Goal: Communication & Community: Answer question/provide support

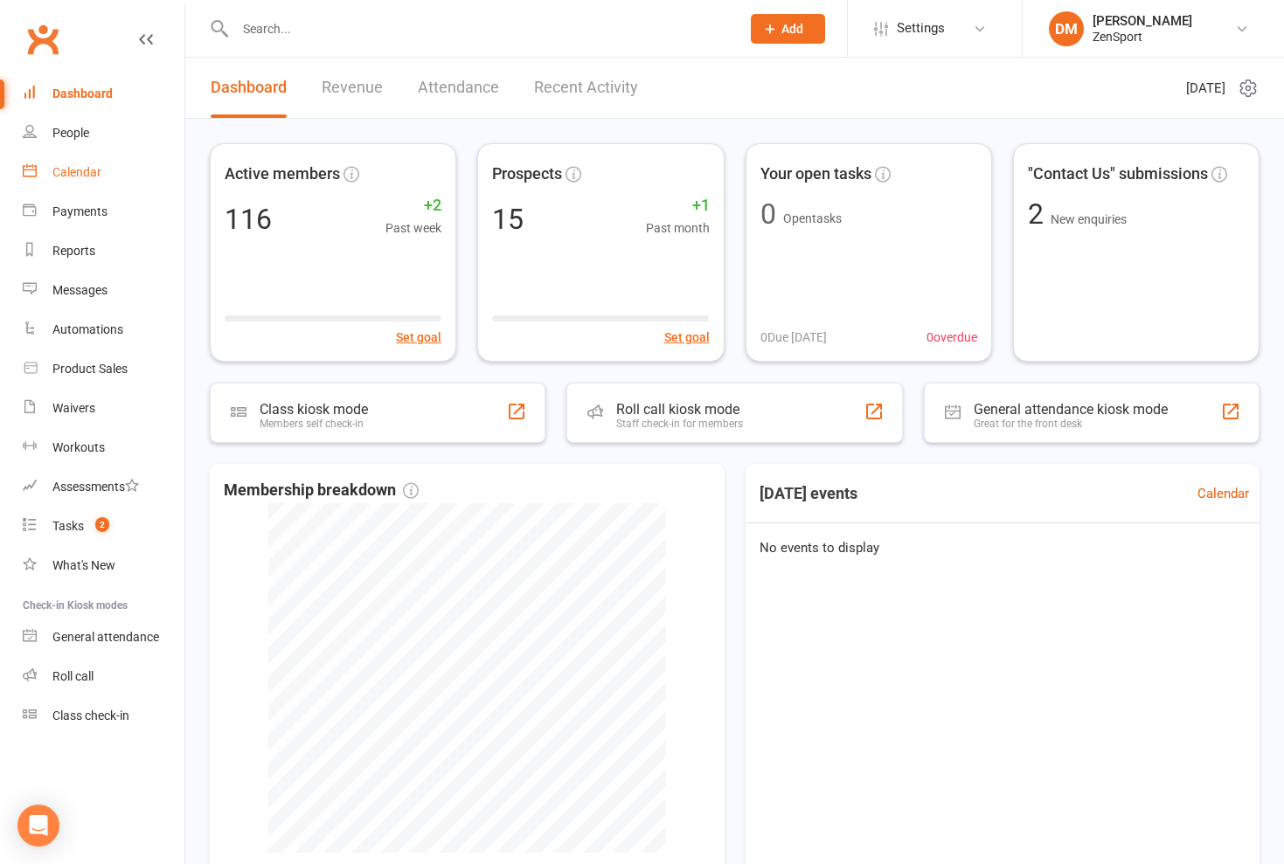
click at [73, 176] on div "Calendar" at bounding box center [76, 172] width 49 height 14
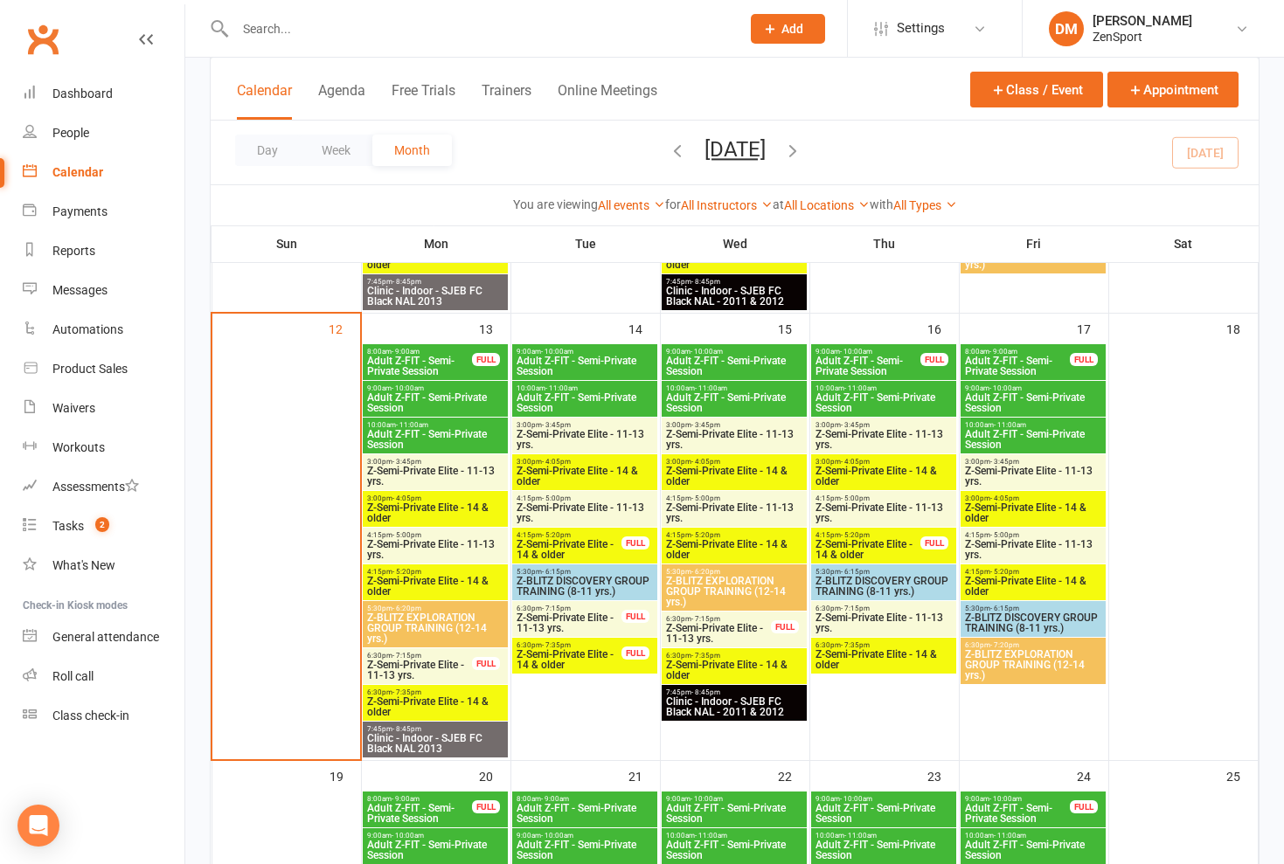
scroll to position [862, 0]
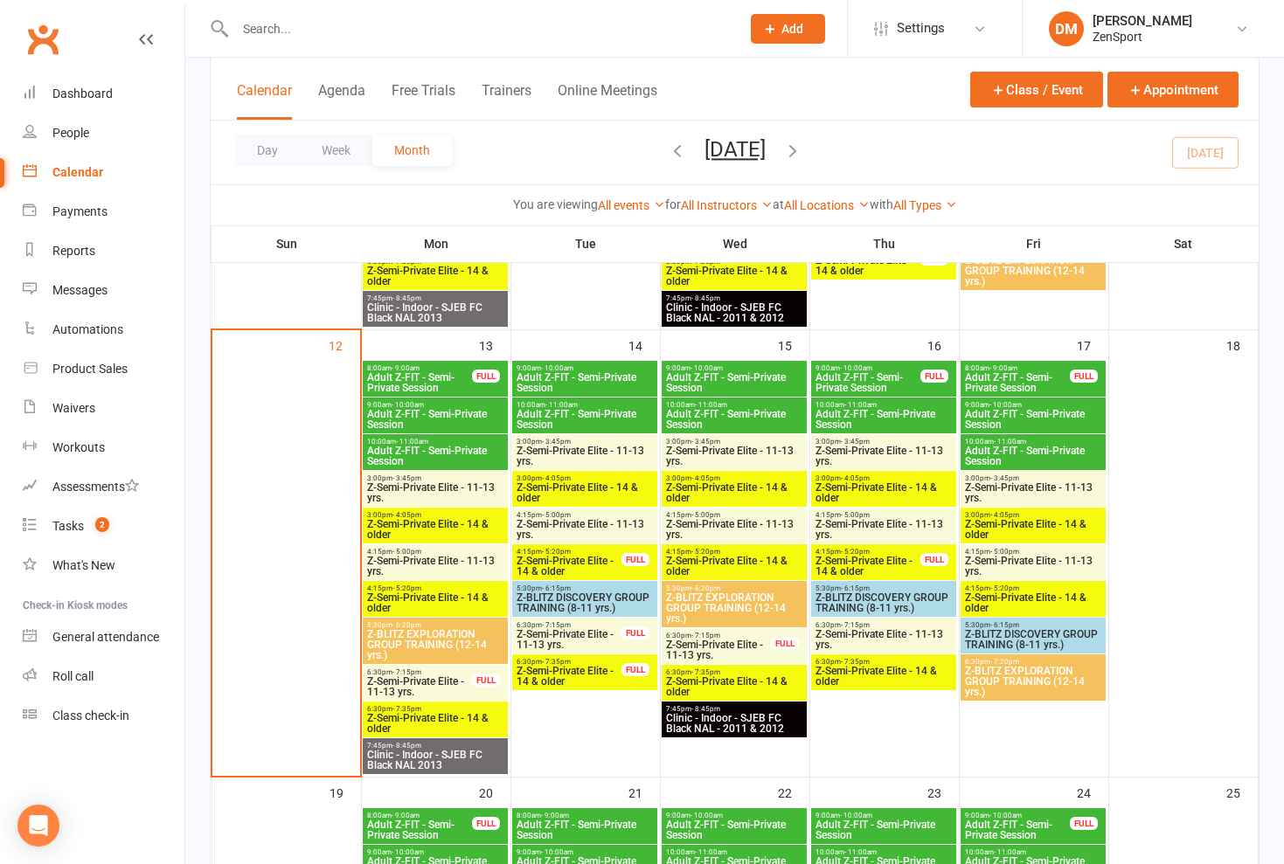
click at [429, 377] on span "Adult Z-FIT - Semi-Private Session" at bounding box center [419, 382] width 107 height 21
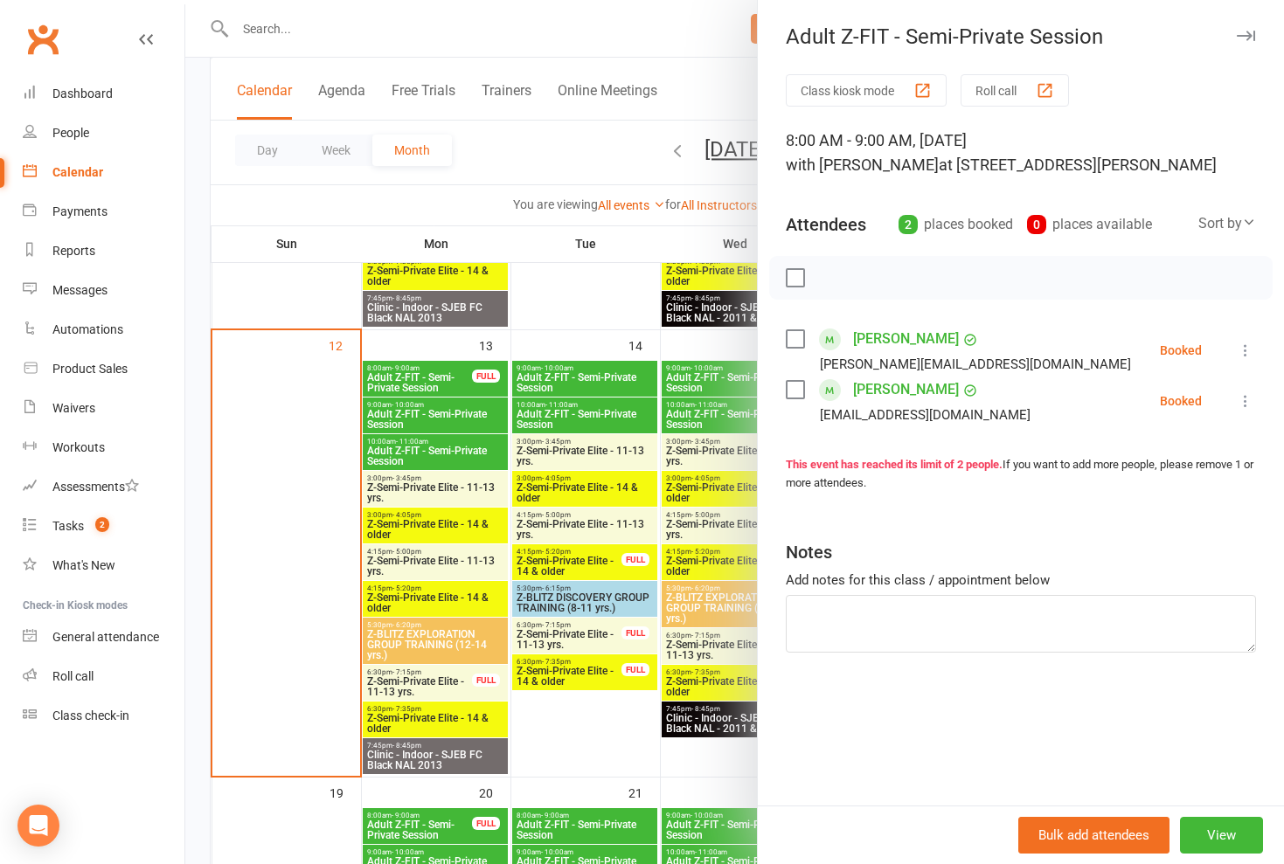
click at [429, 377] on div at bounding box center [734, 432] width 1098 height 864
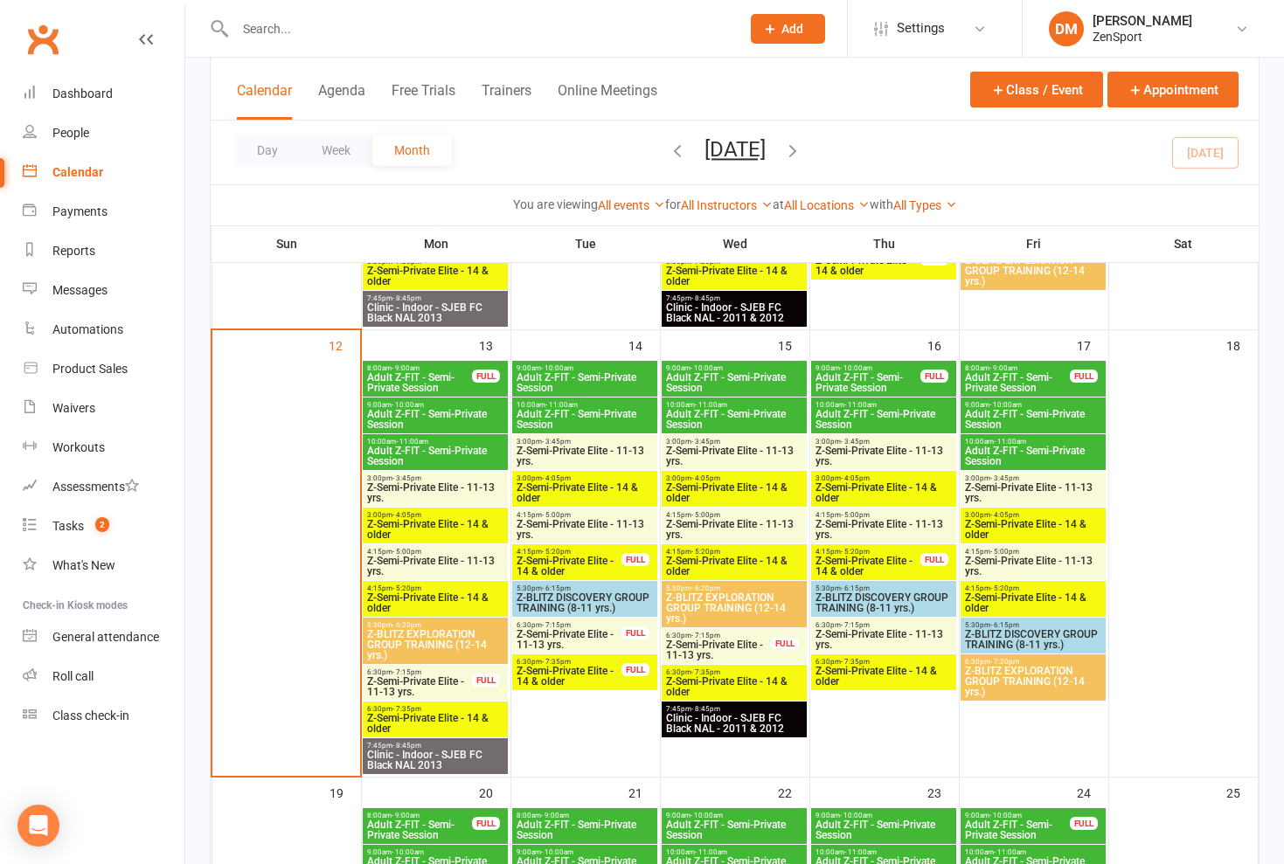
click at [426, 411] on span "Adult Z-FIT - Semi-Private Session" at bounding box center [435, 419] width 138 height 21
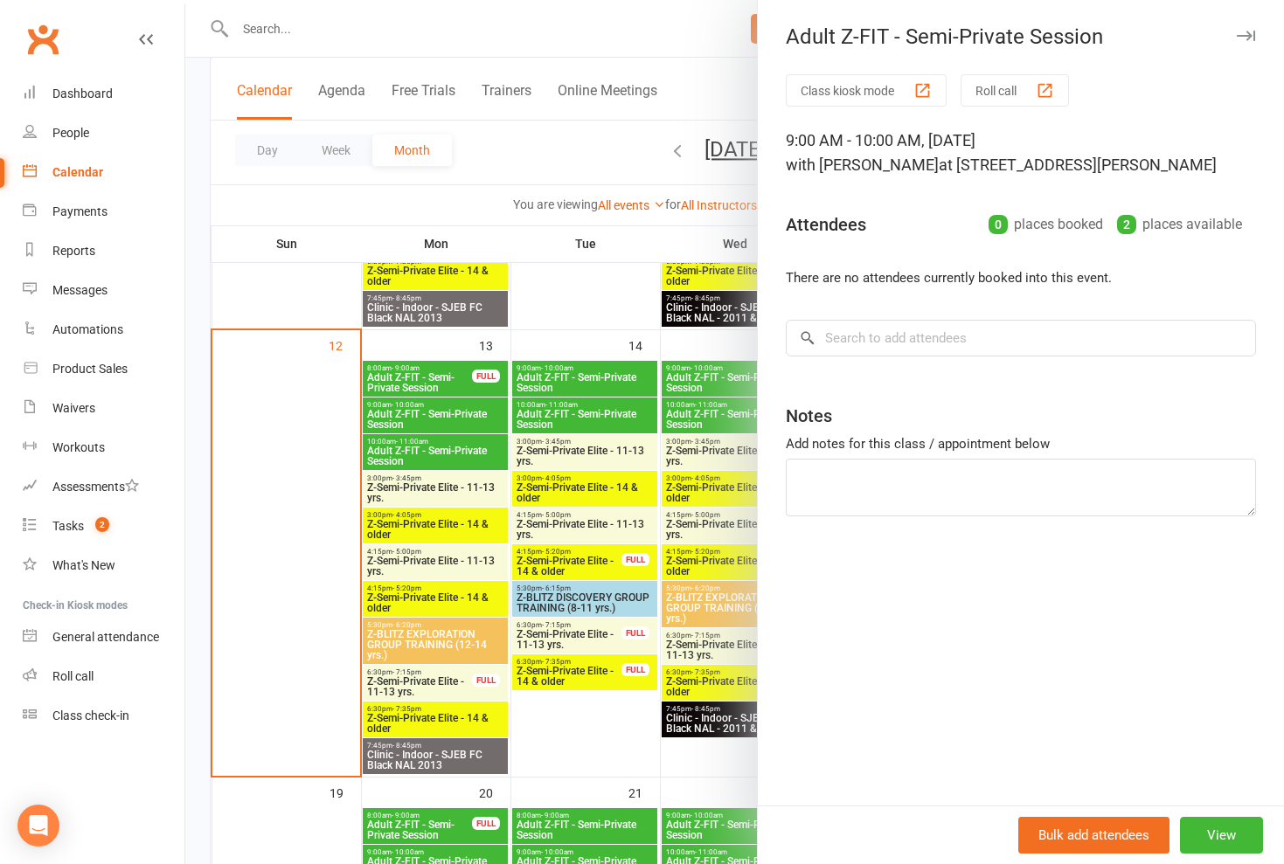
click at [426, 411] on div at bounding box center [734, 432] width 1098 height 864
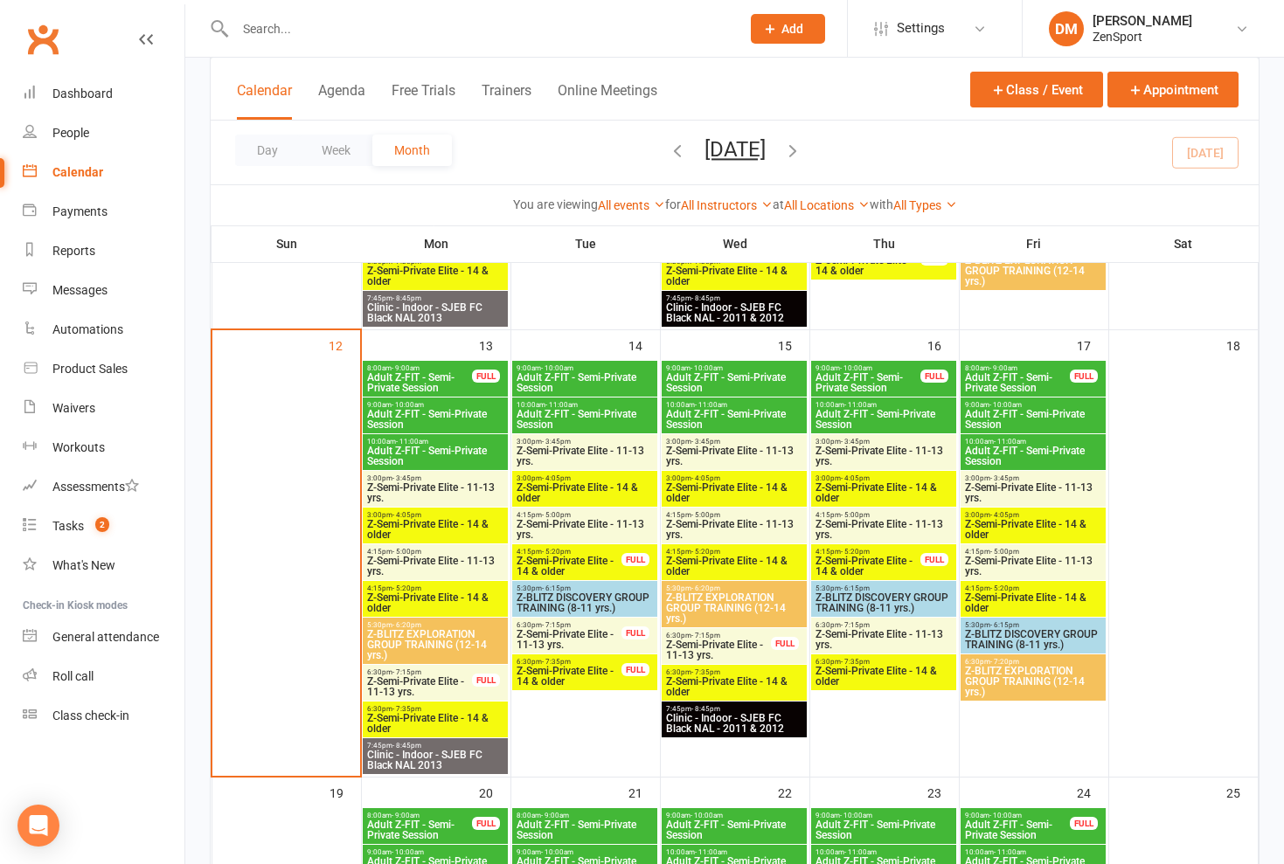
click at [426, 450] on span "Adult Z-FIT - Semi-Private Session" at bounding box center [435, 456] width 138 height 21
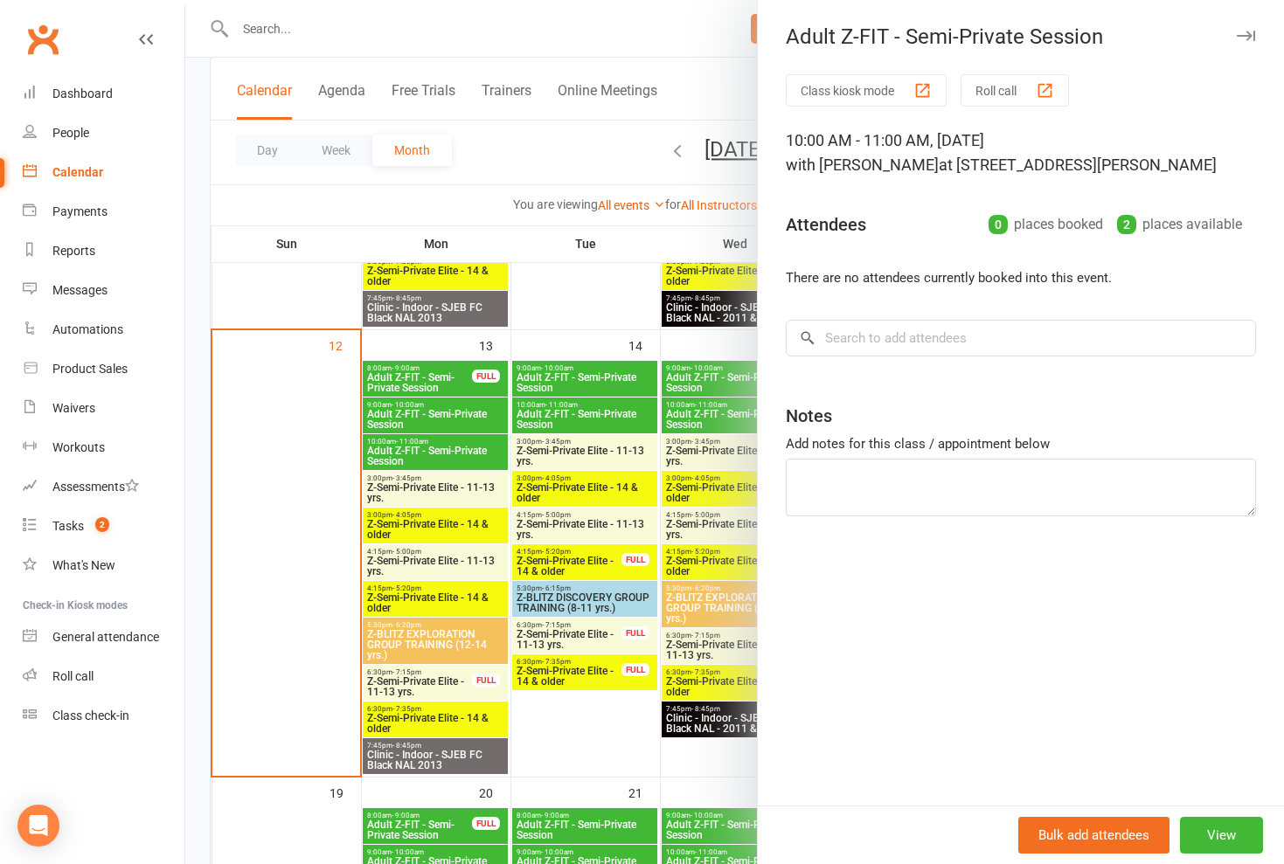
click at [426, 450] on div at bounding box center [734, 432] width 1098 height 864
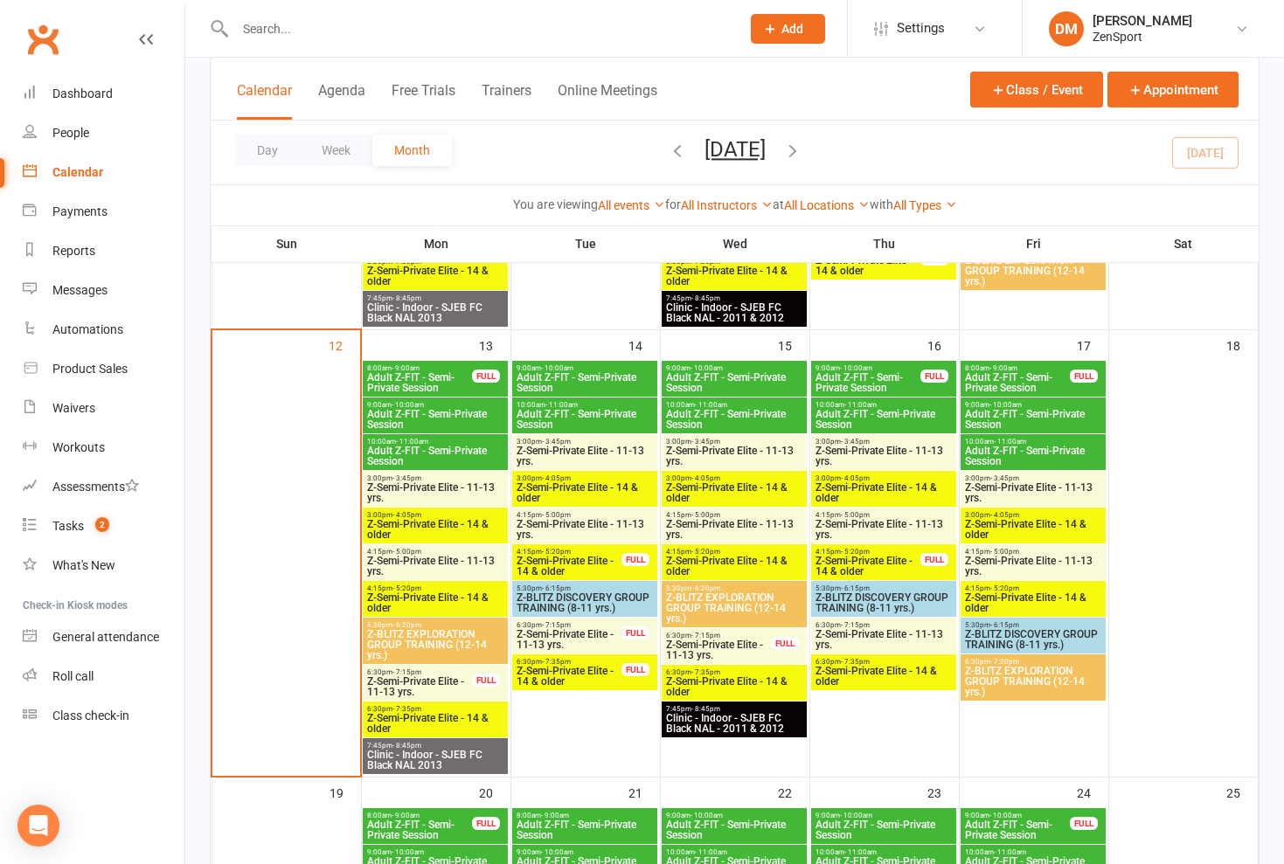
click at [437, 372] on span "Adult Z-FIT - Semi-Private Session" at bounding box center [419, 382] width 107 height 21
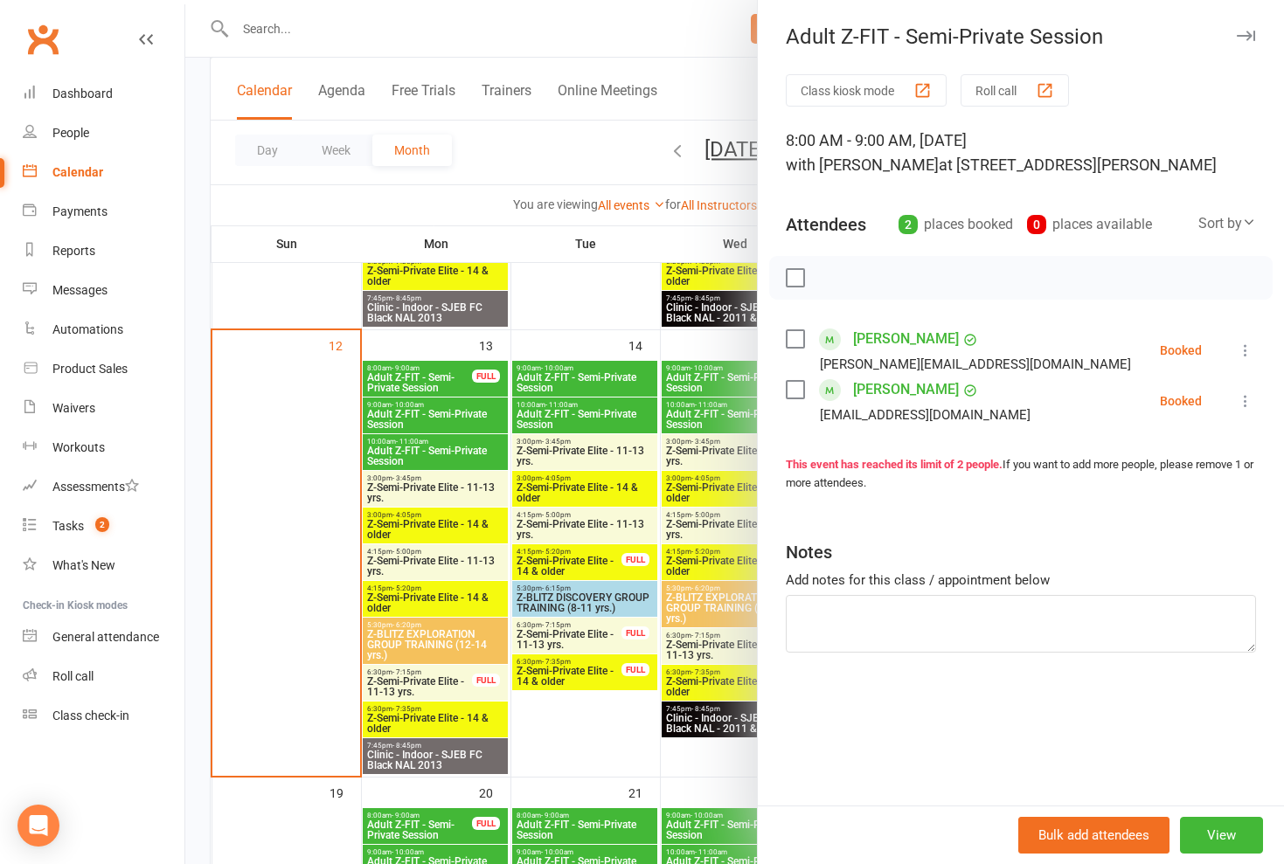
click at [438, 454] on div at bounding box center [734, 432] width 1098 height 864
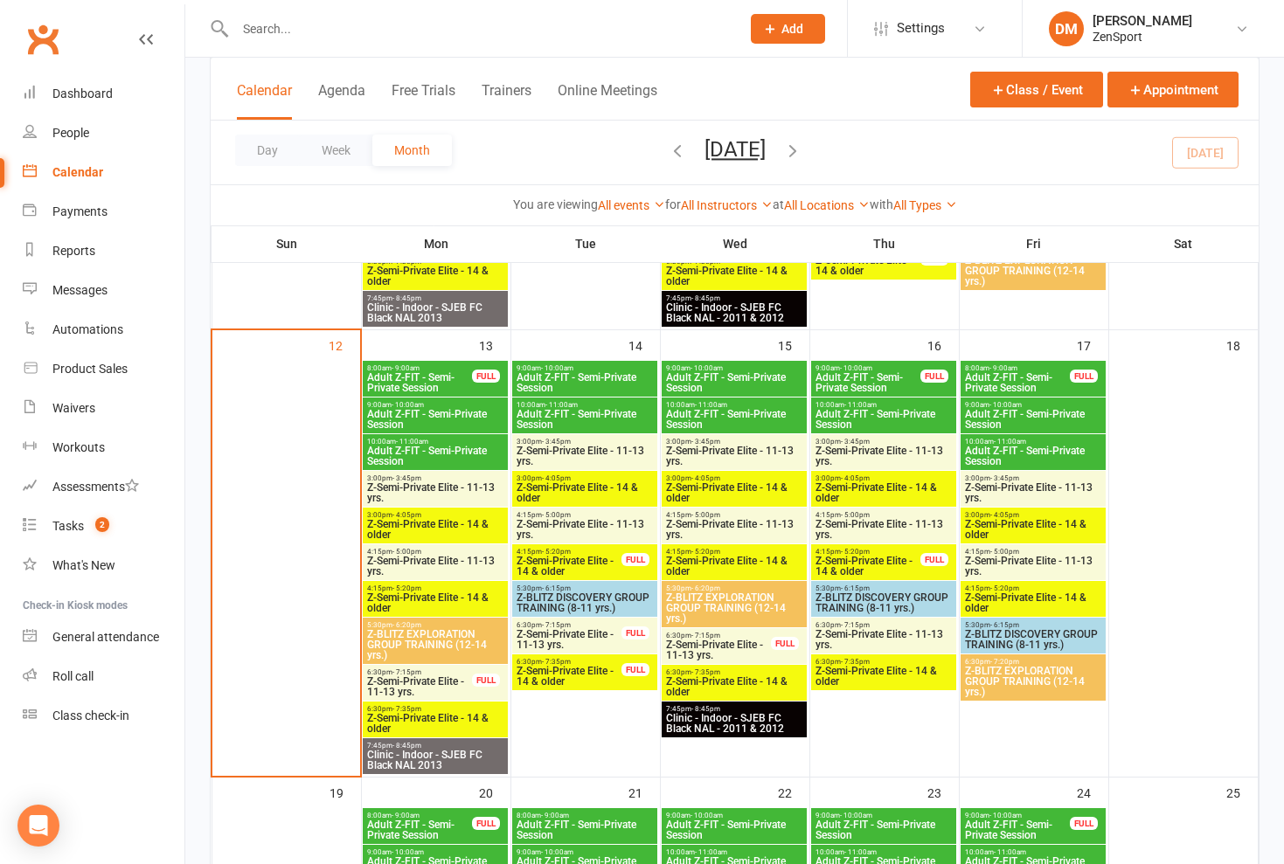
click at [433, 491] on span "Z-Semi-Private Elite - 11-13 yrs." at bounding box center [435, 492] width 138 height 21
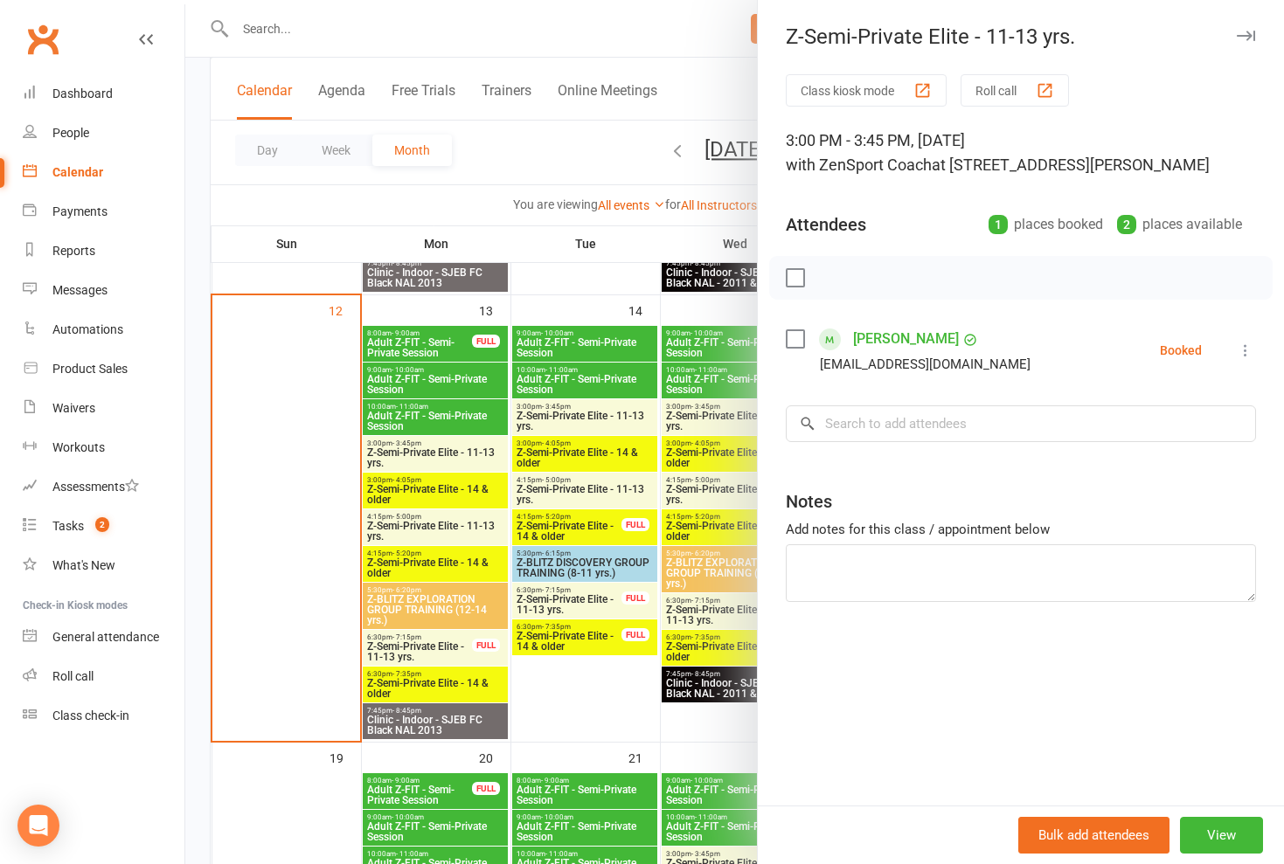
scroll to position [911, 0]
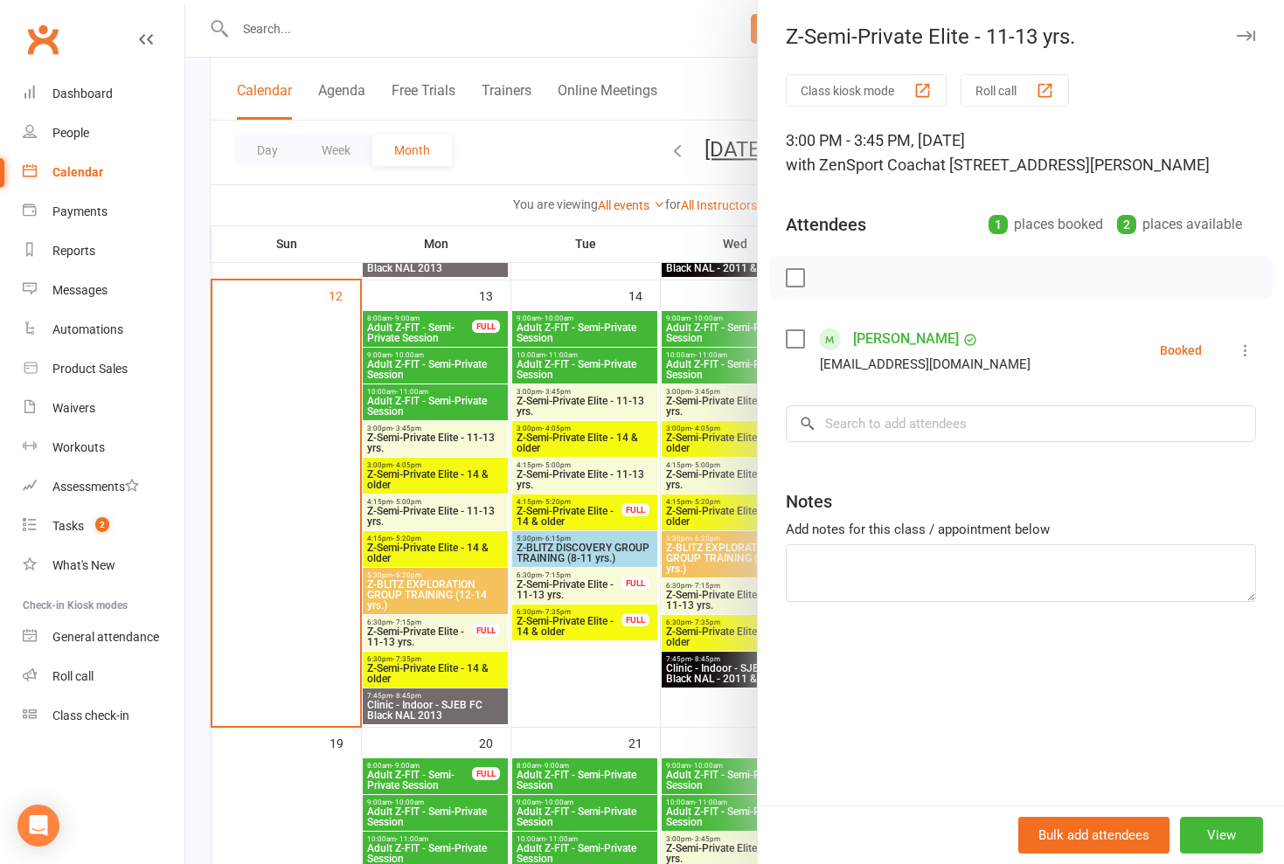
click at [420, 475] on div at bounding box center [734, 432] width 1098 height 864
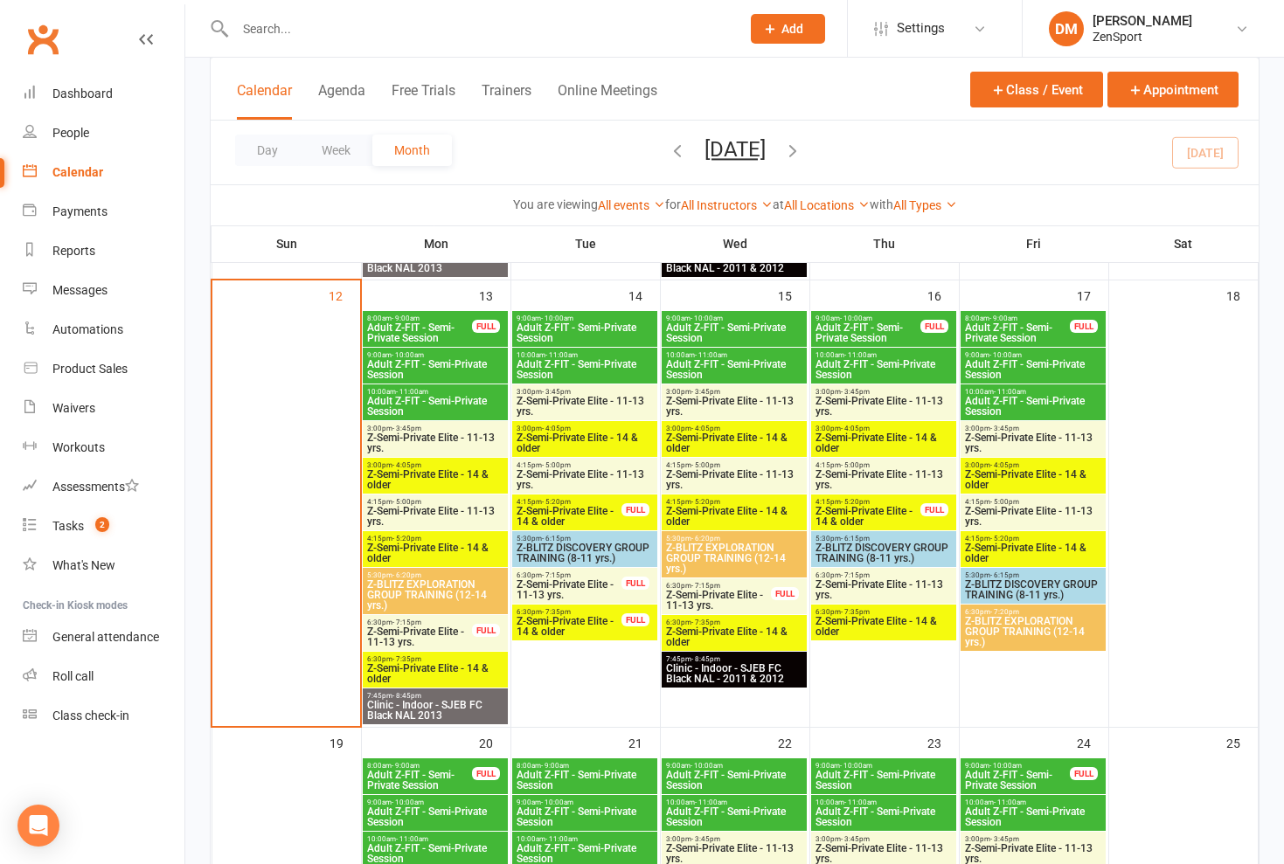
click at [434, 474] on span "Z-Semi-Private Elite - 14 & older" at bounding box center [435, 479] width 138 height 21
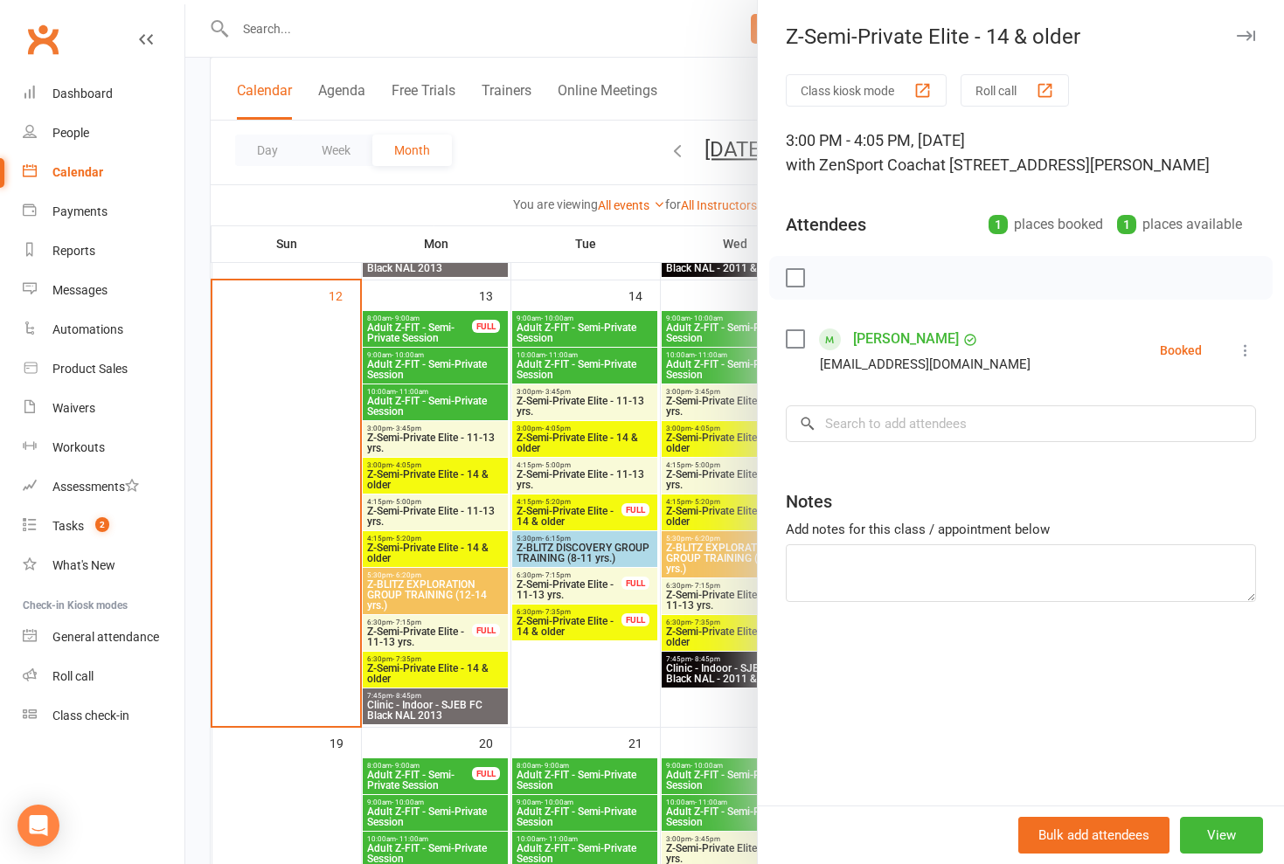
click at [434, 474] on div at bounding box center [734, 432] width 1098 height 864
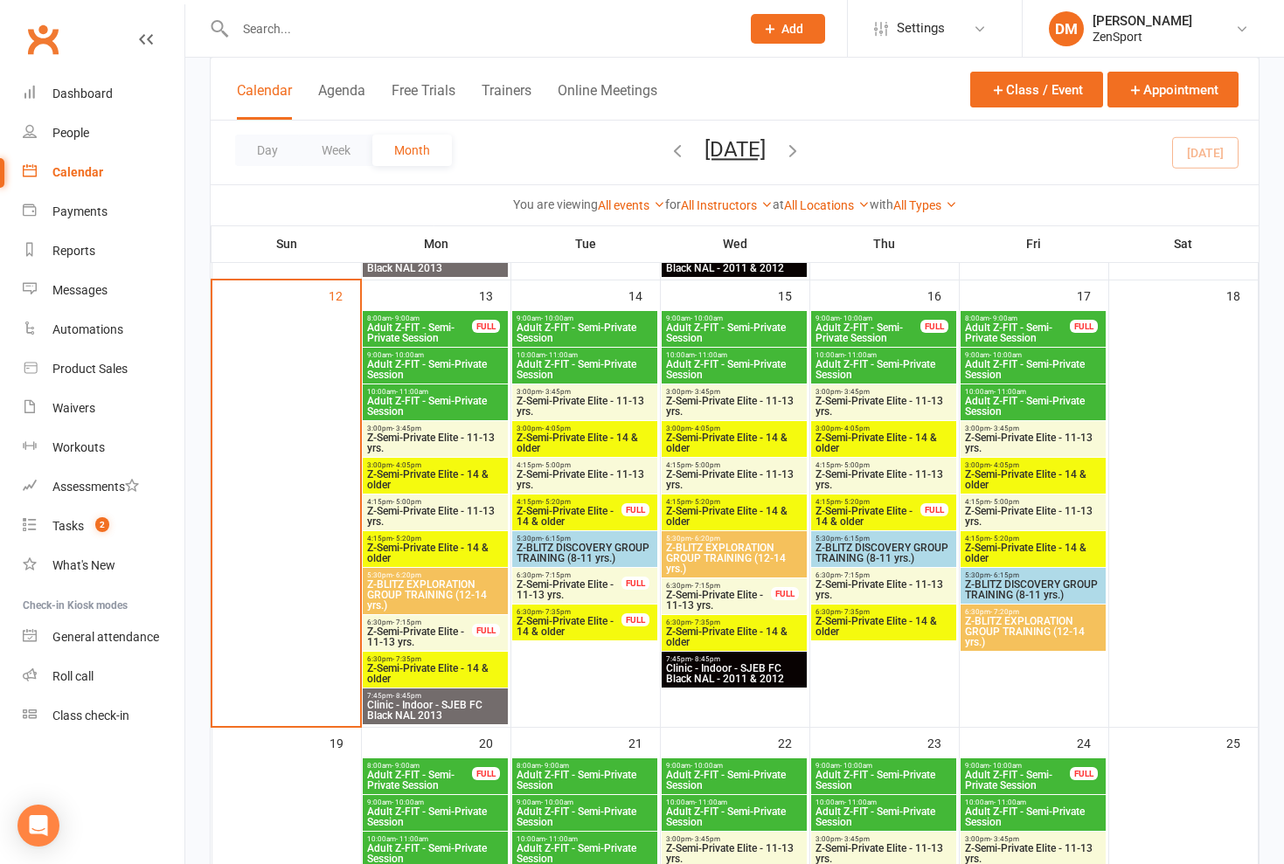
click at [438, 477] on span "Z-Semi-Private Elite - 14 & older" at bounding box center [435, 479] width 138 height 21
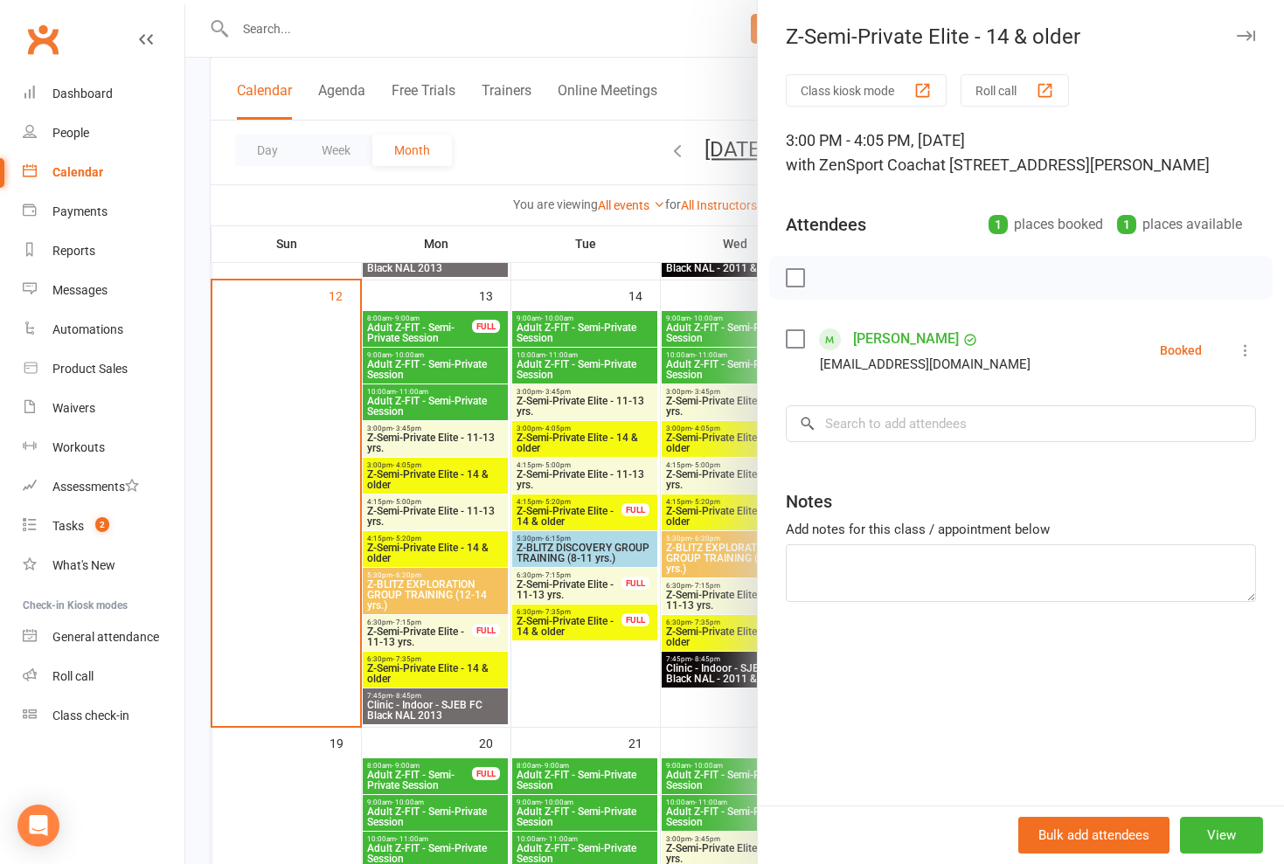
click at [440, 437] on div at bounding box center [734, 432] width 1098 height 864
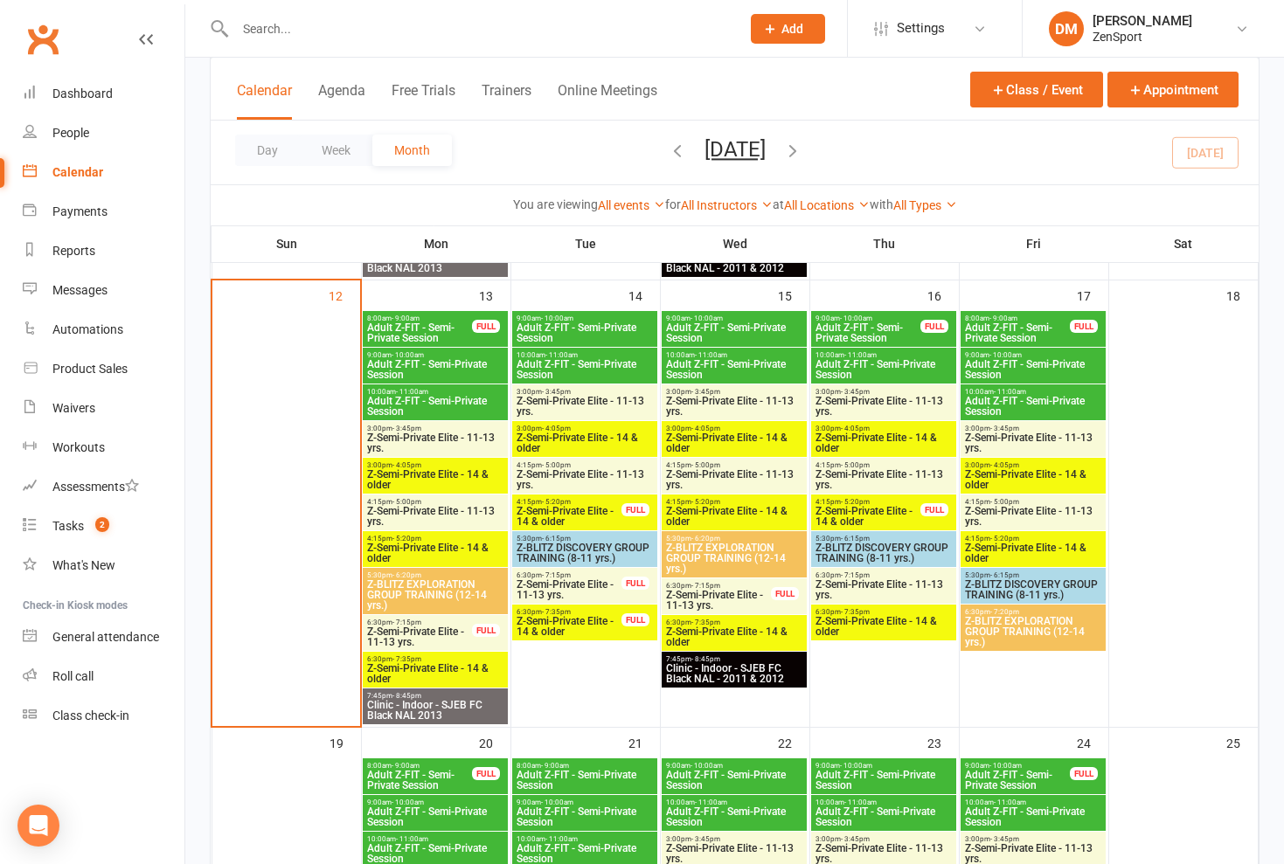
click at [452, 437] on span "Z-Semi-Private Elite - 11-13 yrs." at bounding box center [435, 443] width 138 height 21
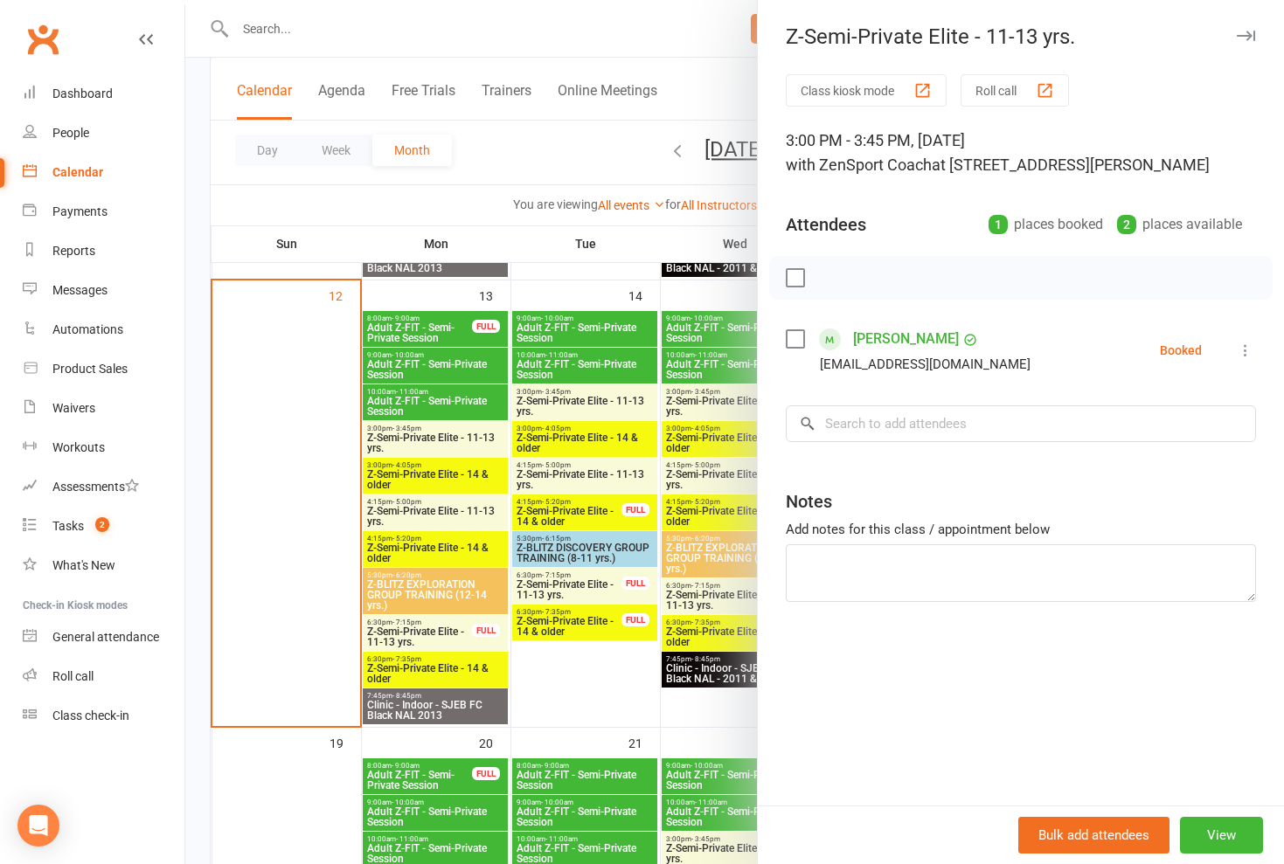
click at [452, 437] on div at bounding box center [734, 432] width 1098 height 864
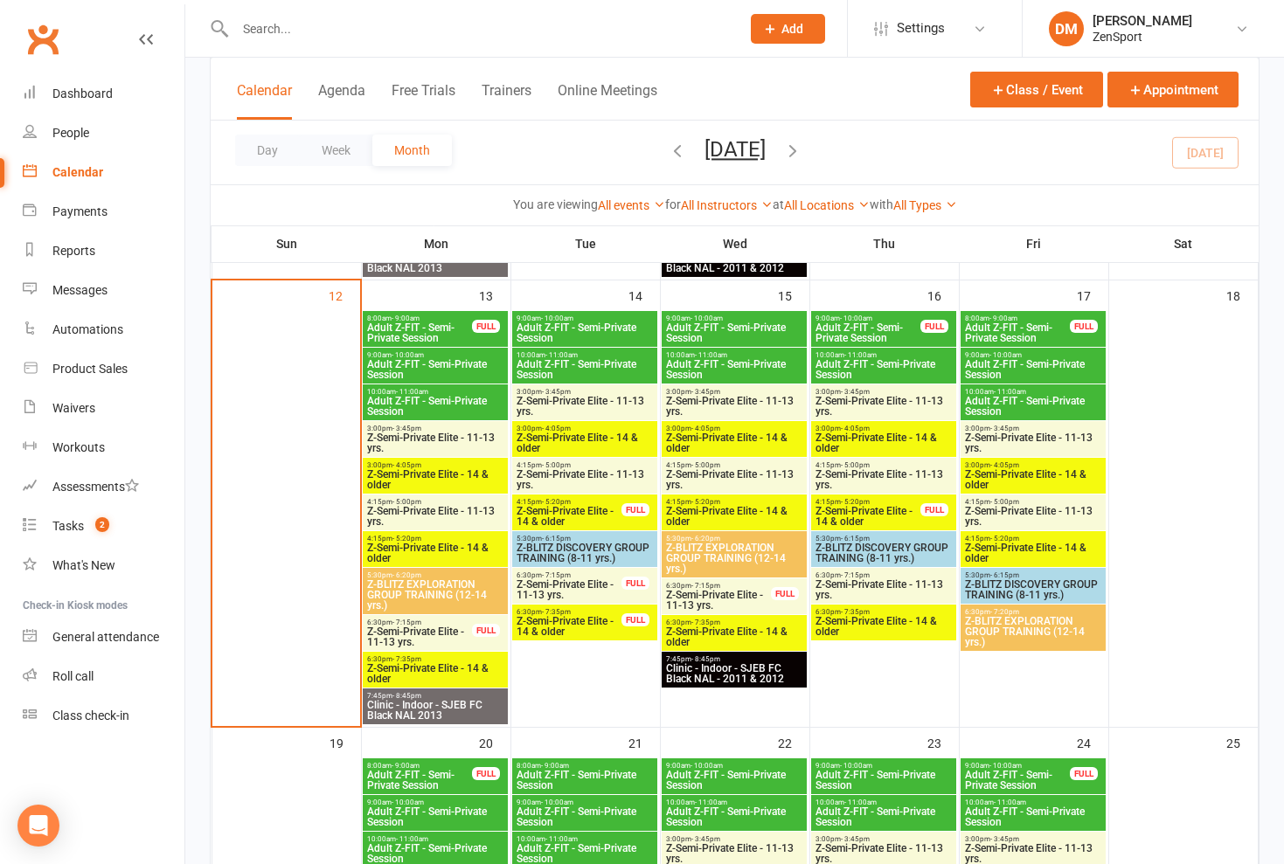
click at [452, 477] on span "Z-Semi-Private Elite - 14 & older" at bounding box center [435, 479] width 138 height 21
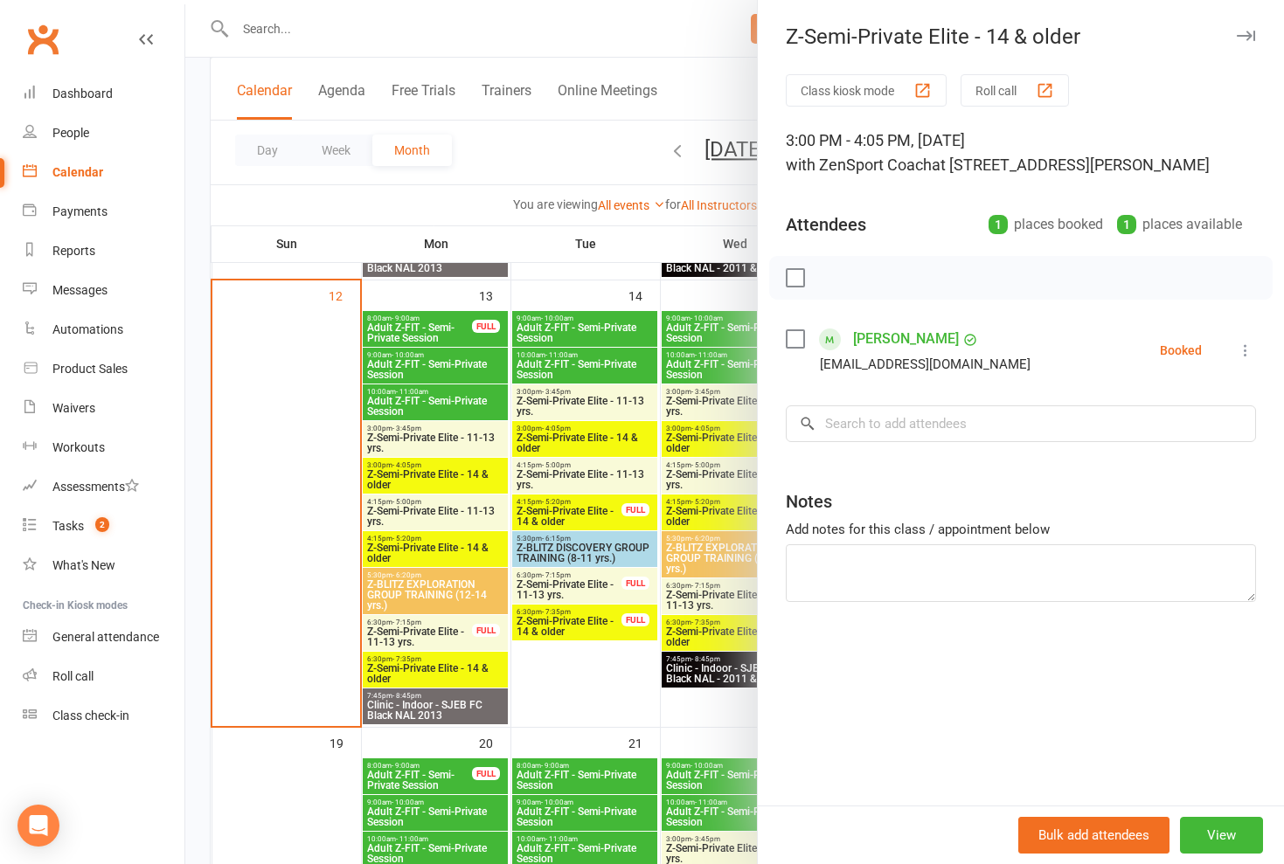
click at [450, 477] on div at bounding box center [734, 432] width 1098 height 864
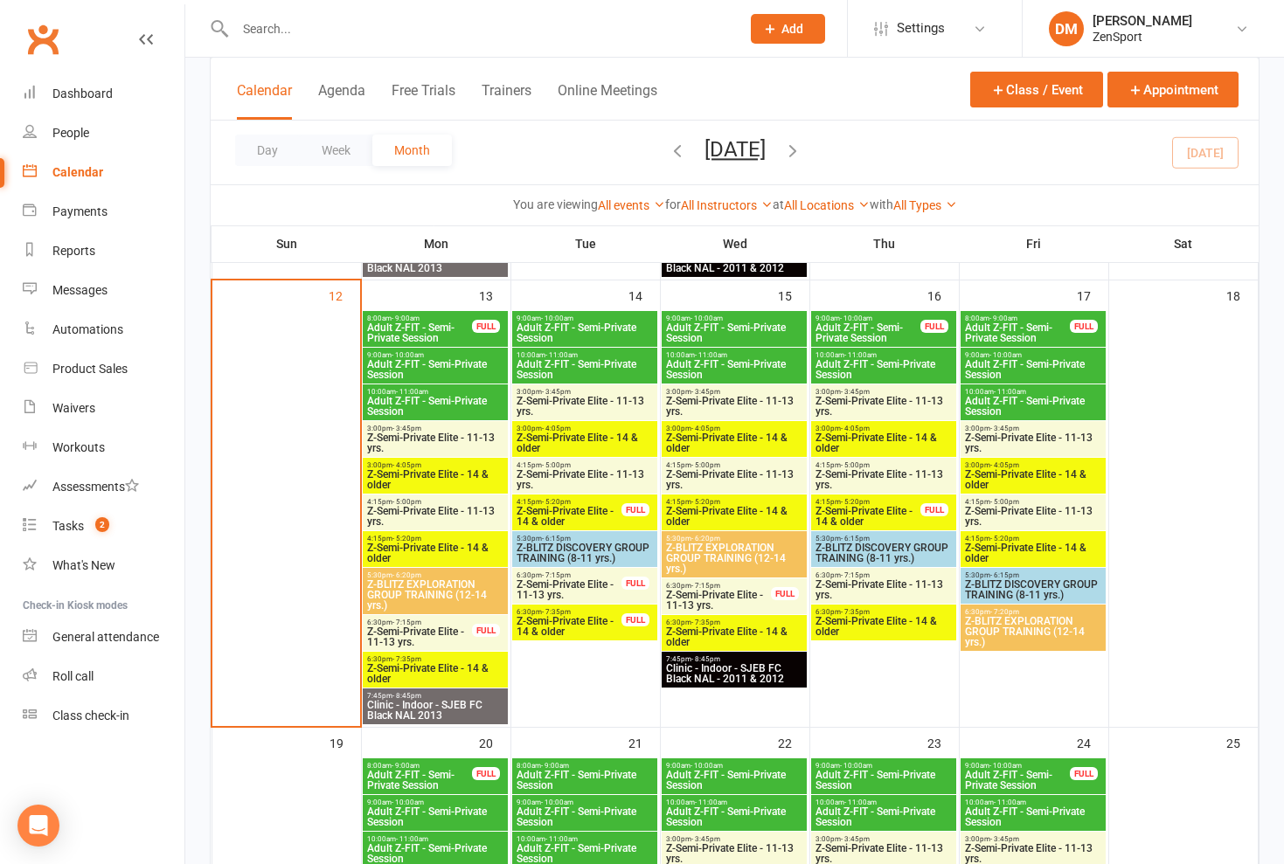
click at [447, 430] on span "3:00pm - 3:45pm" at bounding box center [435, 429] width 138 height 8
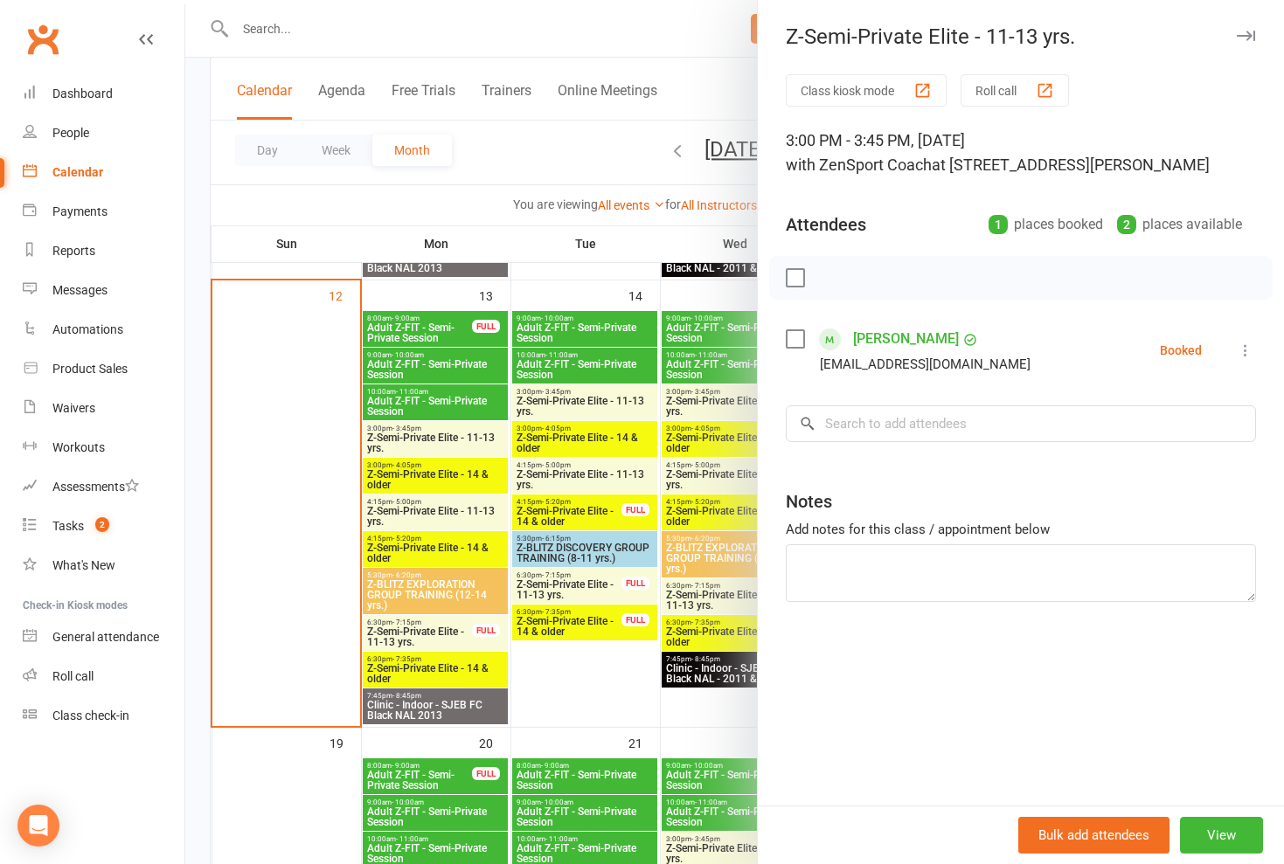
click at [447, 489] on div at bounding box center [734, 432] width 1098 height 864
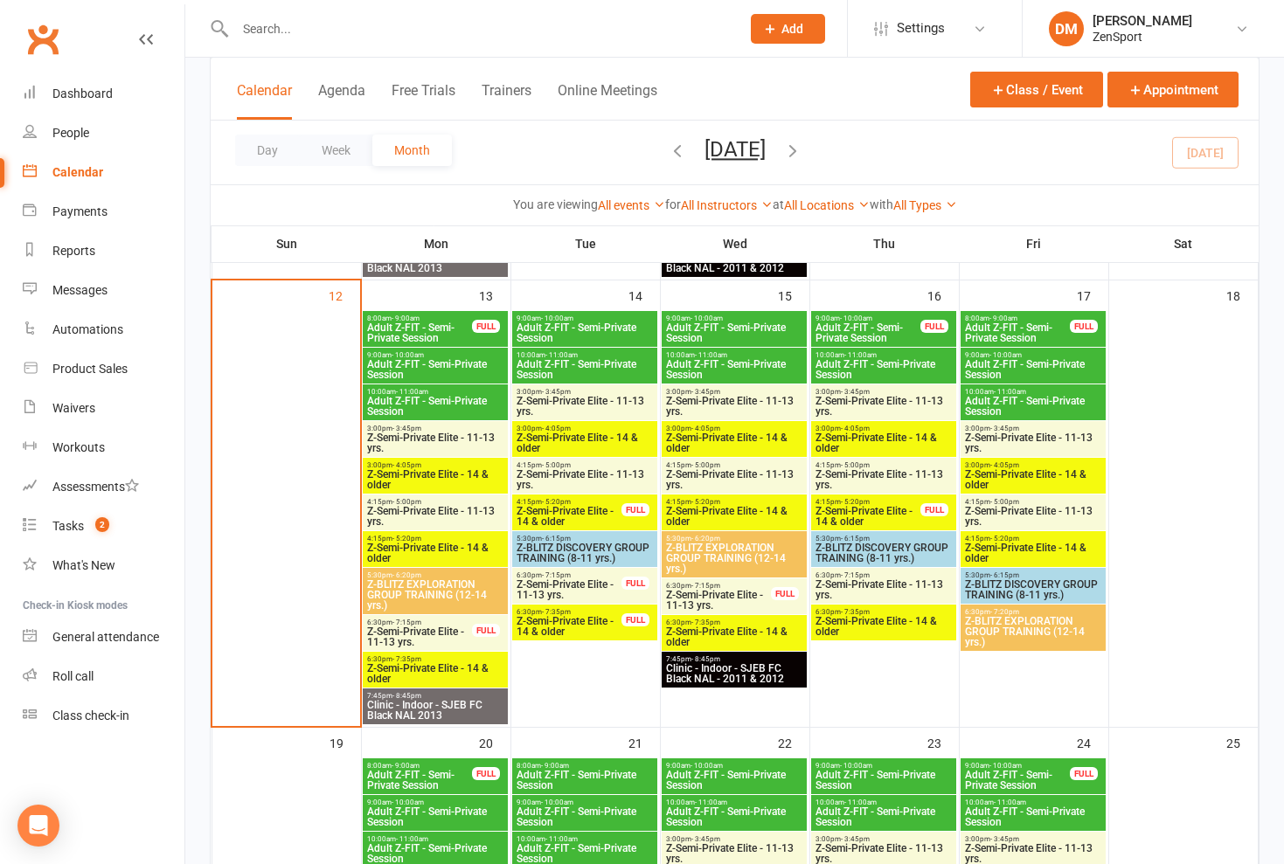
click at [455, 477] on span "Z-Semi-Private Elite - 14 & older" at bounding box center [435, 479] width 138 height 21
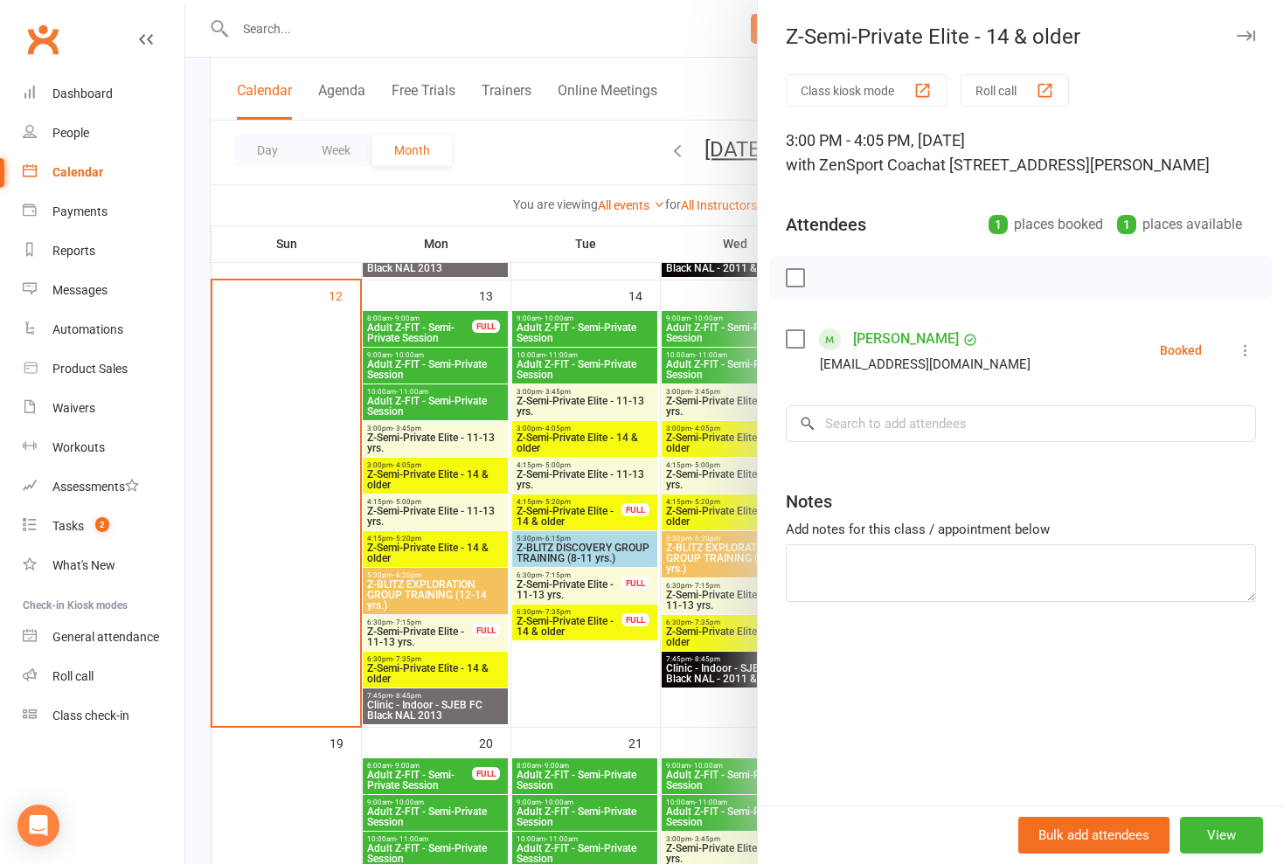
click at [455, 477] on div at bounding box center [734, 432] width 1098 height 864
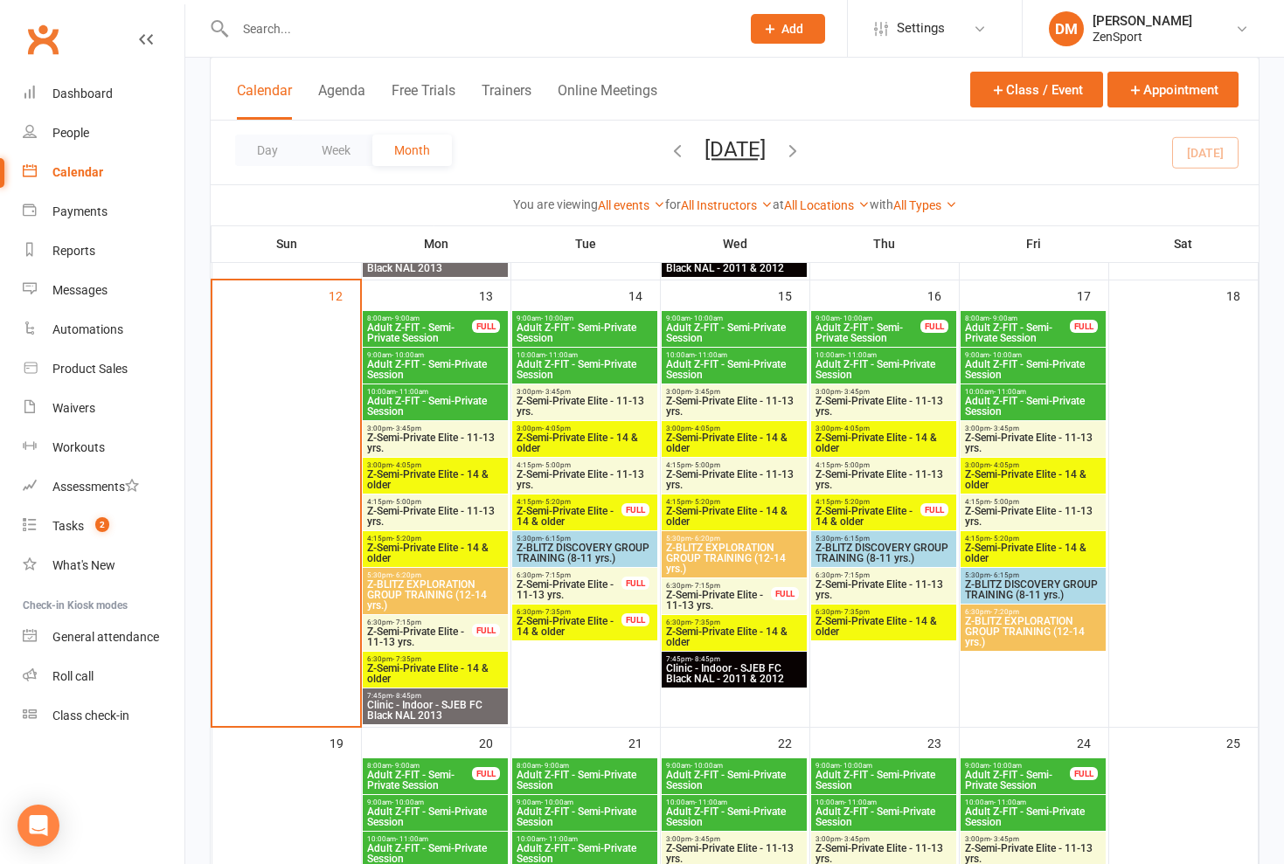
click at [447, 437] on span "Z-Semi-Private Elite - 11-13 yrs." at bounding box center [435, 443] width 138 height 21
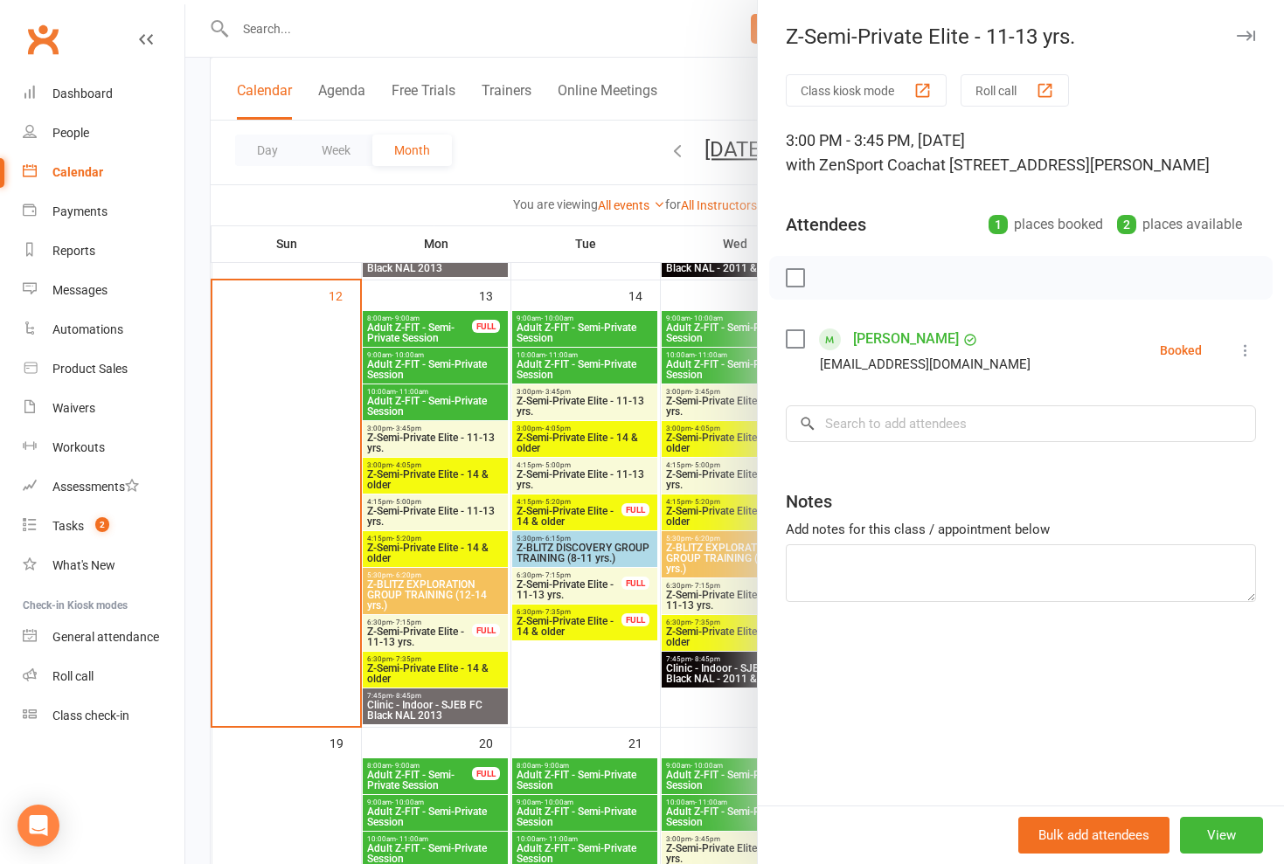
click at [447, 437] on div at bounding box center [734, 432] width 1098 height 864
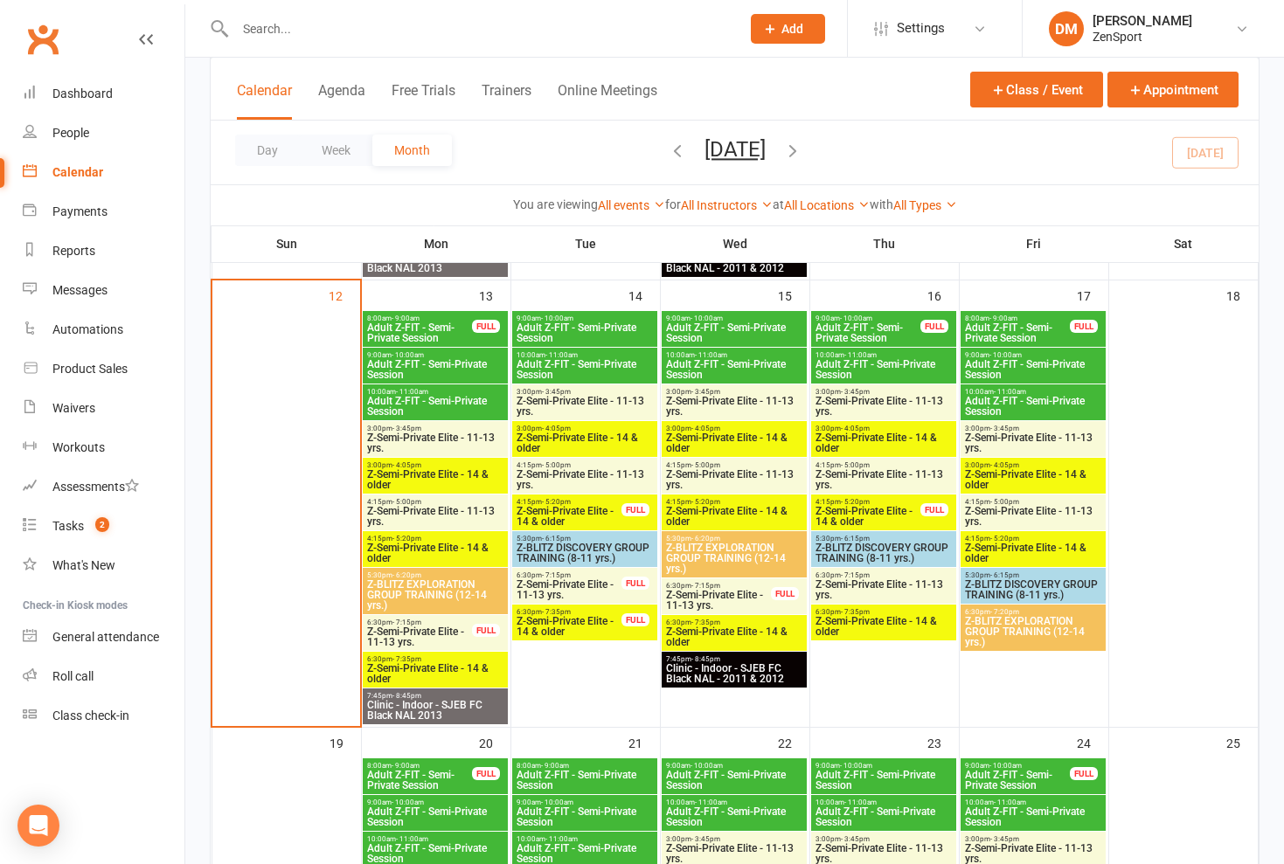
click at [443, 479] on span "Z-Semi-Private Elite - 14 & older" at bounding box center [435, 479] width 138 height 21
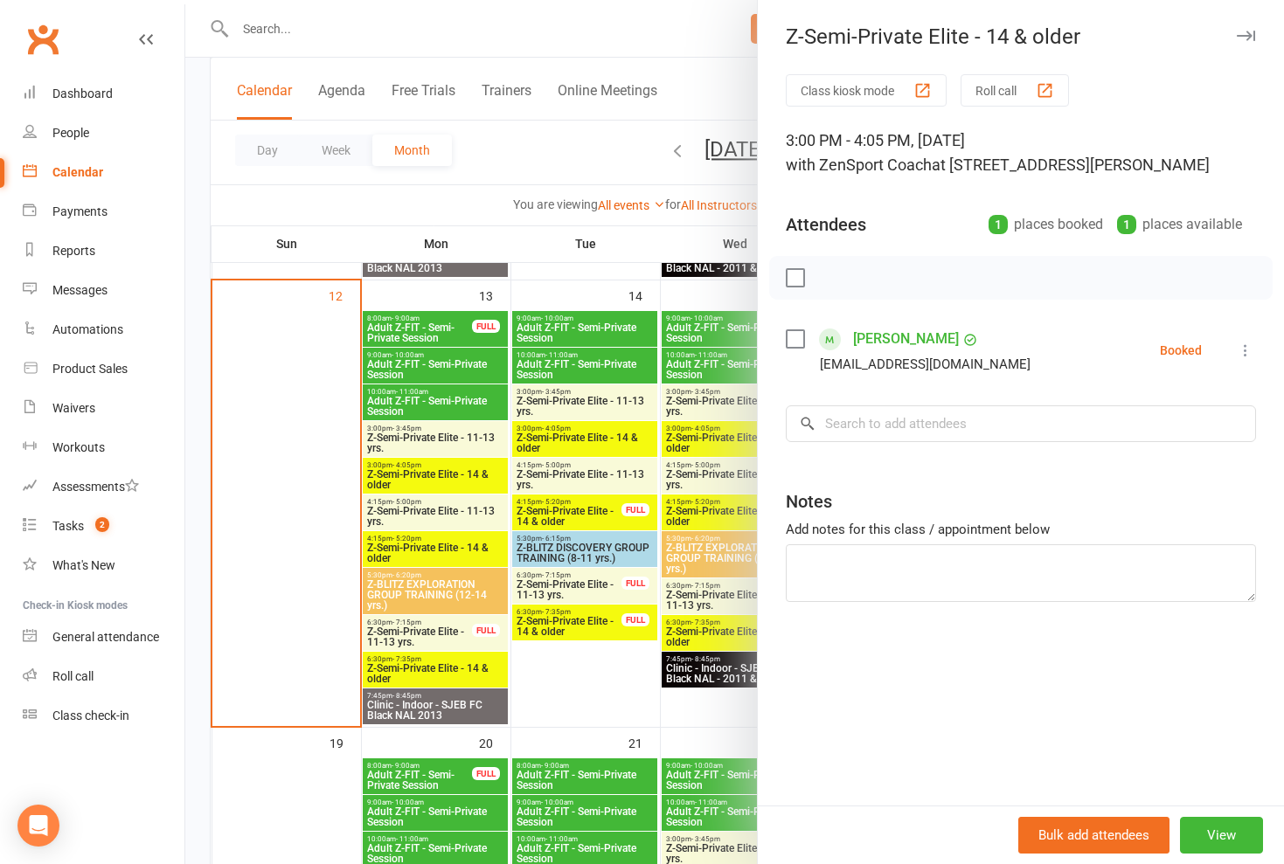
click at [444, 478] on div at bounding box center [734, 432] width 1098 height 864
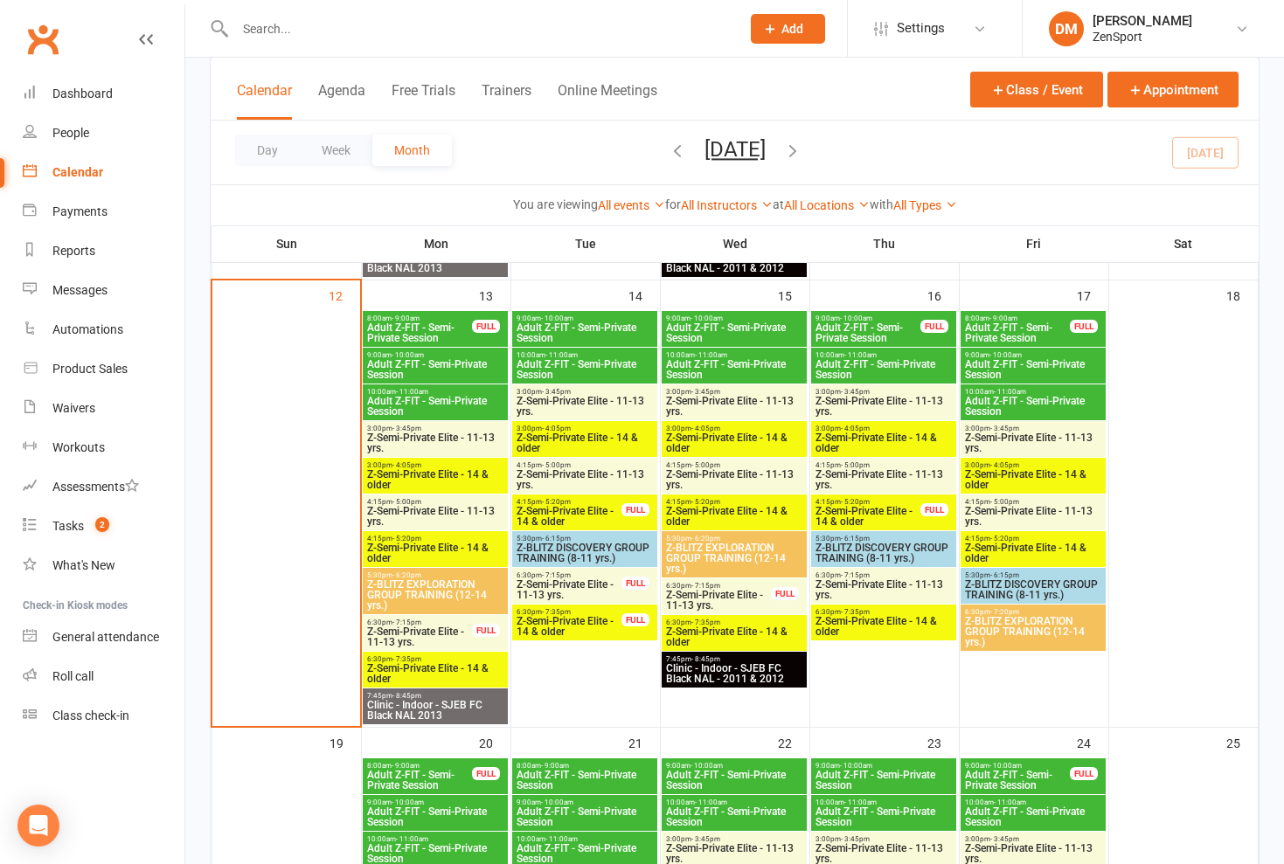
click at [419, 447] on span "Z-Semi-Private Elite - 11-13 yrs." at bounding box center [435, 443] width 138 height 21
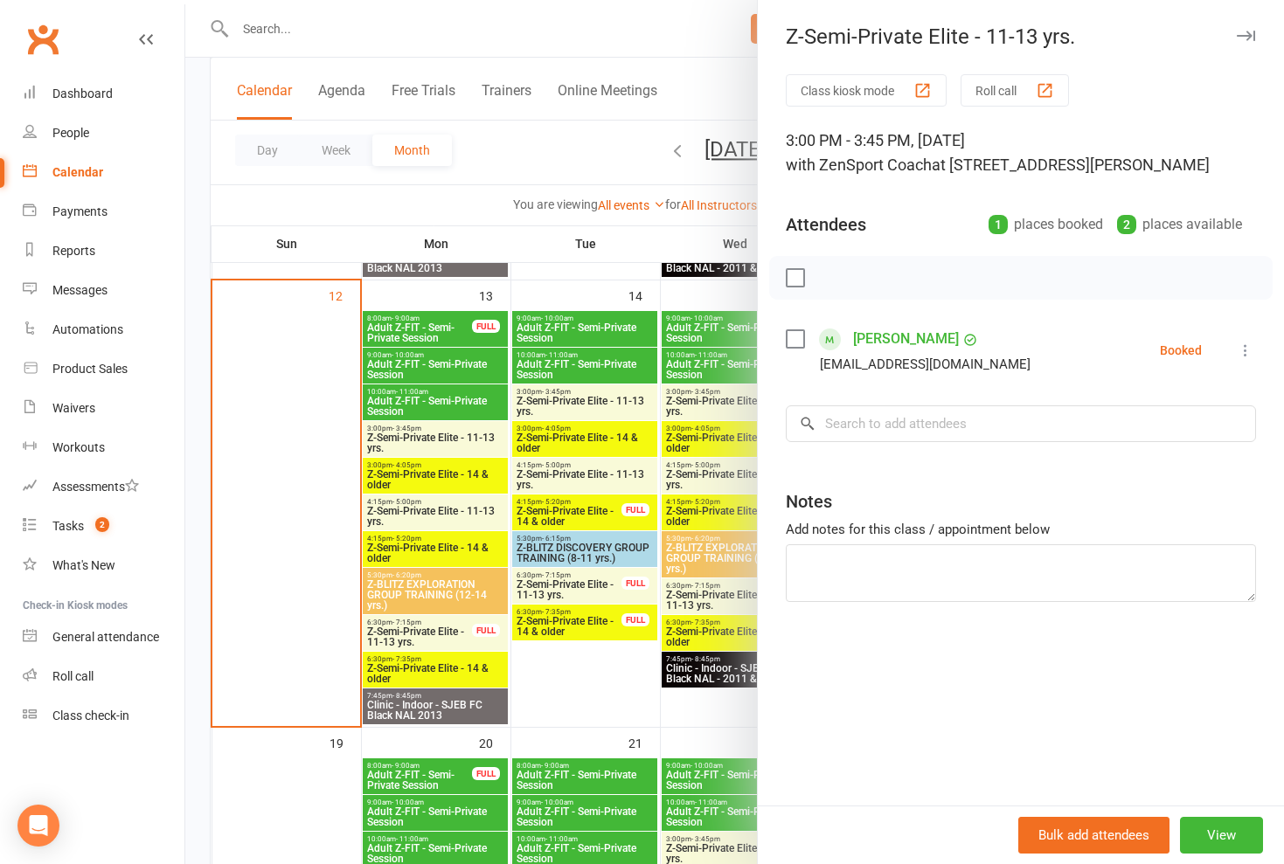
click at [441, 445] on div at bounding box center [734, 432] width 1098 height 864
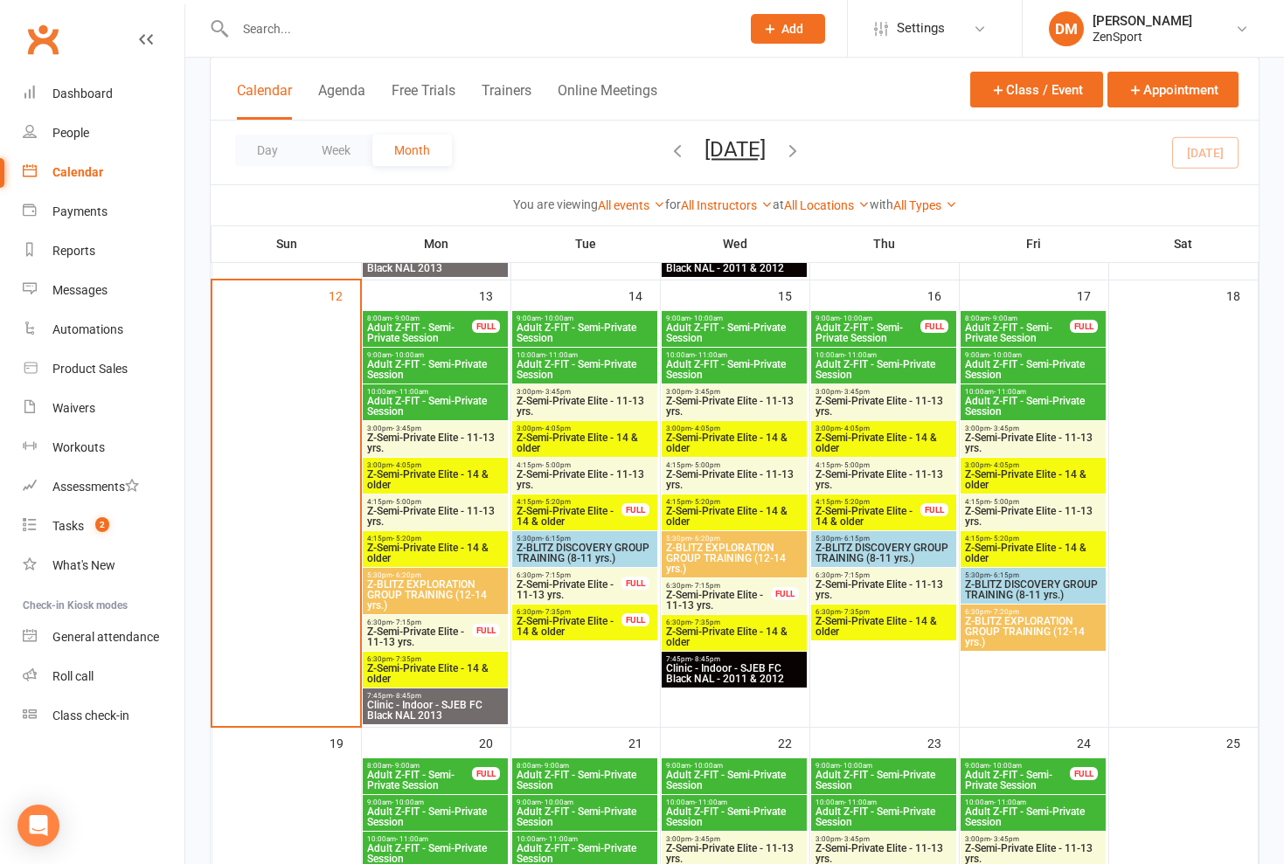
click at [450, 445] on span "Z-Semi-Private Elite - 11-13 yrs." at bounding box center [435, 443] width 138 height 21
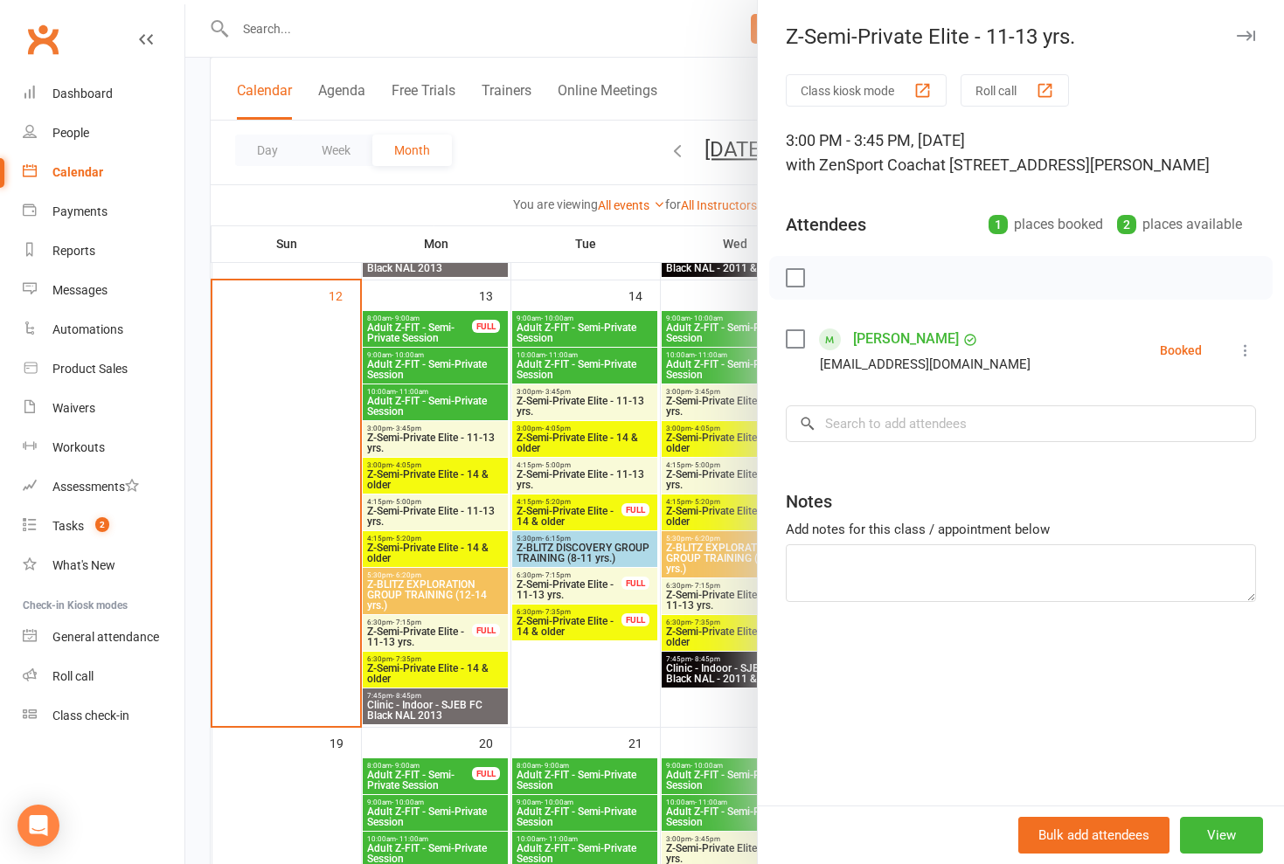
click at [445, 493] on div at bounding box center [734, 432] width 1098 height 864
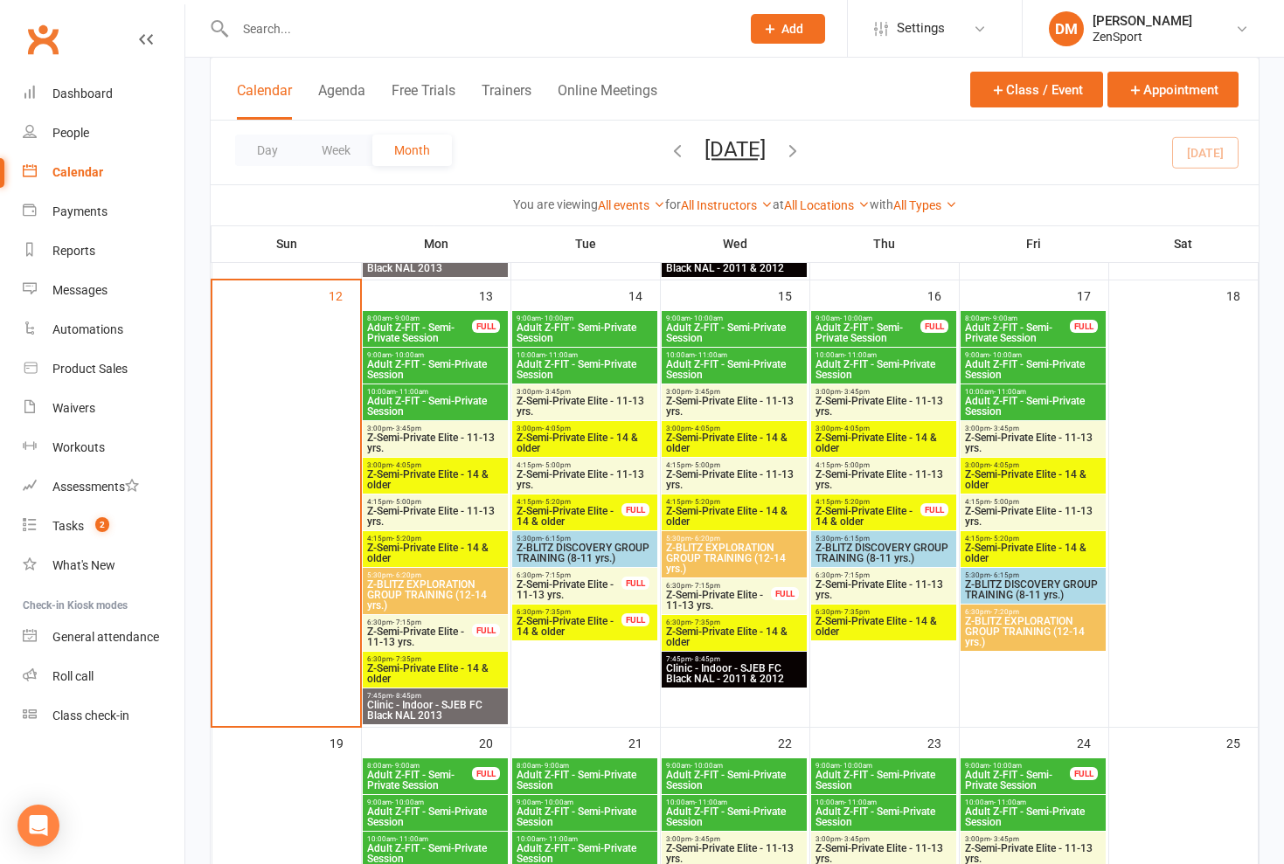
click at [440, 516] on span "Z-Semi-Private Elite - 11-13 yrs." at bounding box center [435, 516] width 138 height 21
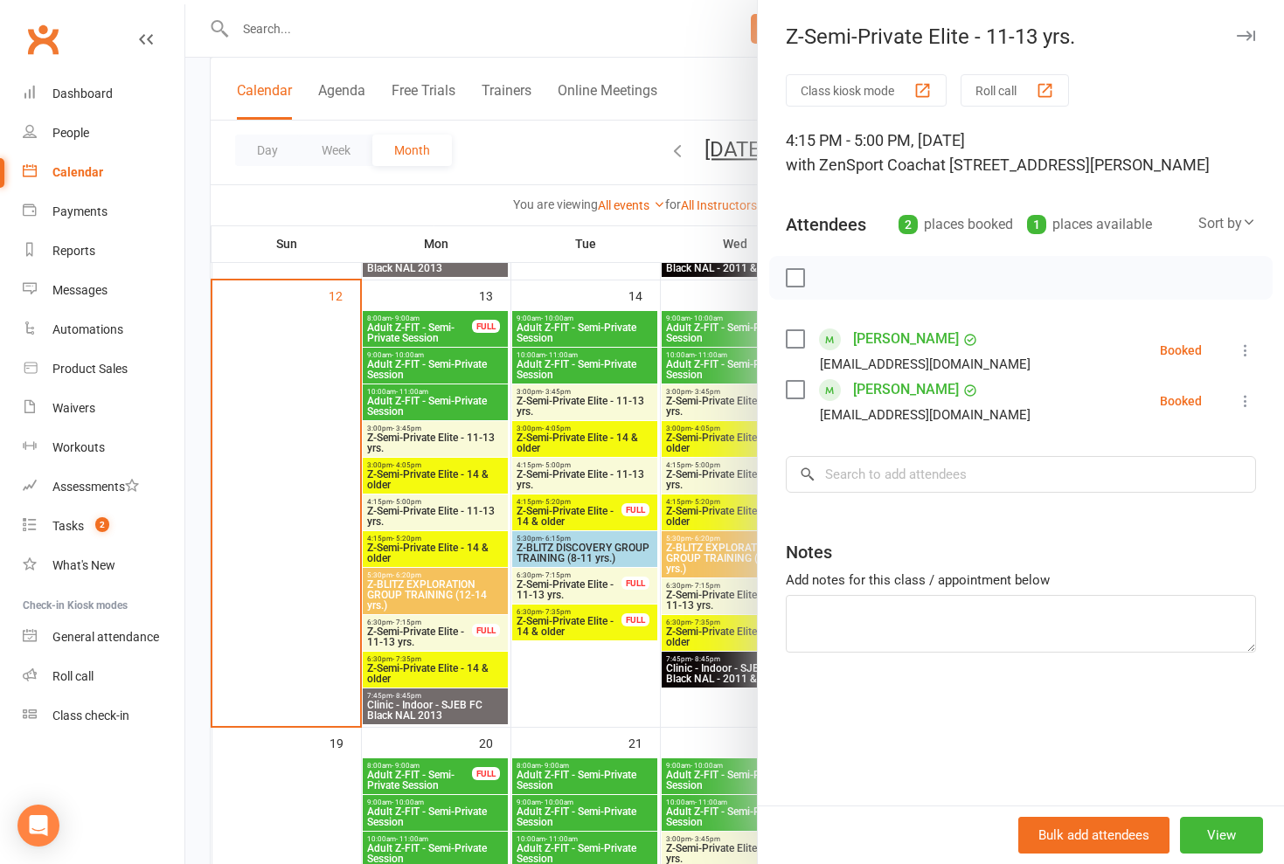
click at [440, 516] on div at bounding box center [734, 432] width 1098 height 864
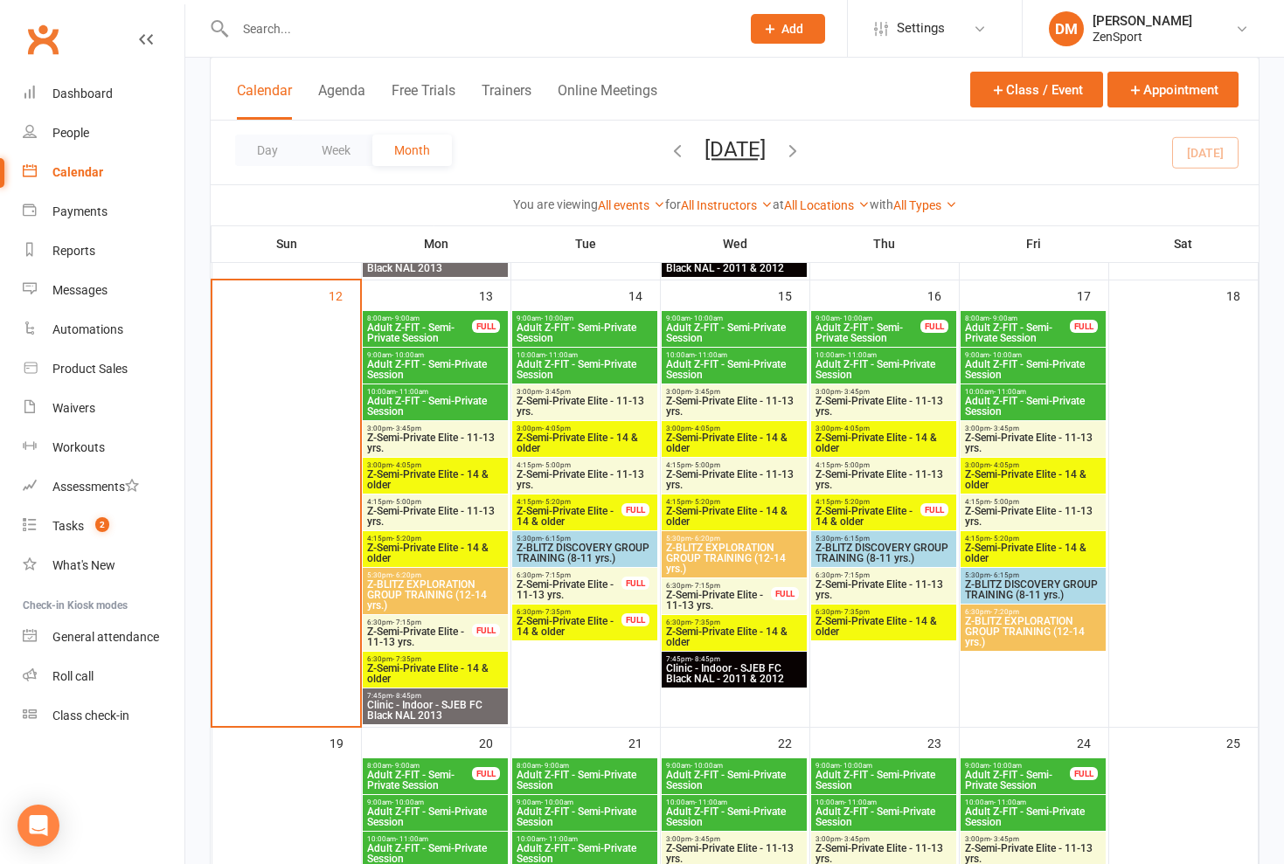
click at [432, 545] on span "Z-Semi-Private Elite - 14 & older" at bounding box center [435, 553] width 138 height 21
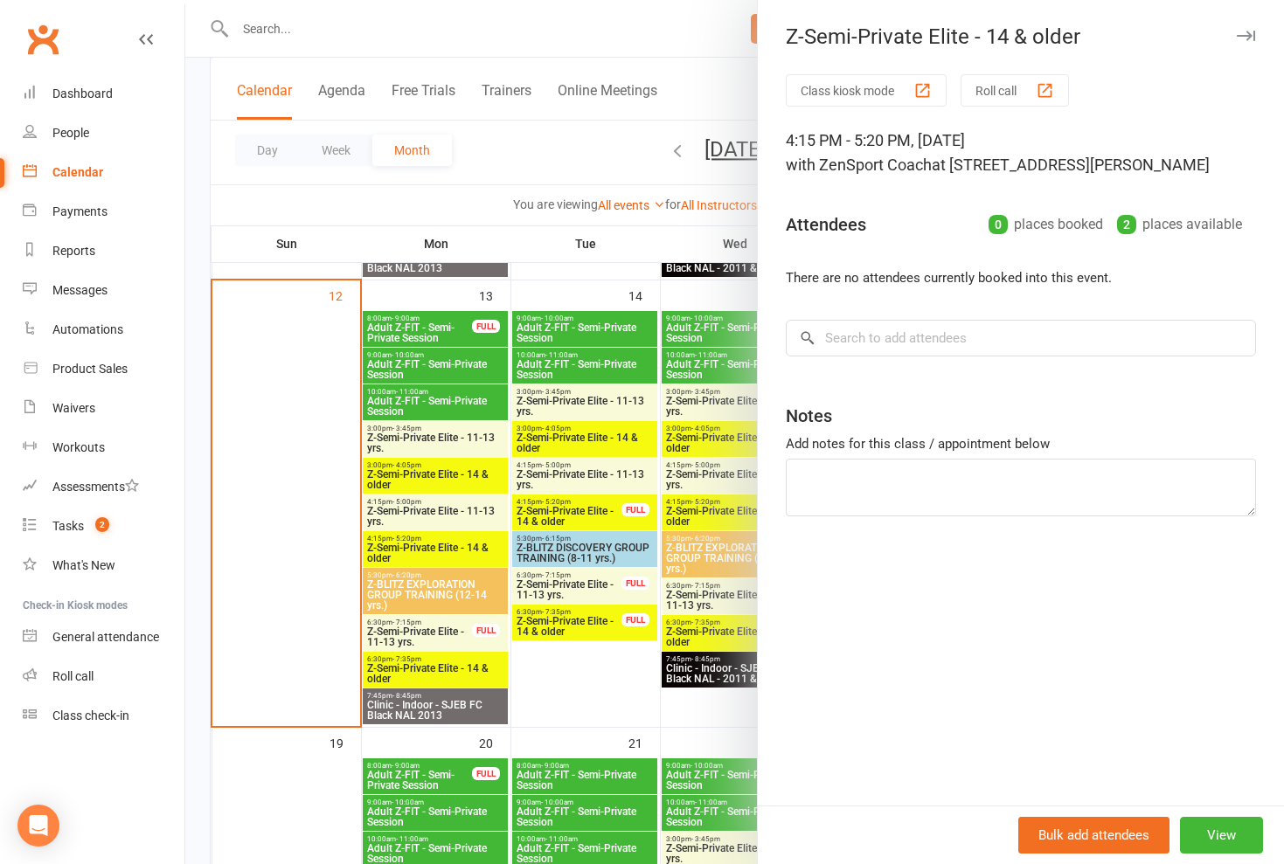
click at [432, 545] on div at bounding box center [734, 432] width 1098 height 864
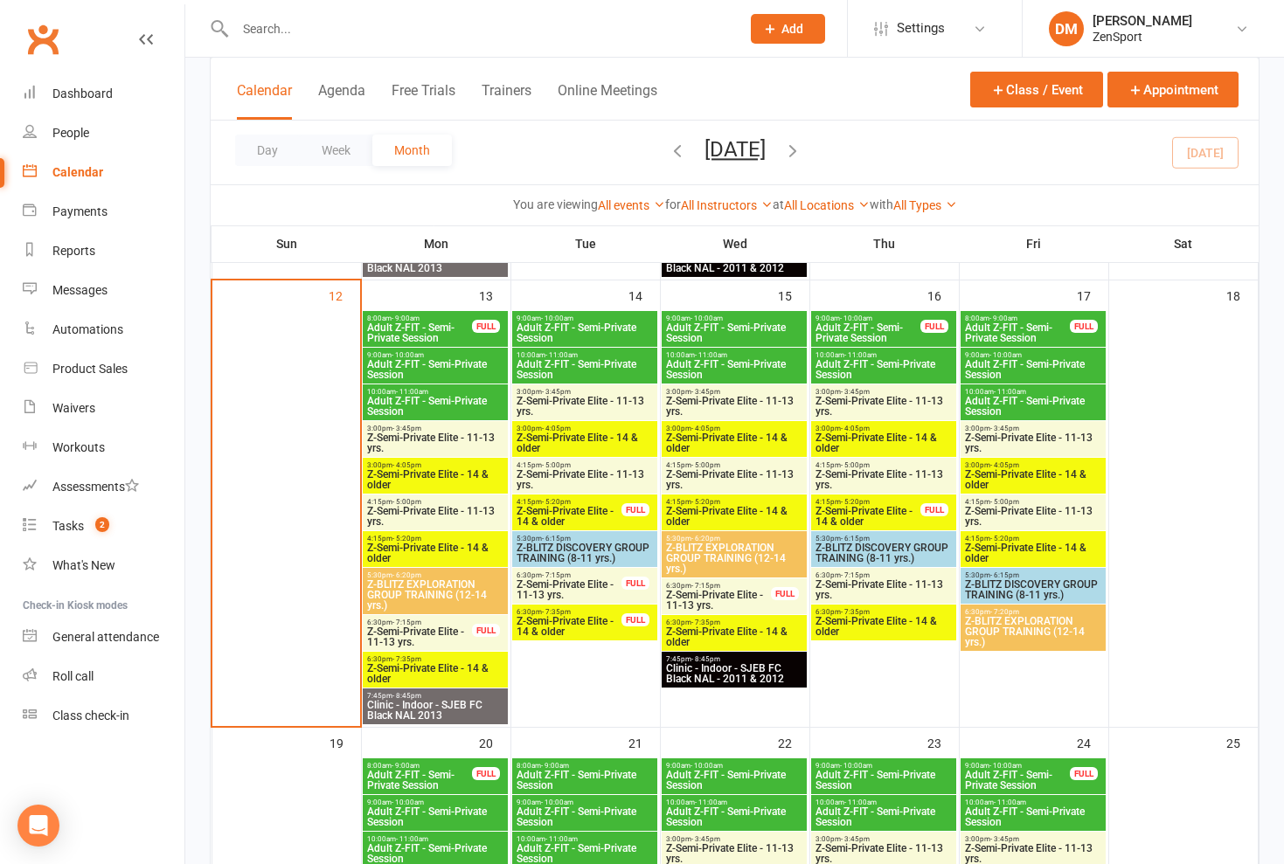
click at [438, 509] on span "Z-Semi-Private Elite - 11-13 yrs." at bounding box center [435, 516] width 138 height 21
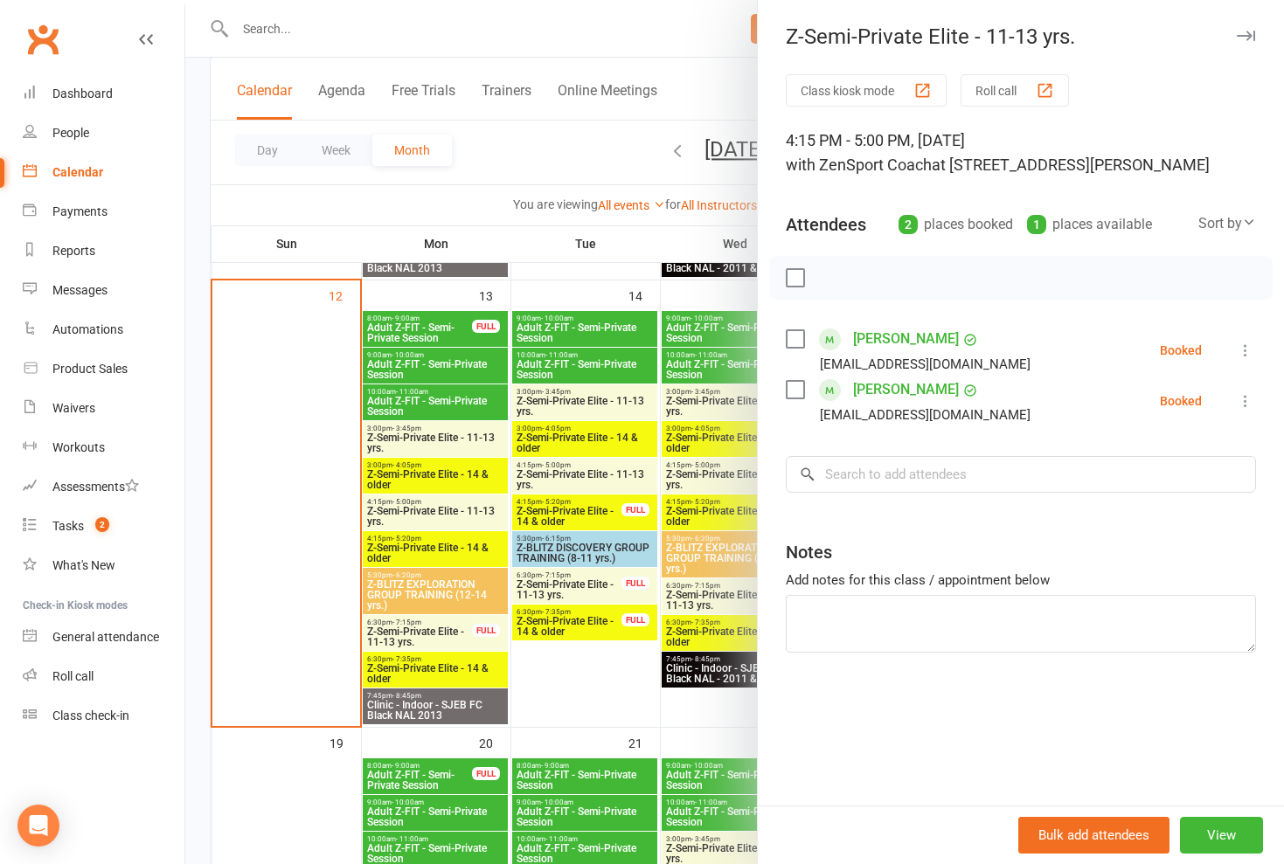
click at [415, 591] on div at bounding box center [734, 432] width 1098 height 864
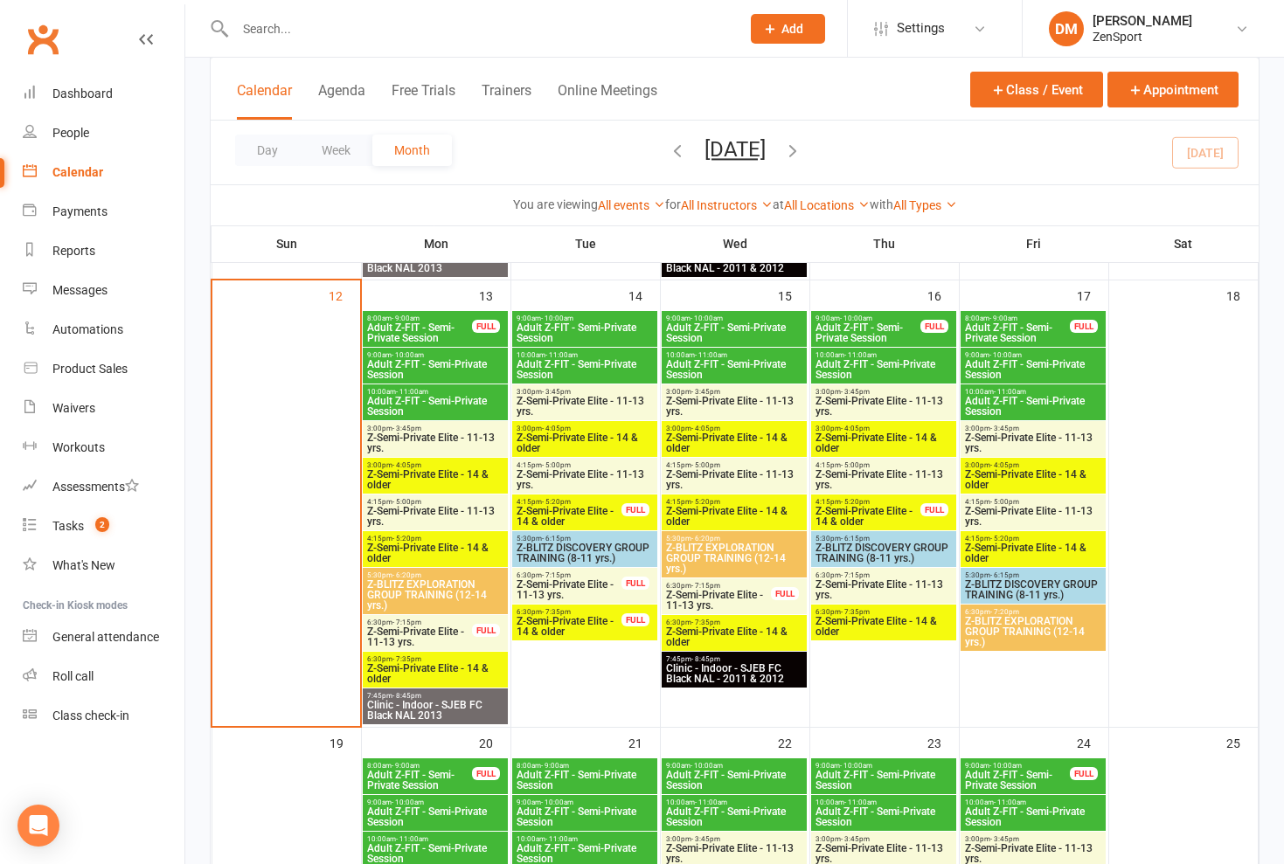
click at [446, 591] on span "Z-BLITZ EXPLORATION GROUP TRAINING (12-14 yrs.)" at bounding box center [435, 594] width 138 height 31
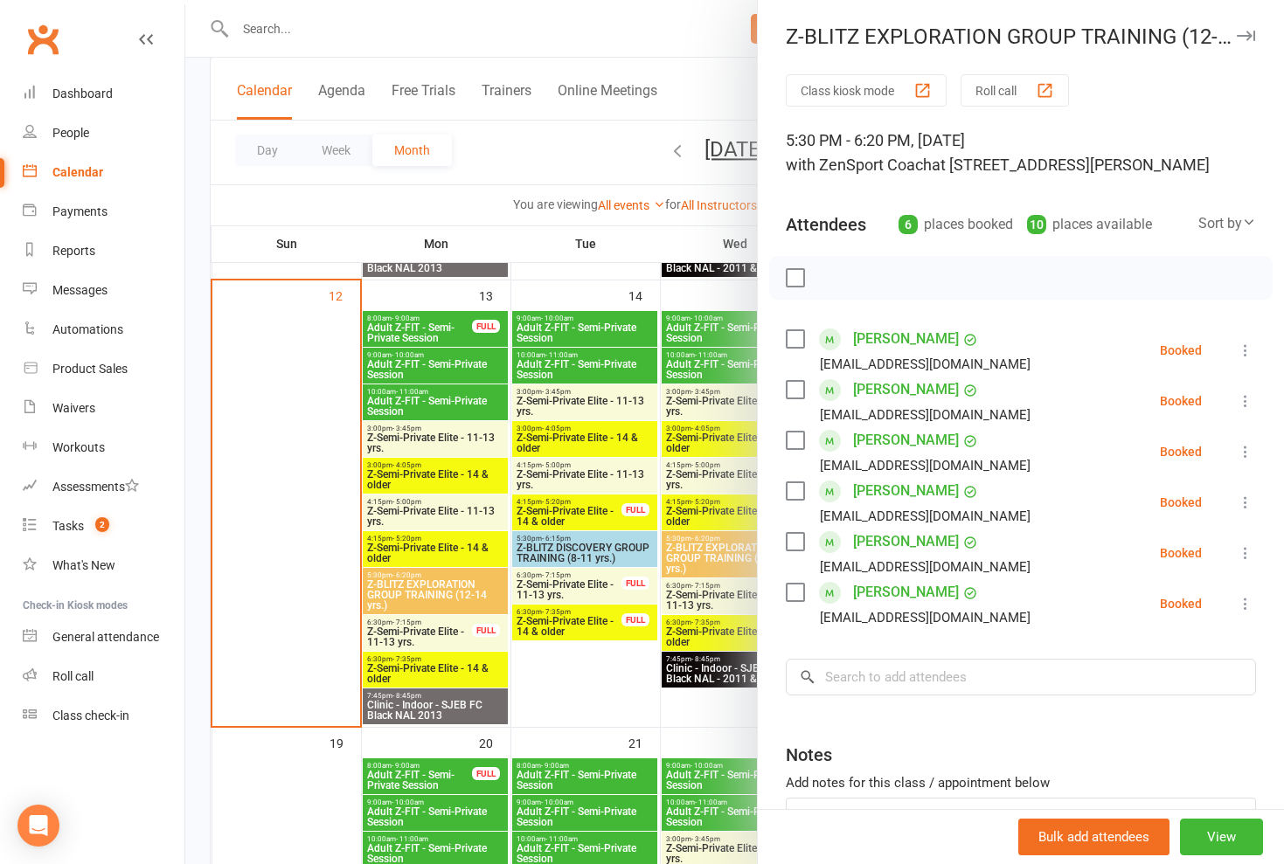
click at [425, 621] on div at bounding box center [734, 432] width 1098 height 864
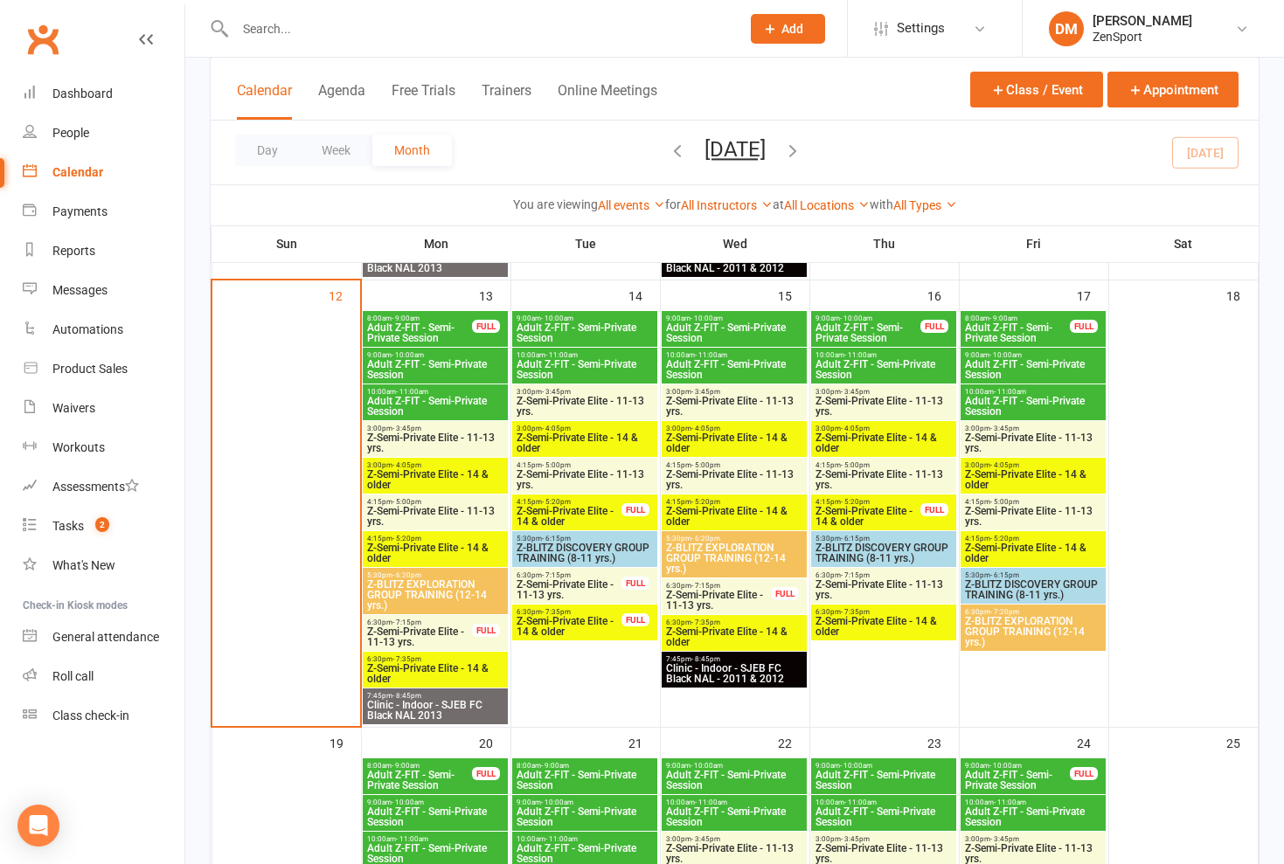
click at [436, 630] on span "Z-Semi-Private Elite - 11-13 yrs." at bounding box center [419, 637] width 107 height 21
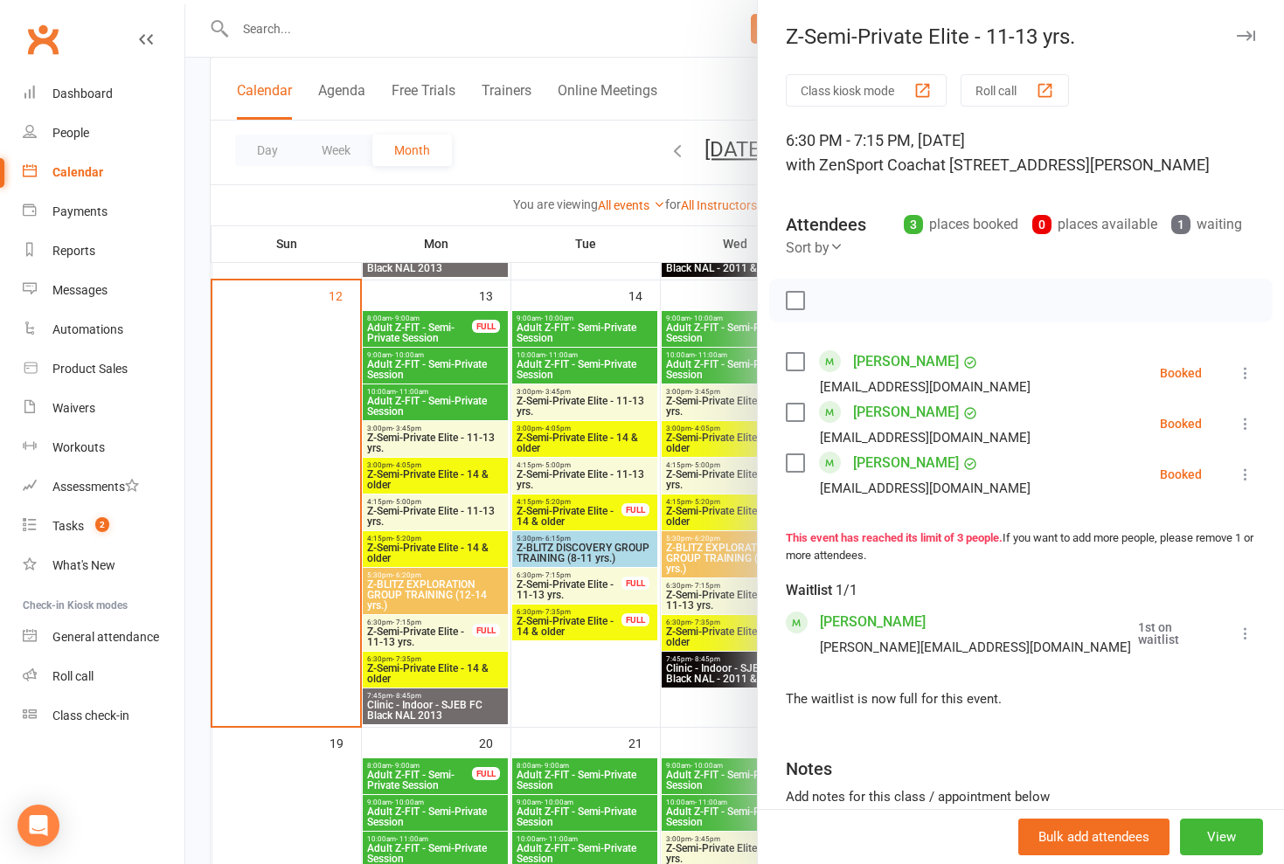
click at [436, 630] on div at bounding box center [734, 432] width 1098 height 864
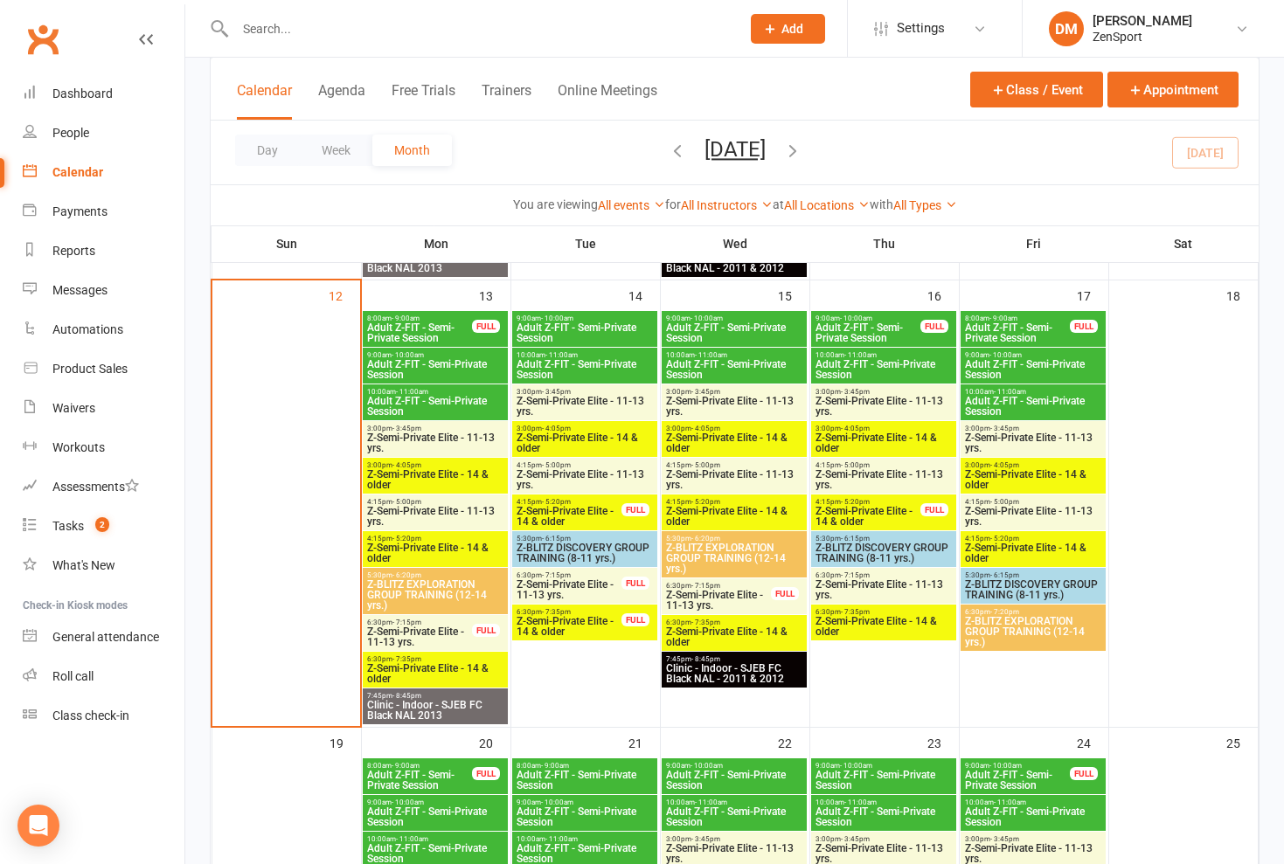
click at [430, 661] on span "6:30pm - 7:35pm" at bounding box center [435, 659] width 138 height 8
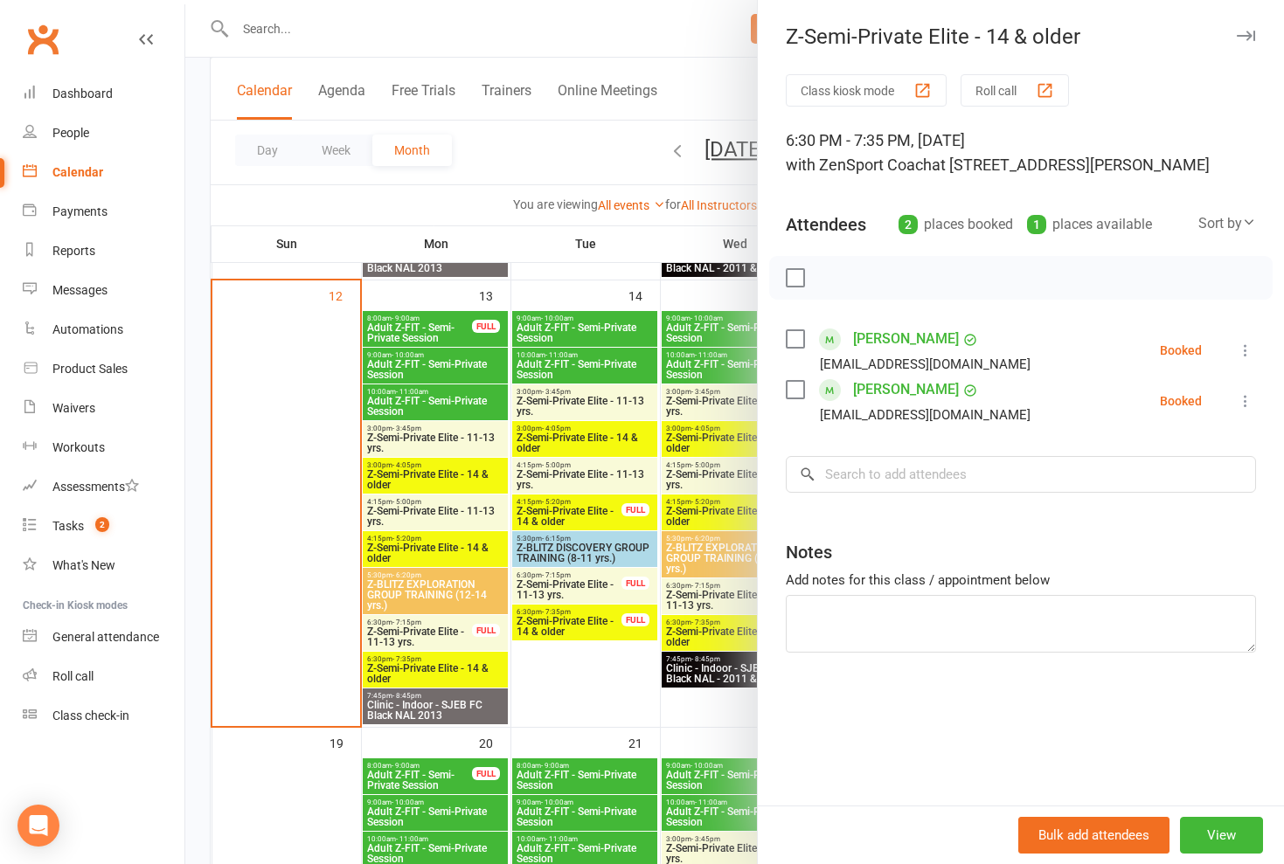
click at [430, 661] on div at bounding box center [734, 432] width 1098 height 864
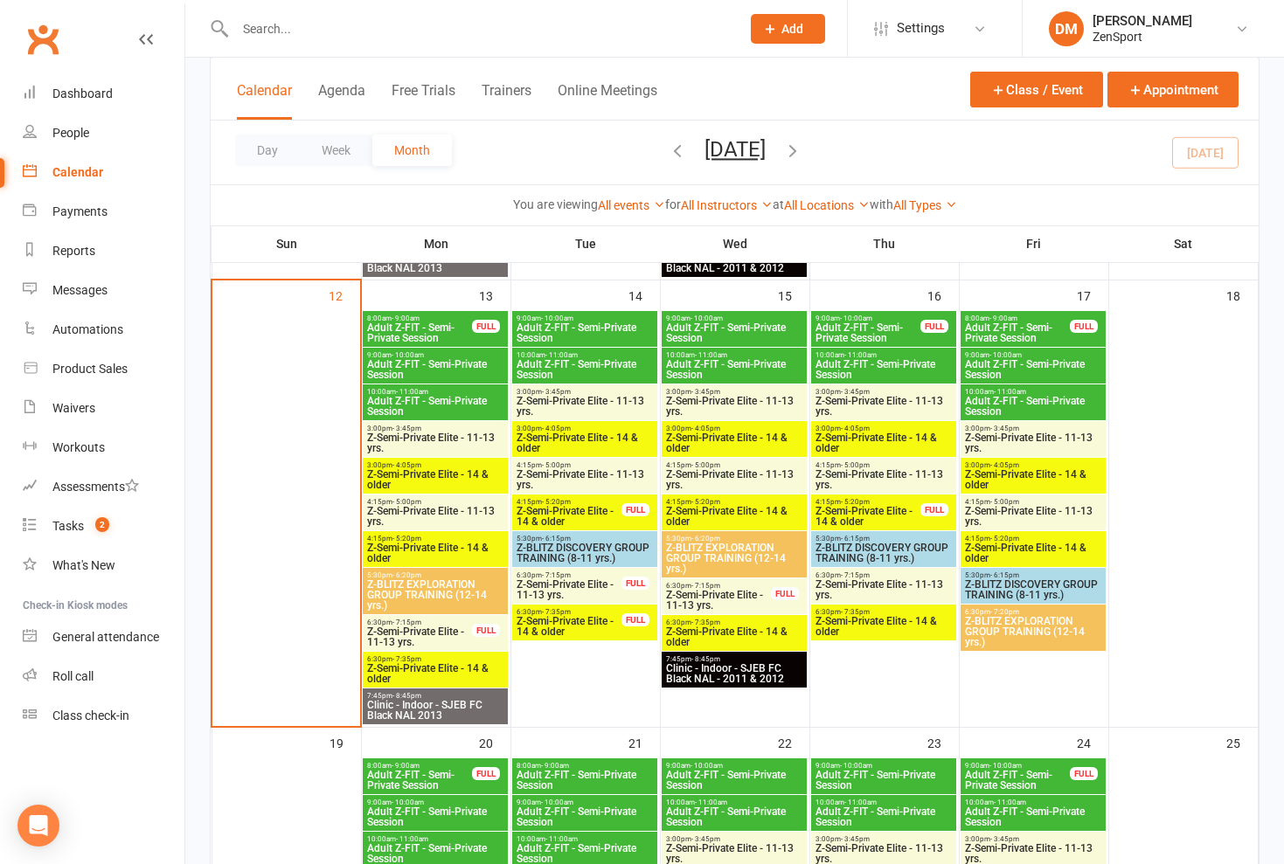
click at [432, 628] on span "Z-Semi-Private Elite - 11-13 yrs." at bounding box center [419, 637] width 107 height 21
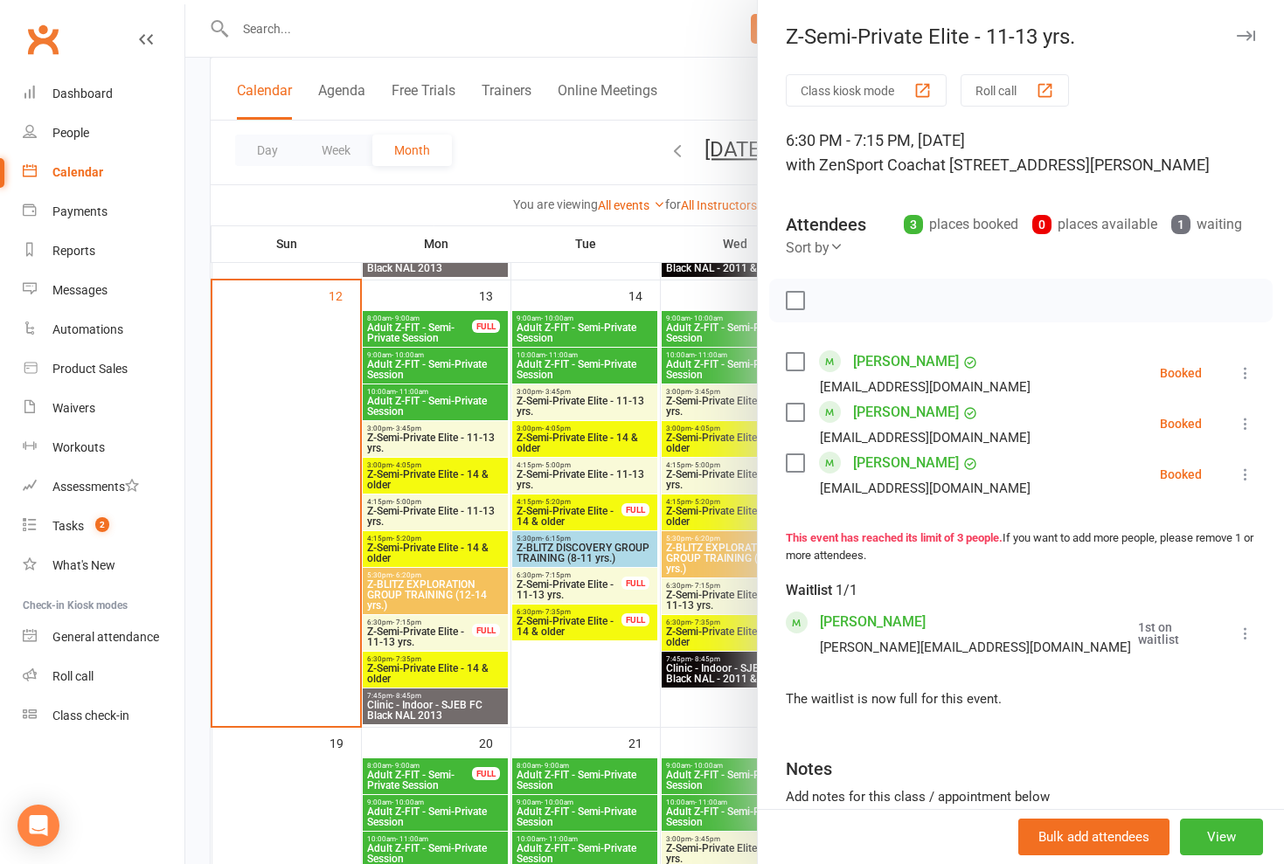
click at [432, 628] on div at bounding box center [734, 432] width 1098 height 864
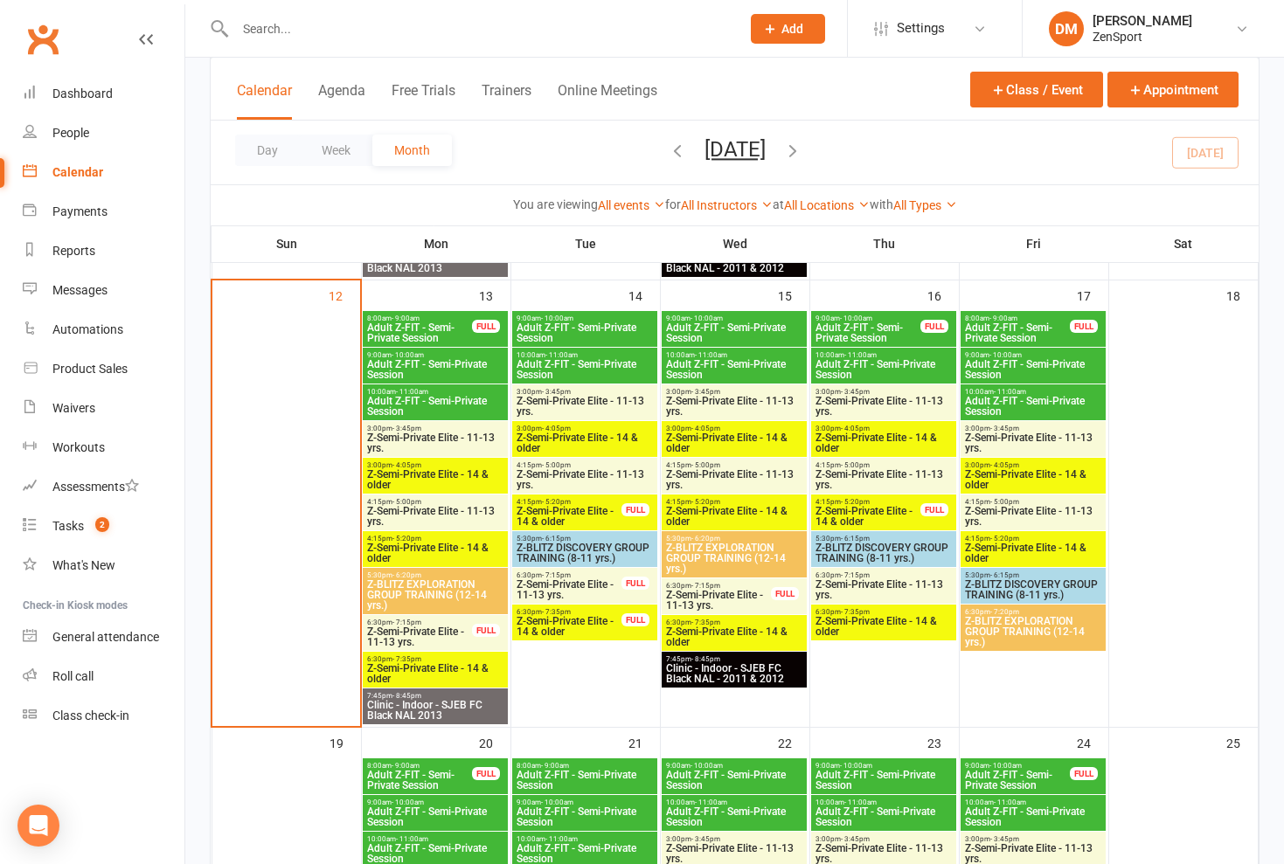
click at [424, 661] on span "6:30pm - 7:35pm" at bounding box center [435, 659] width 138 height 8
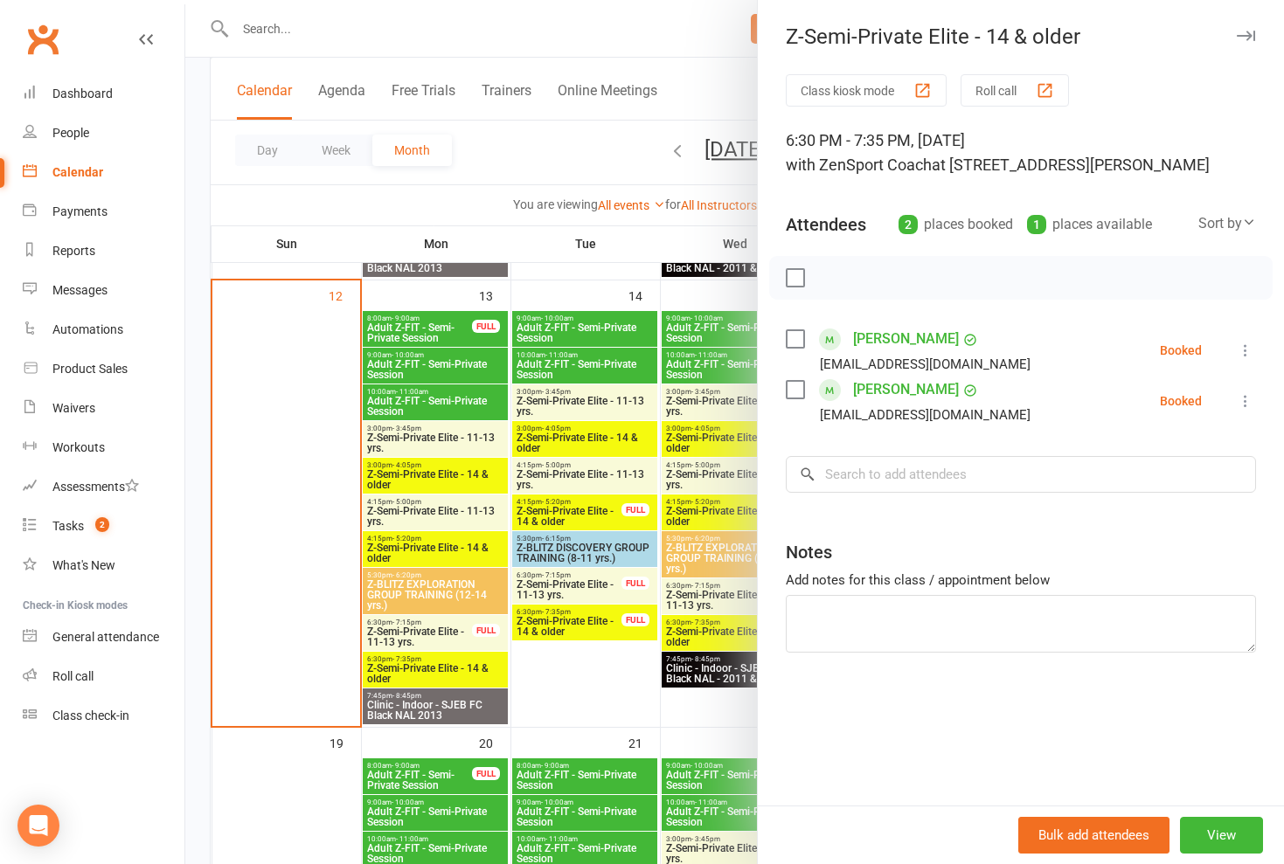
click at [424, 661] on div at bounding box center [734, 432] width 1098 height 864
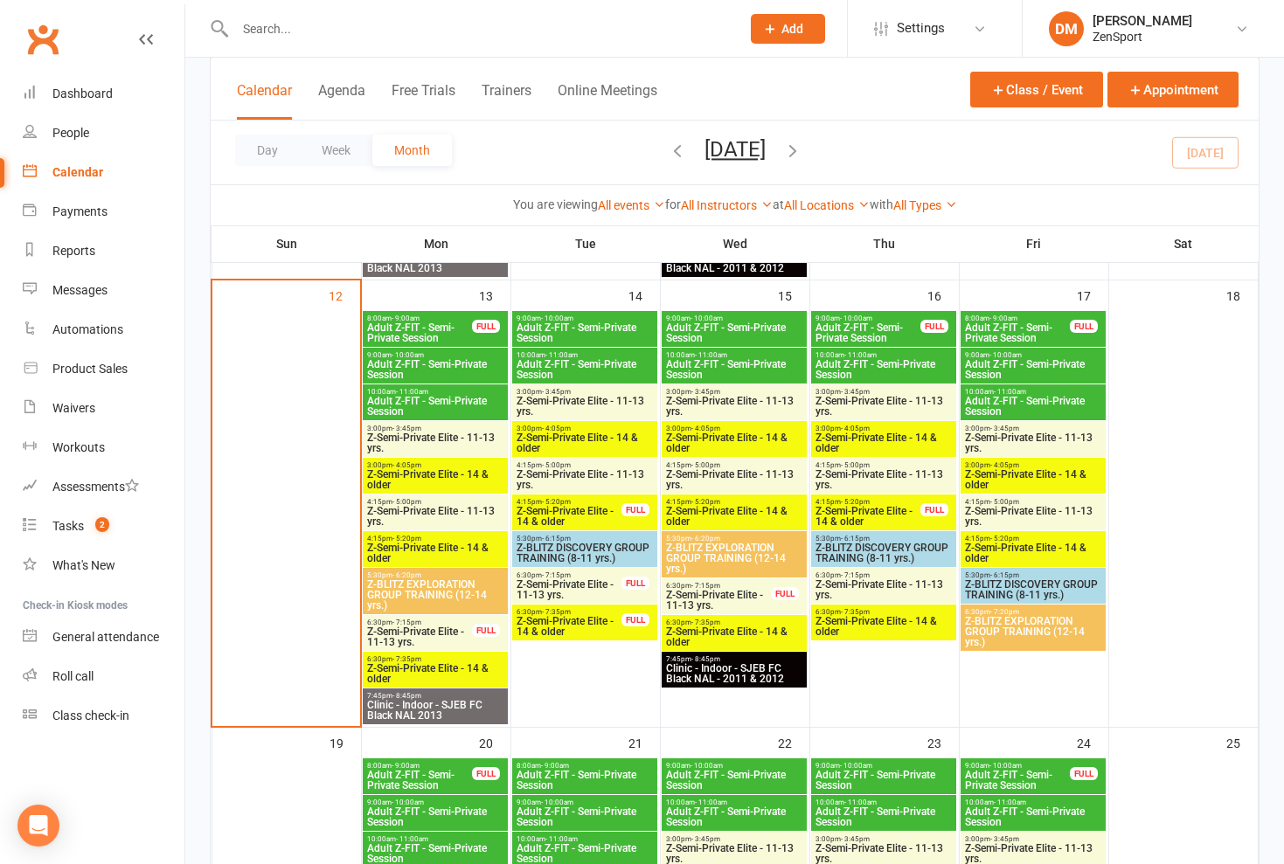
click at [429, 666] on span "Z-Semi-Private Elite - 14 & older" at bounding box center [435, 673] width 138 height 21
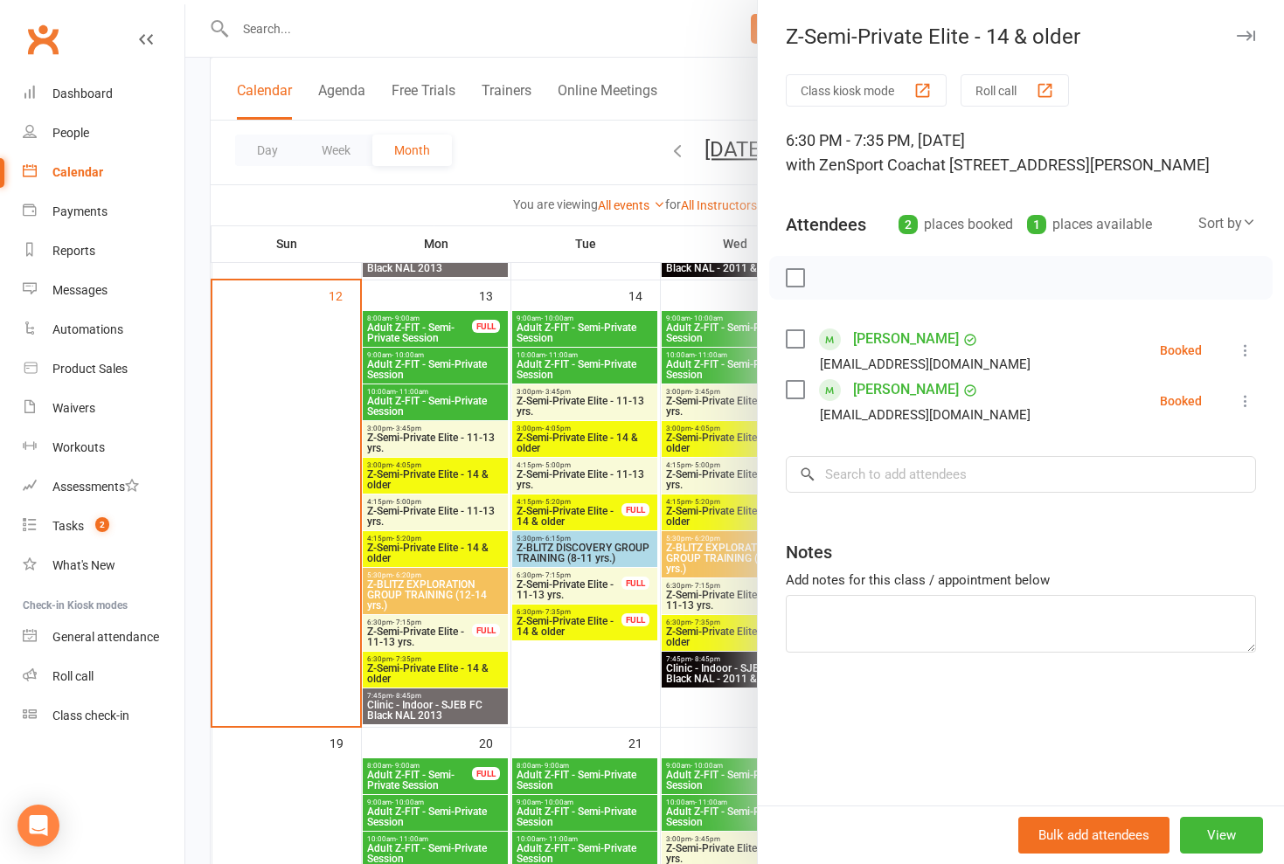
click at [429, 666] on div at bounding box center [734, 432] width 1098 height 864
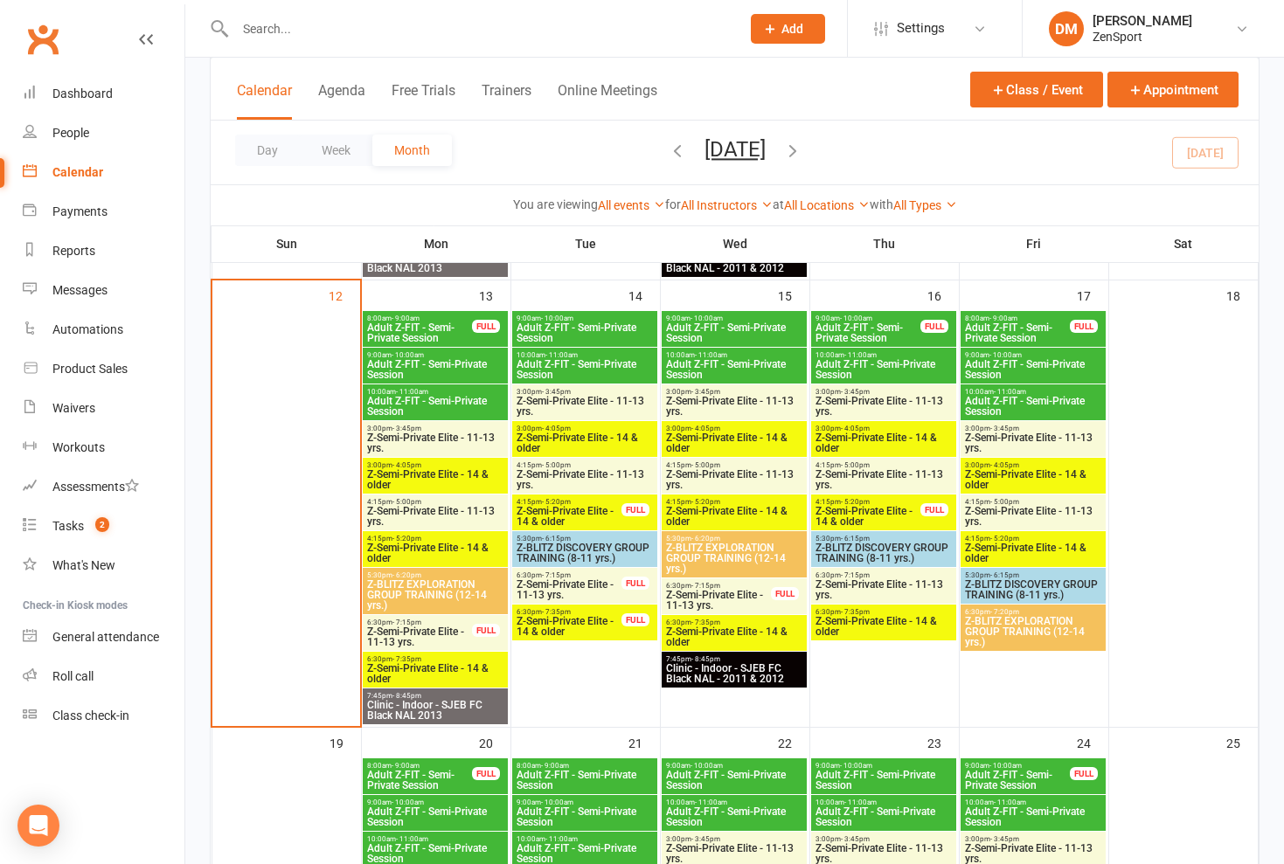
click at [435, 630] on span "Z-Semi-Private Elite - 11-13 yrs." at bounding box center [419, 637] width 107 height 21
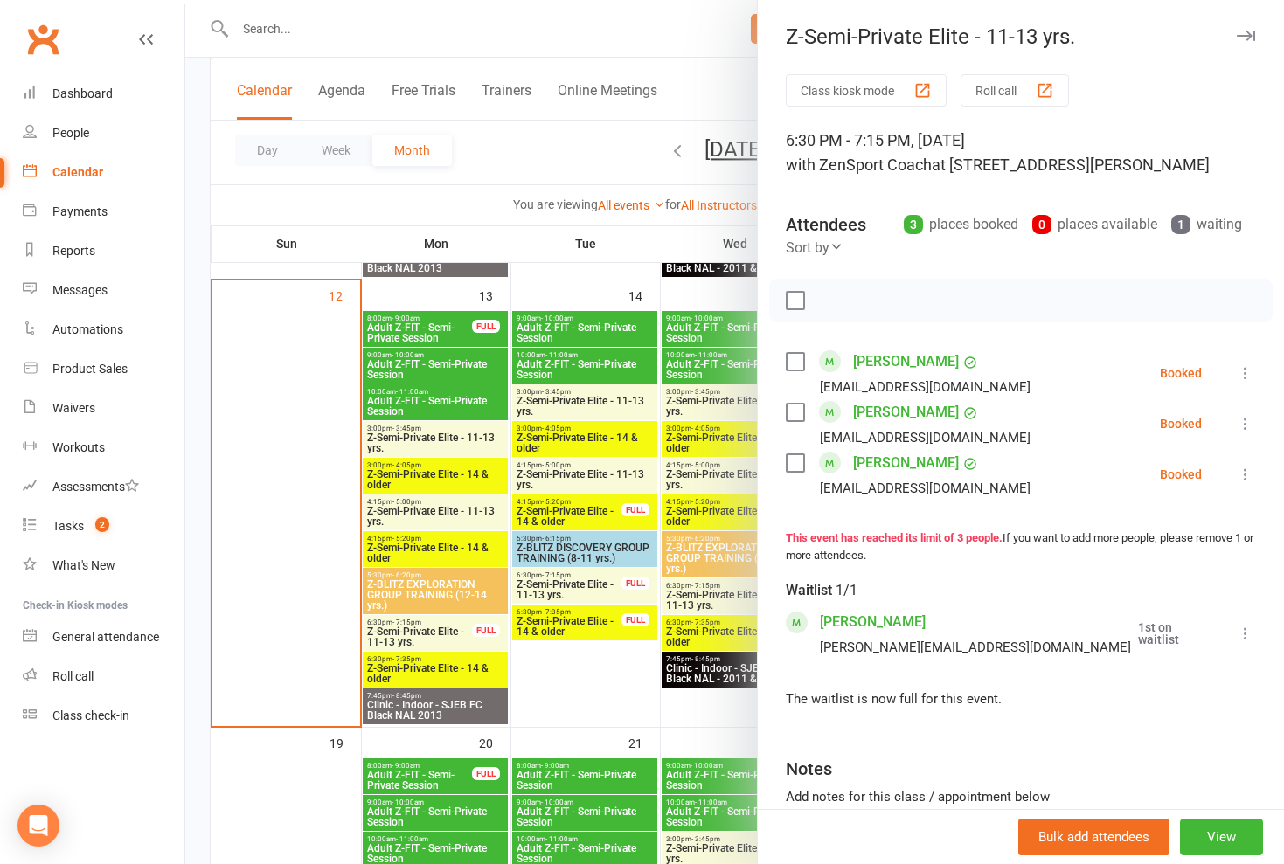
click at [435, 630] on div at bounding box center [734, 432] width 1098 height 864
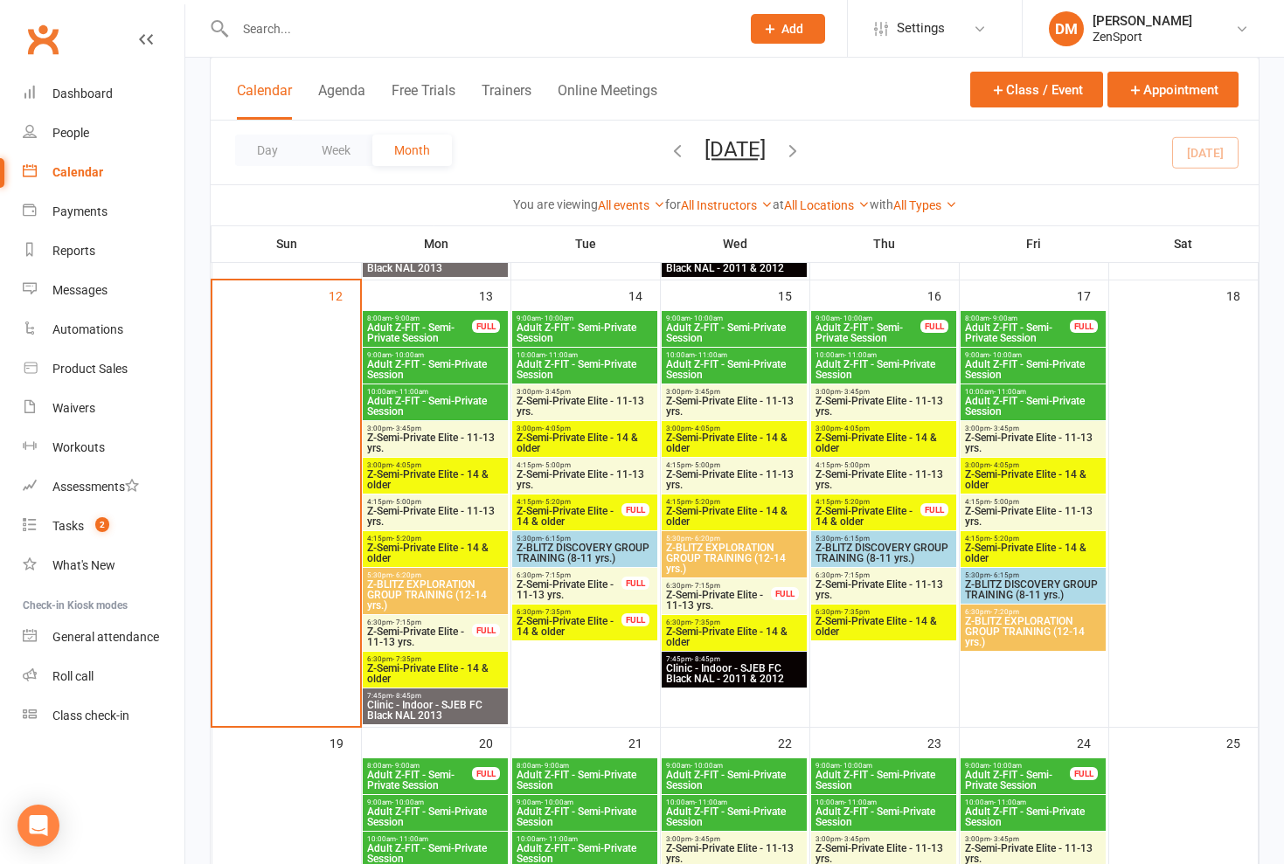
click at [433, 668] on span "Z-Semi-Private Elite - 14 & older" at bounding box center [435, 673] width 138 height 21
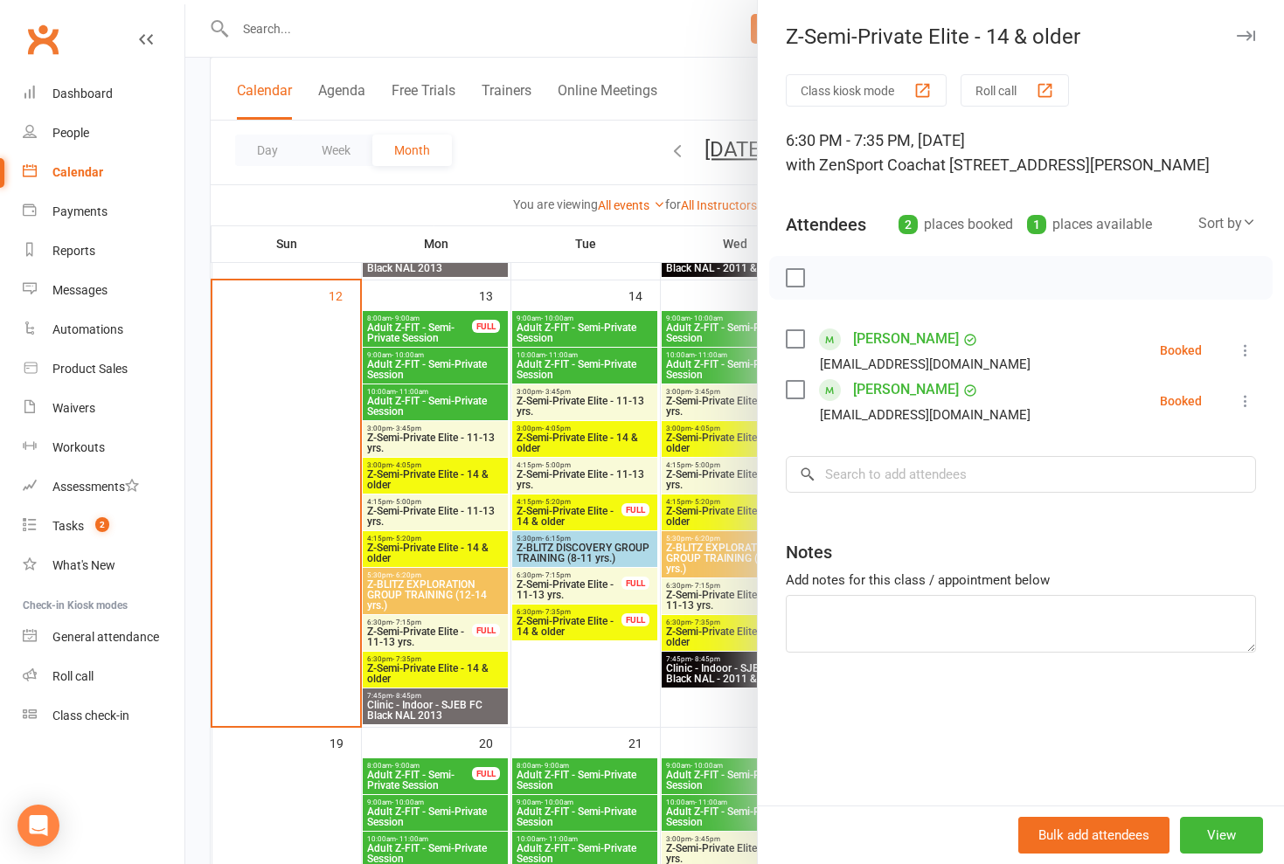
click at [433, 668] on div at bounding box center [734, 432] width 1098 height 864
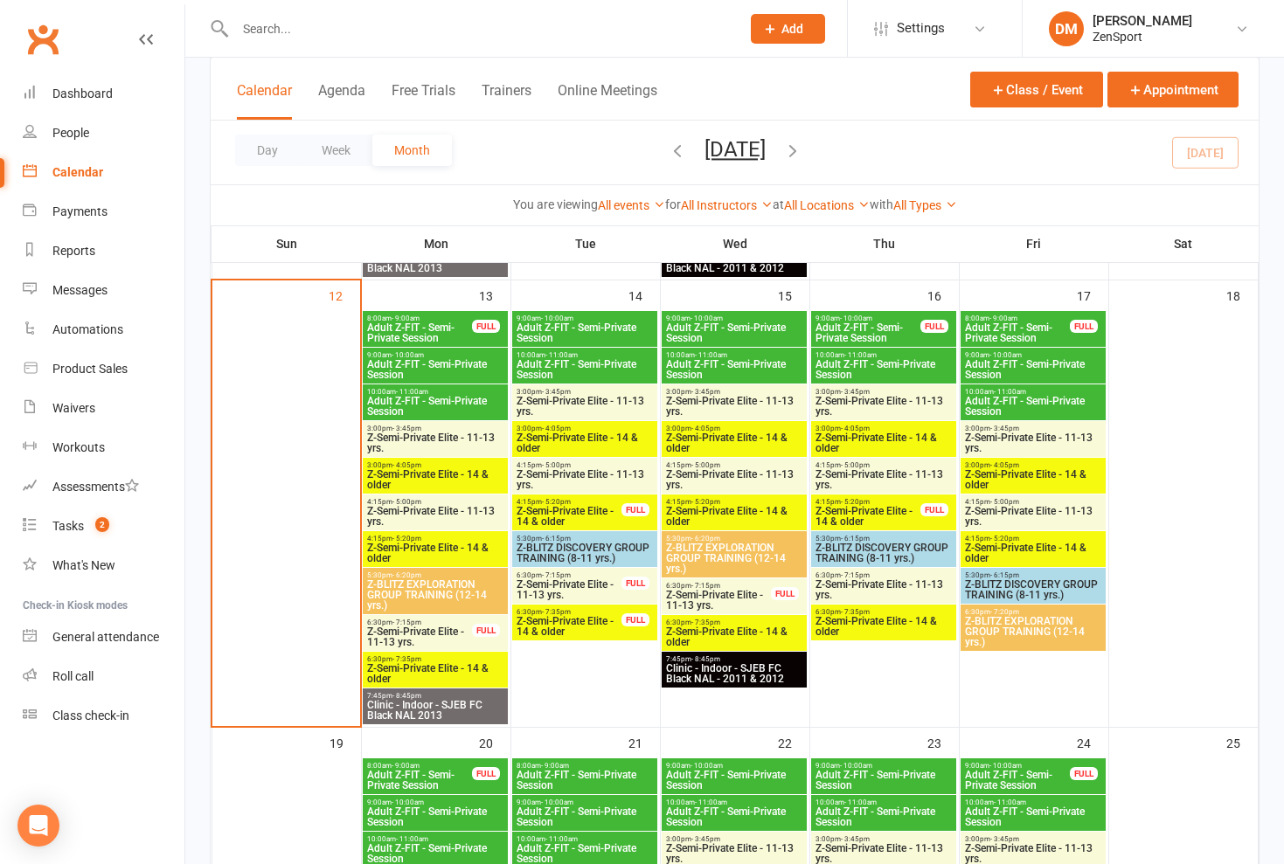
click at [440, 631] on span "Z-Semi-Private Elite - 11-13 yrs." at bounding box center [419, 637] width 107 height 21
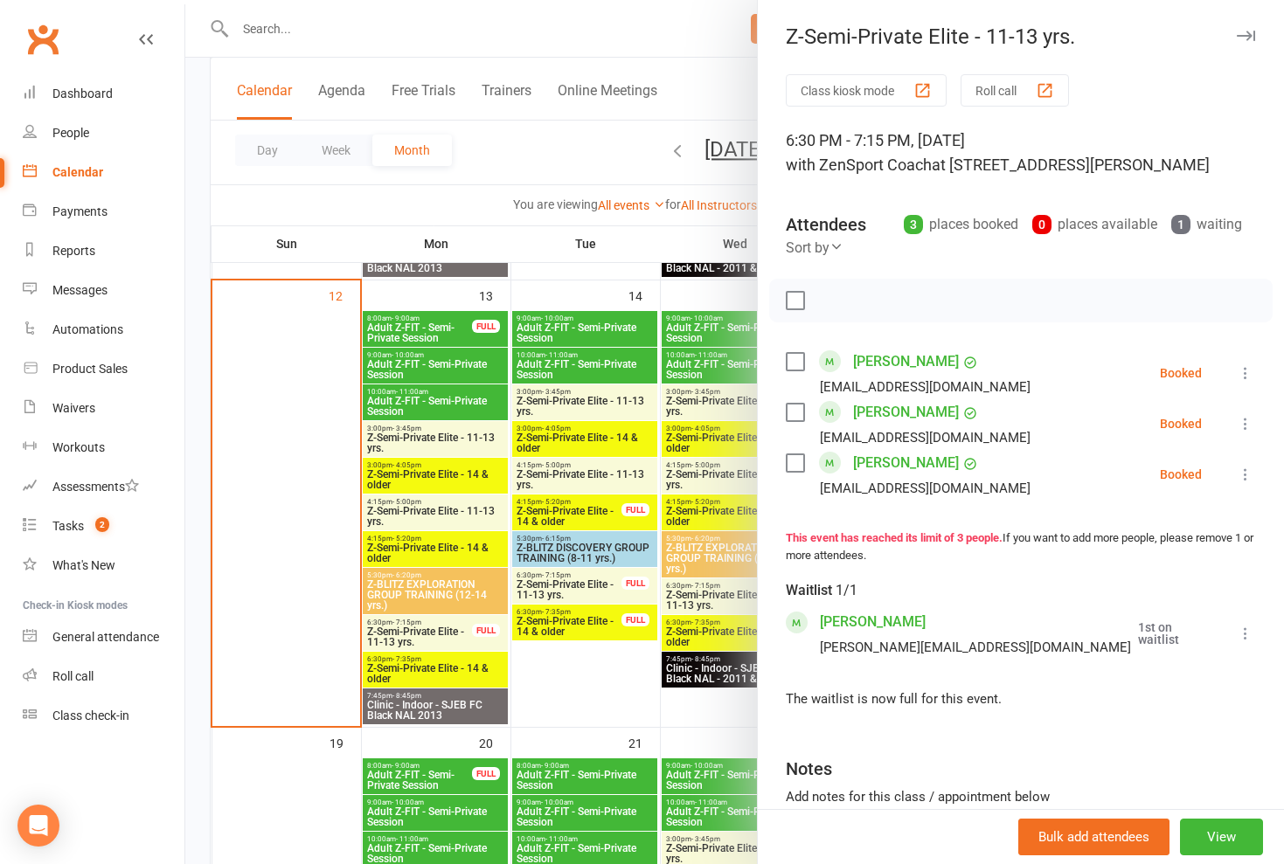
click at [423, 673] on div at bounding box center [734, 432] width 1098 height 864
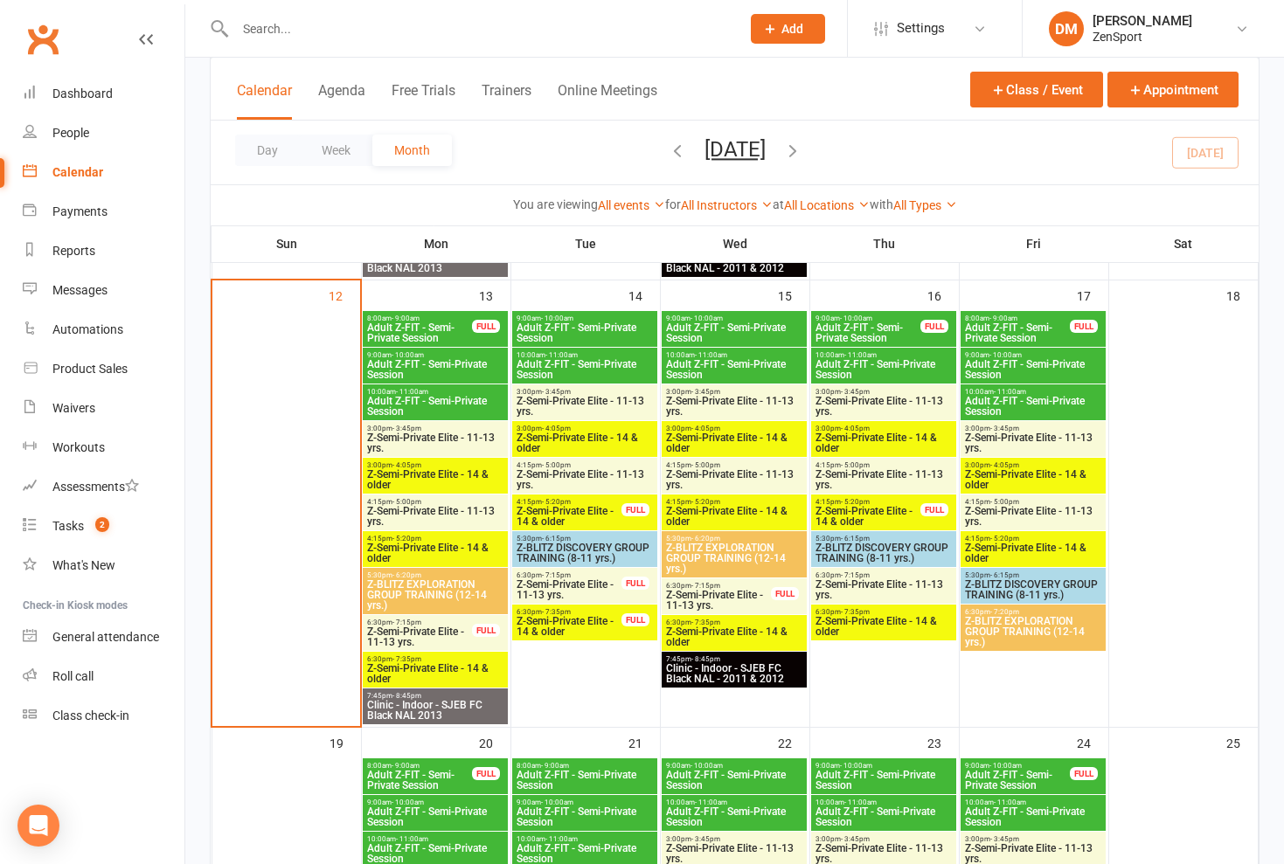
click at [443, 672] on span "Z-Semi-Private Elite - 14 & older" at bounding box center [435, 673] width 138 height 21
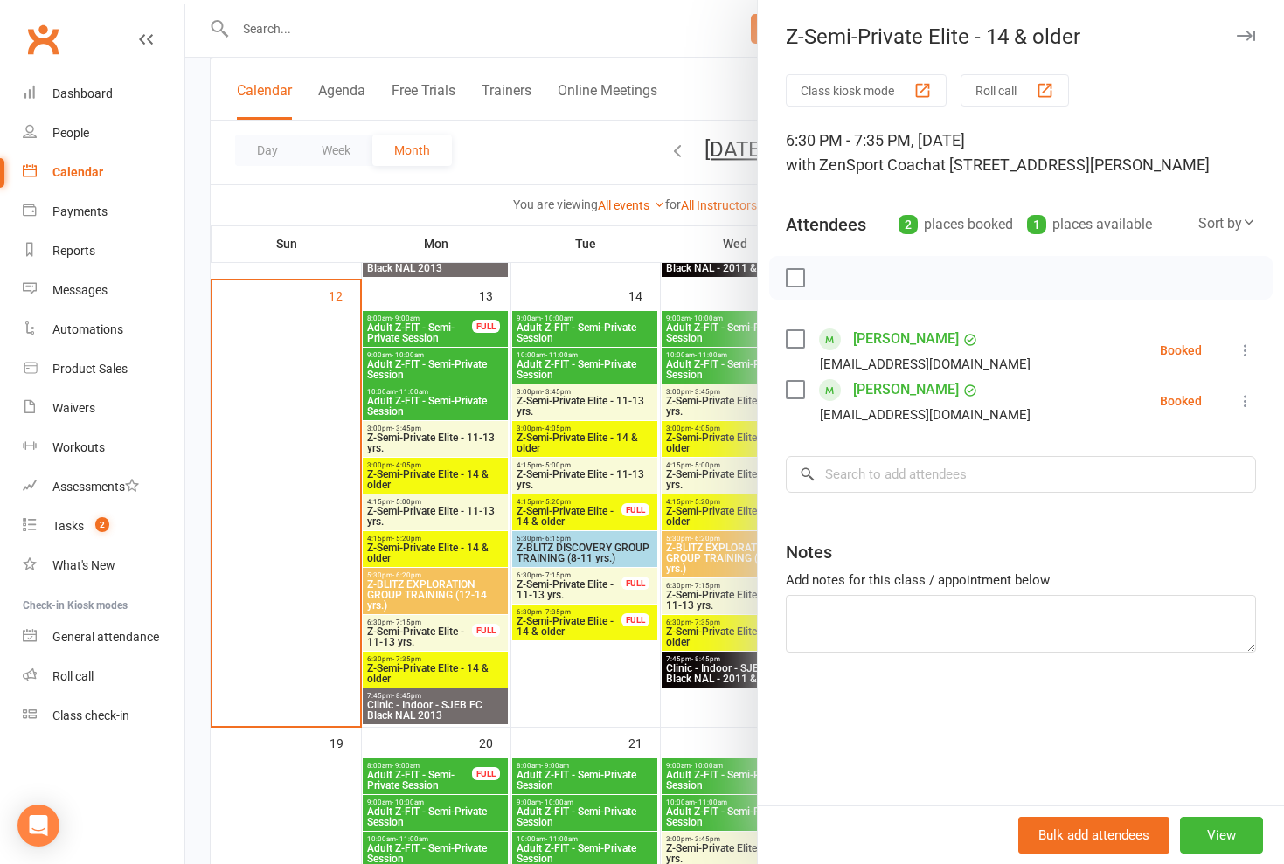
click at [443, 672] on div at bounding box center [734, 432] width 1098 height 864
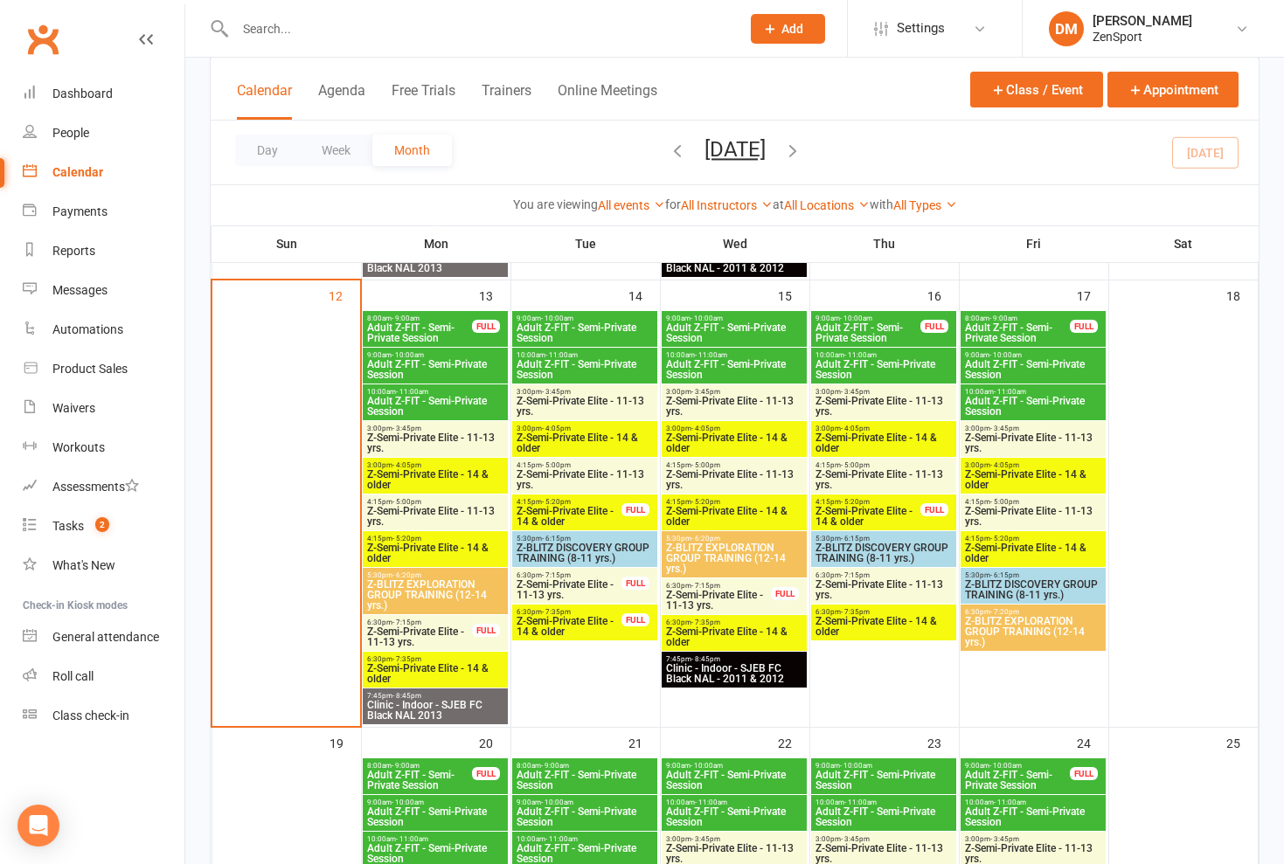
click at [436, 638] on span "Z-Semi-Private Elite - 11-13 yrs." at bounding box center [419, 637] width 107 height 21
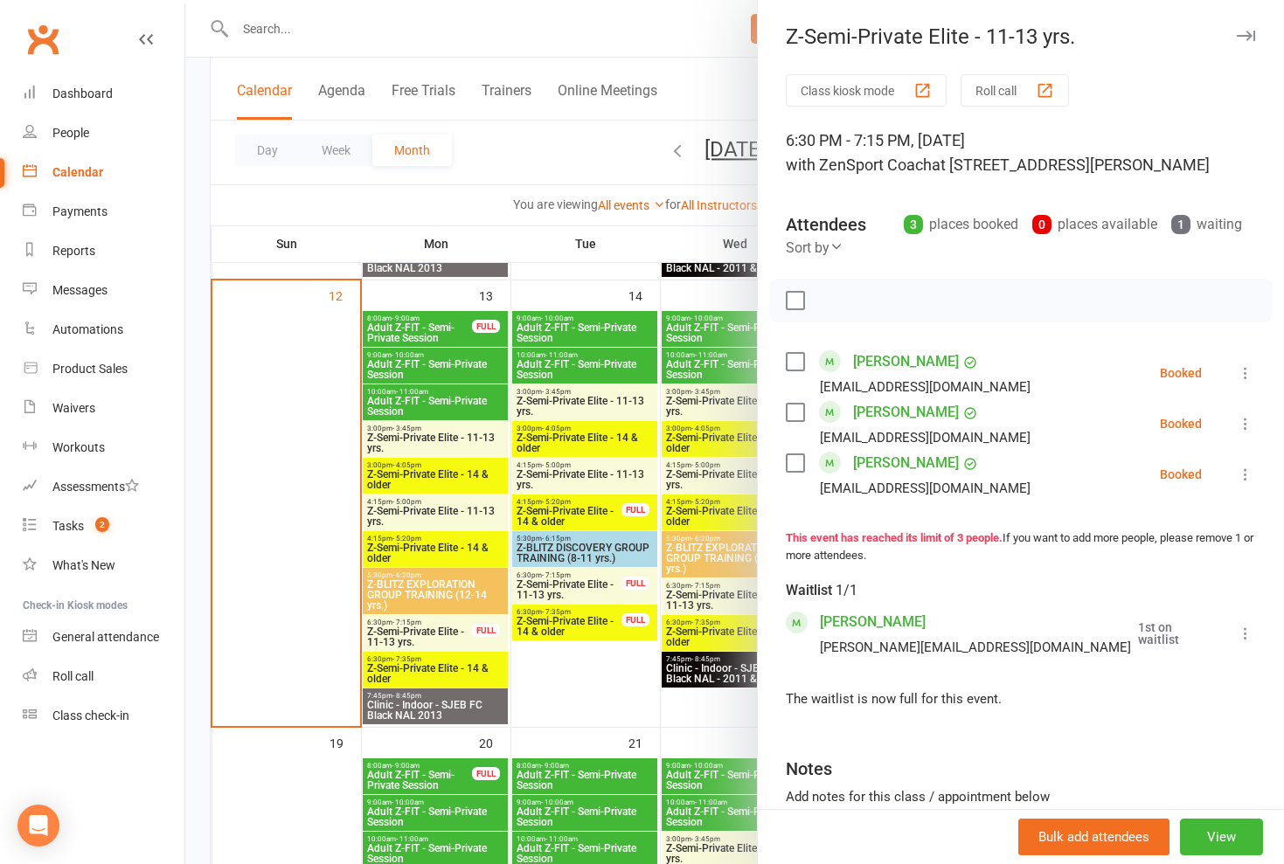
click at [432, 674] on div at bounding box center [734, 432] width 1098 height 864
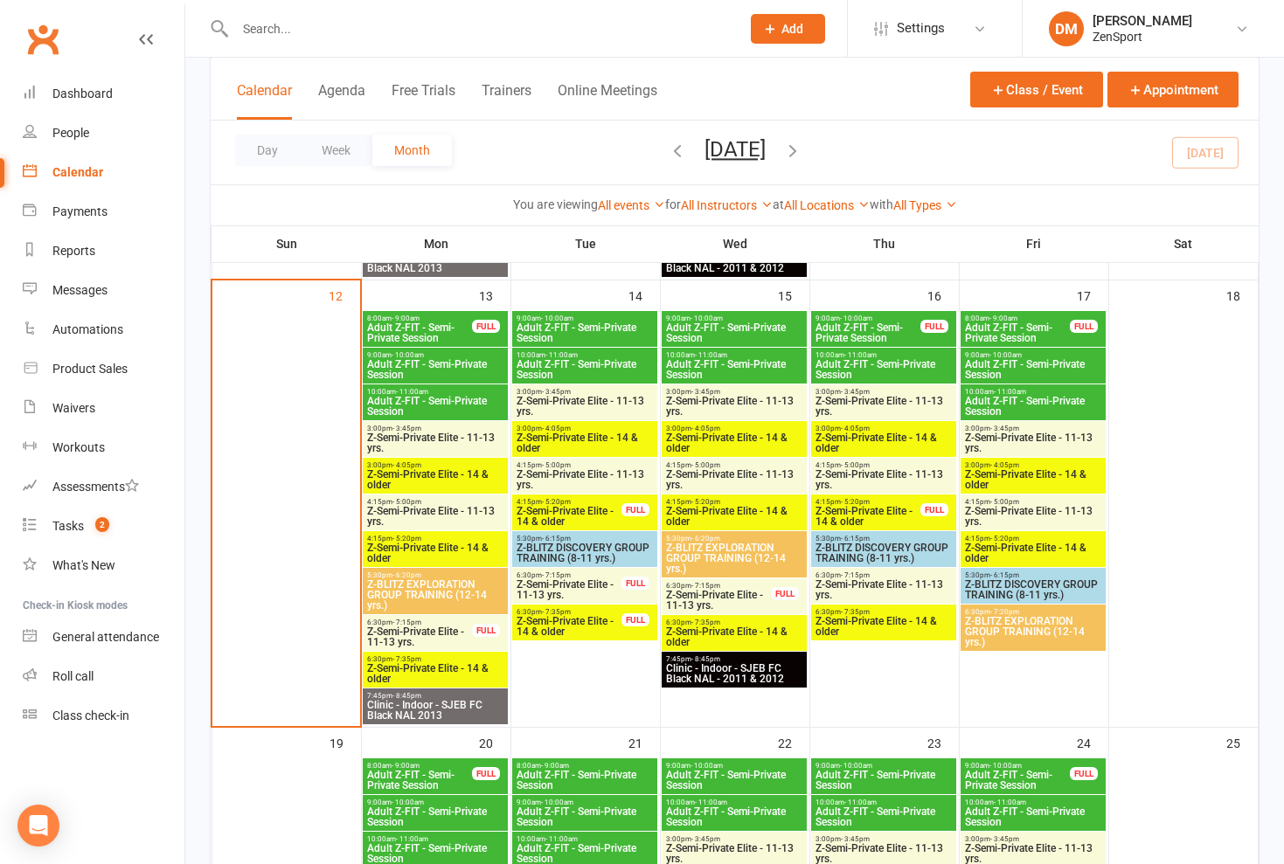
click at [446, 672] on span "Z-Semi-Private Elite - 14 & older" at bounding box center [435, 673] width 138 height 21
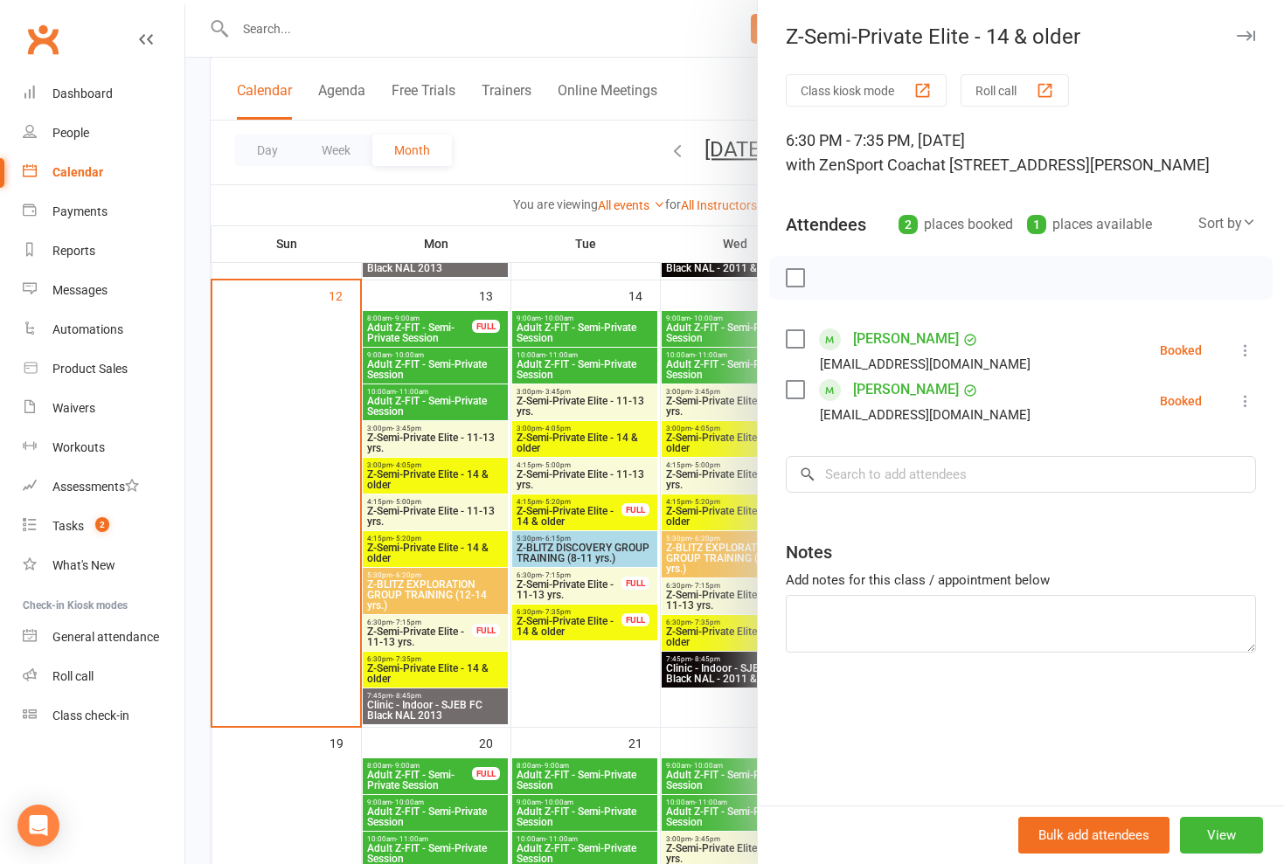
click at [443, 634] on div at bounding box center [734, 432] width 1098 height 864
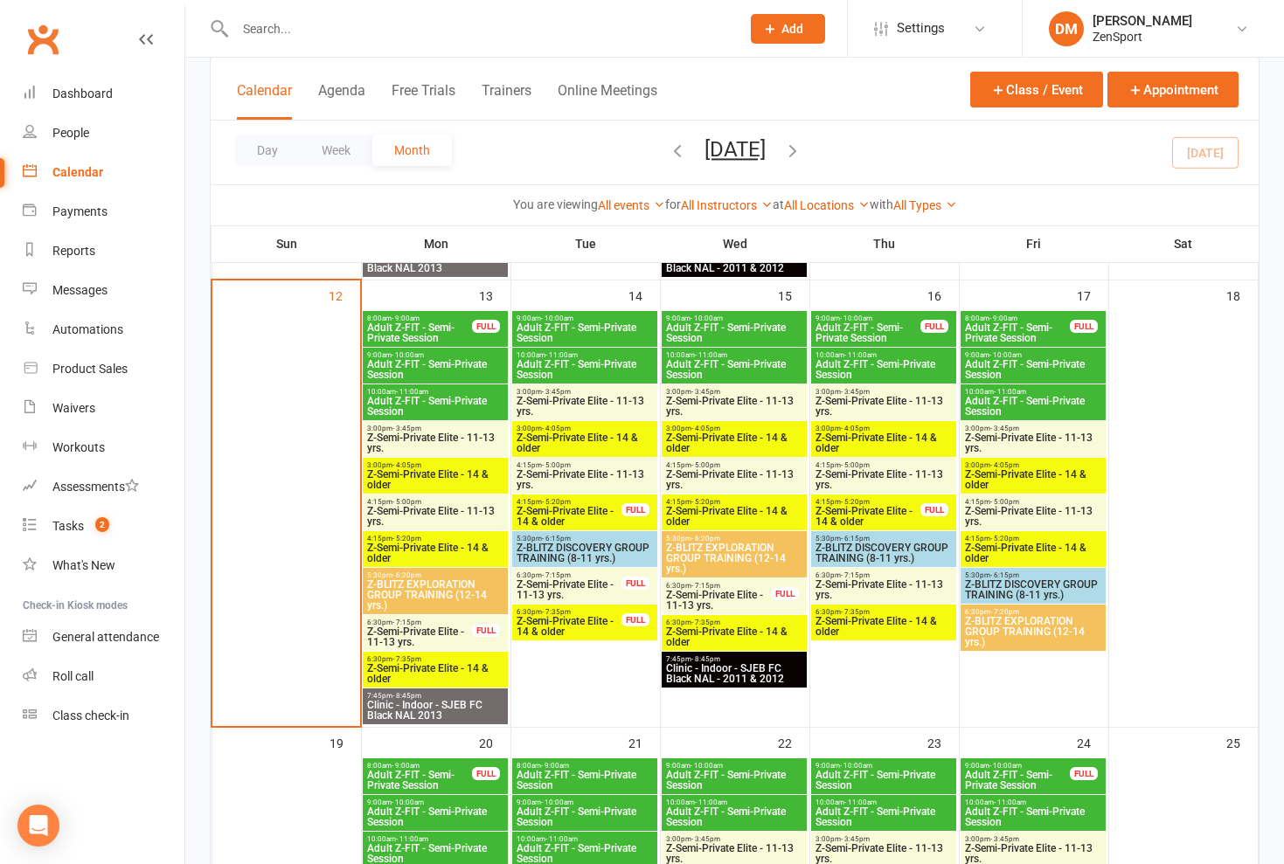
click at [445, 634] on span "Z-Semi-Private Elite - 11-13 yrs." at bounding box center [419, 637] width 107 height 21
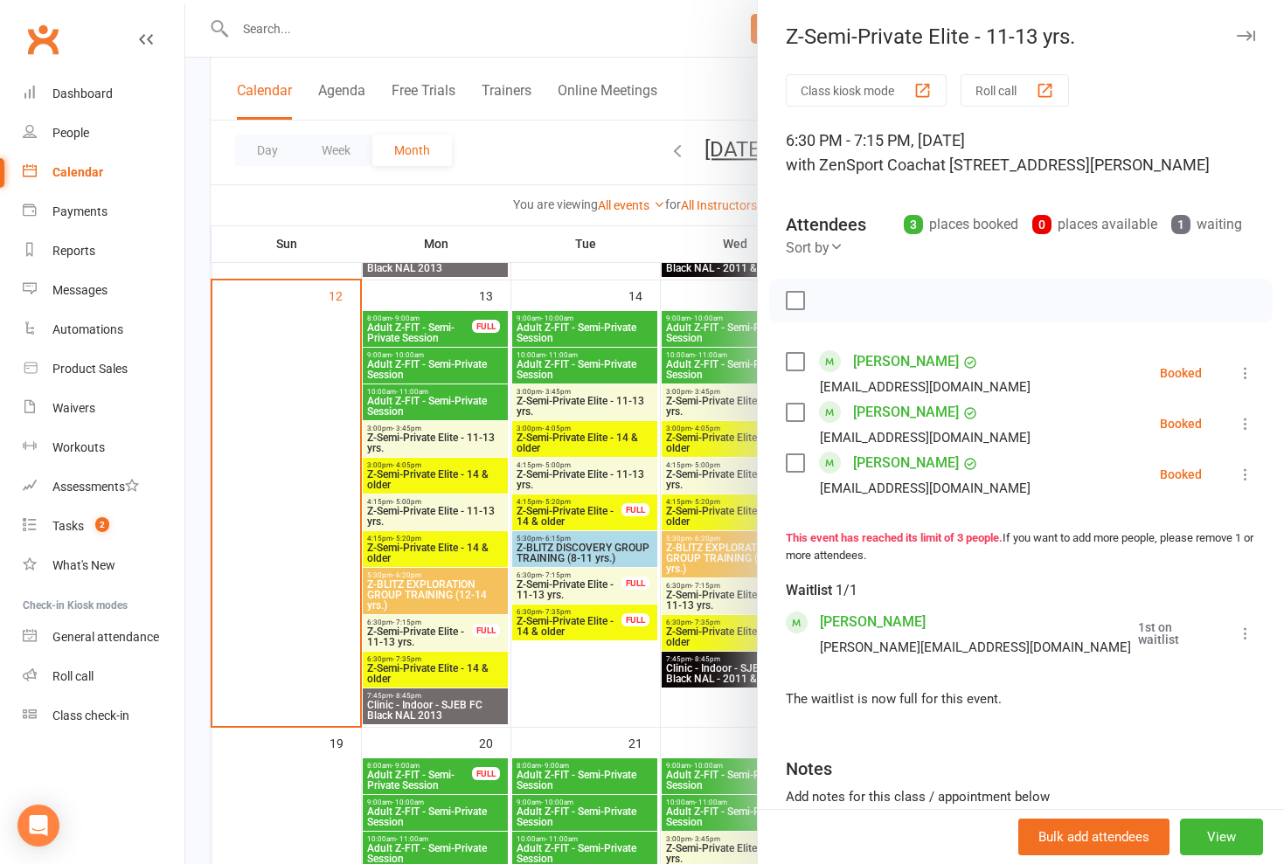
click at [445, 634] on div at bounding box center [734, 432] width 1098 height 864
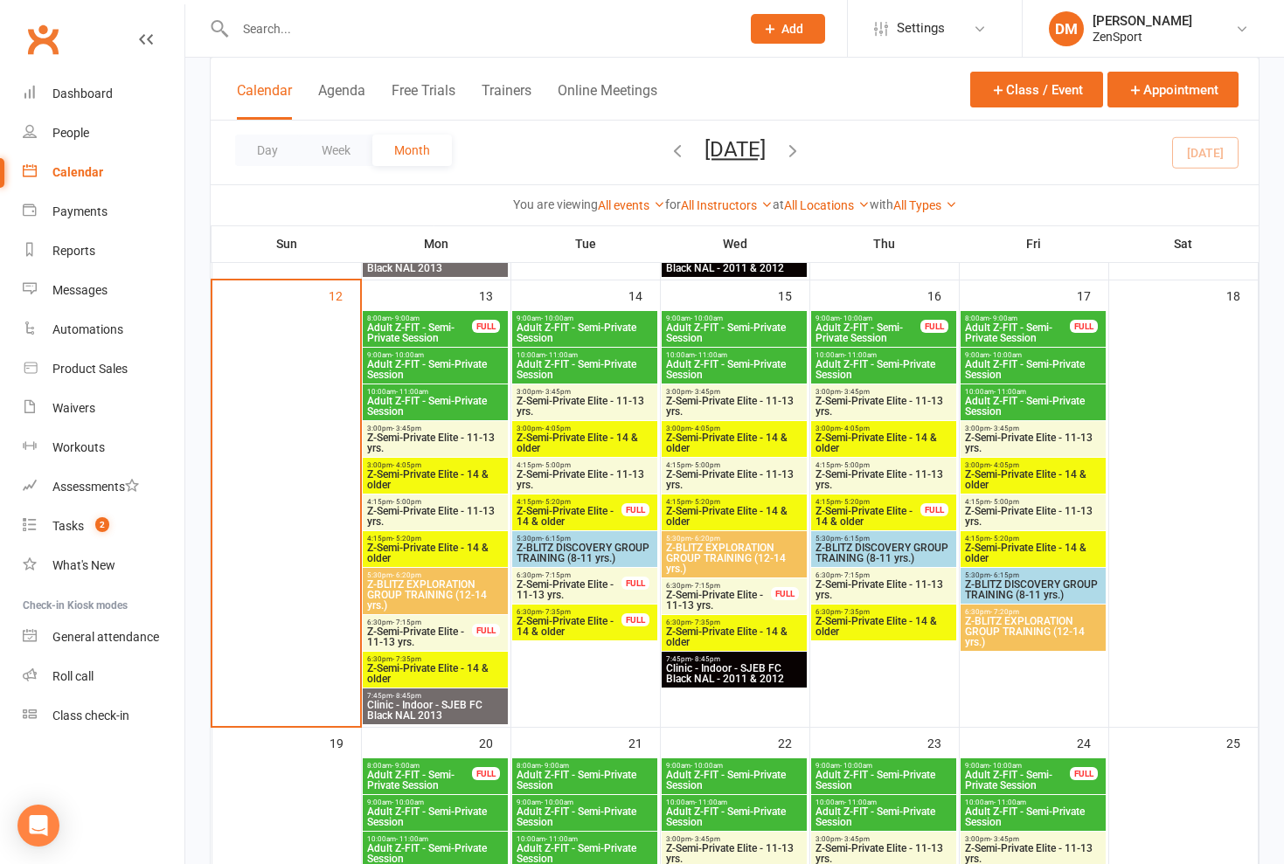
click at [447, 629] on span "Z-Semi-Private Elite - 11-13 yrs." at bounding box center [419, 637] width 107 height 21
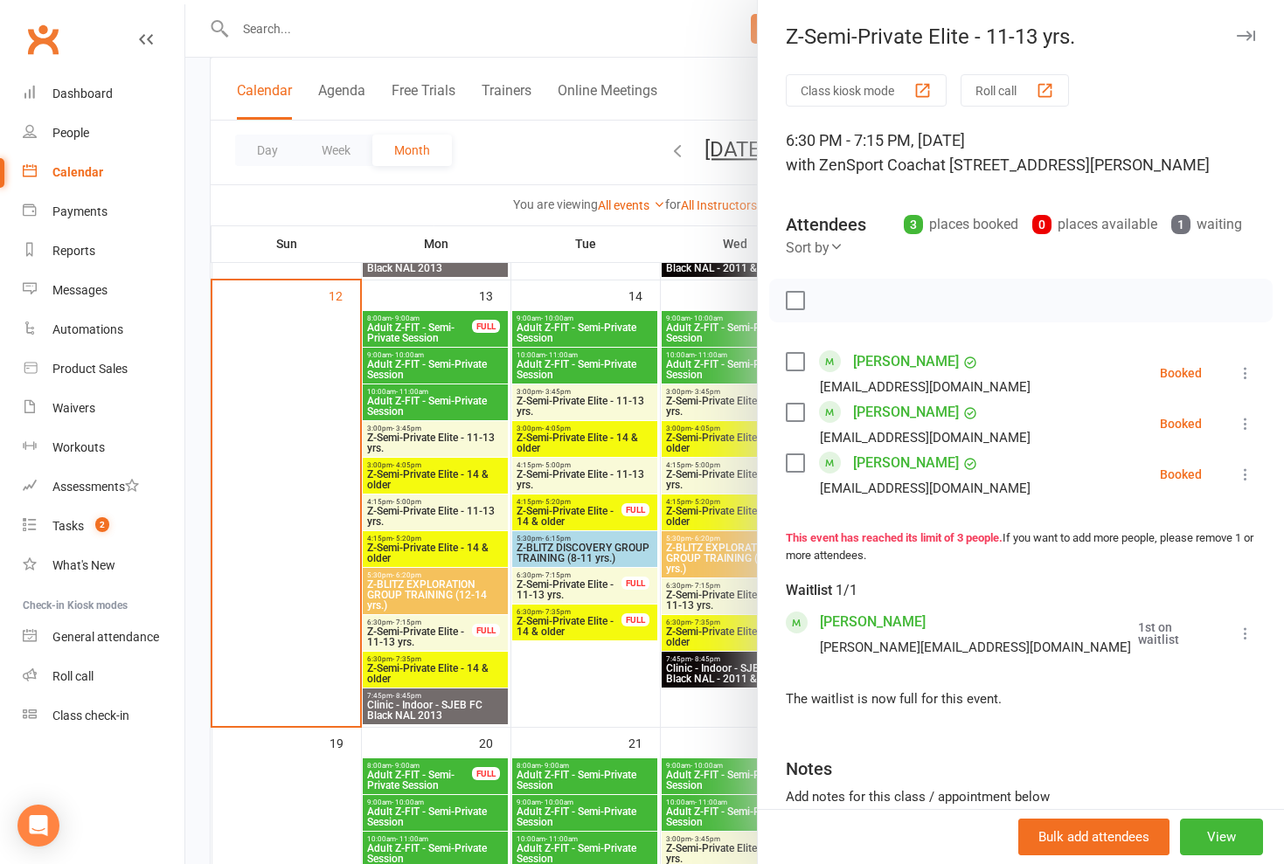
click at [428, 663] on div at bounding box center [734, 432] width 1098 height 864
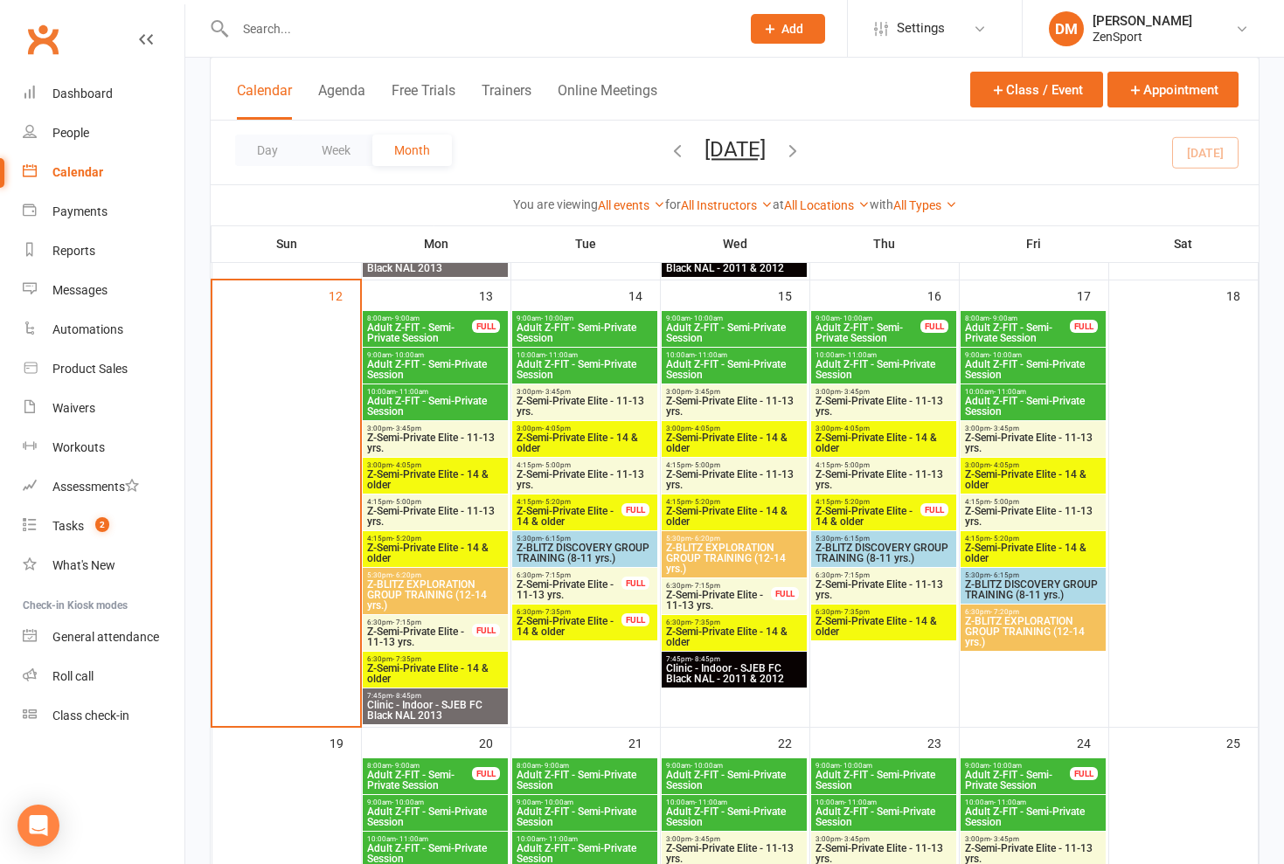
click at [447, 665] on span "Z-Semi-Private Elite - 14 & older" at bounding box center [435, 673] width 138 height 21
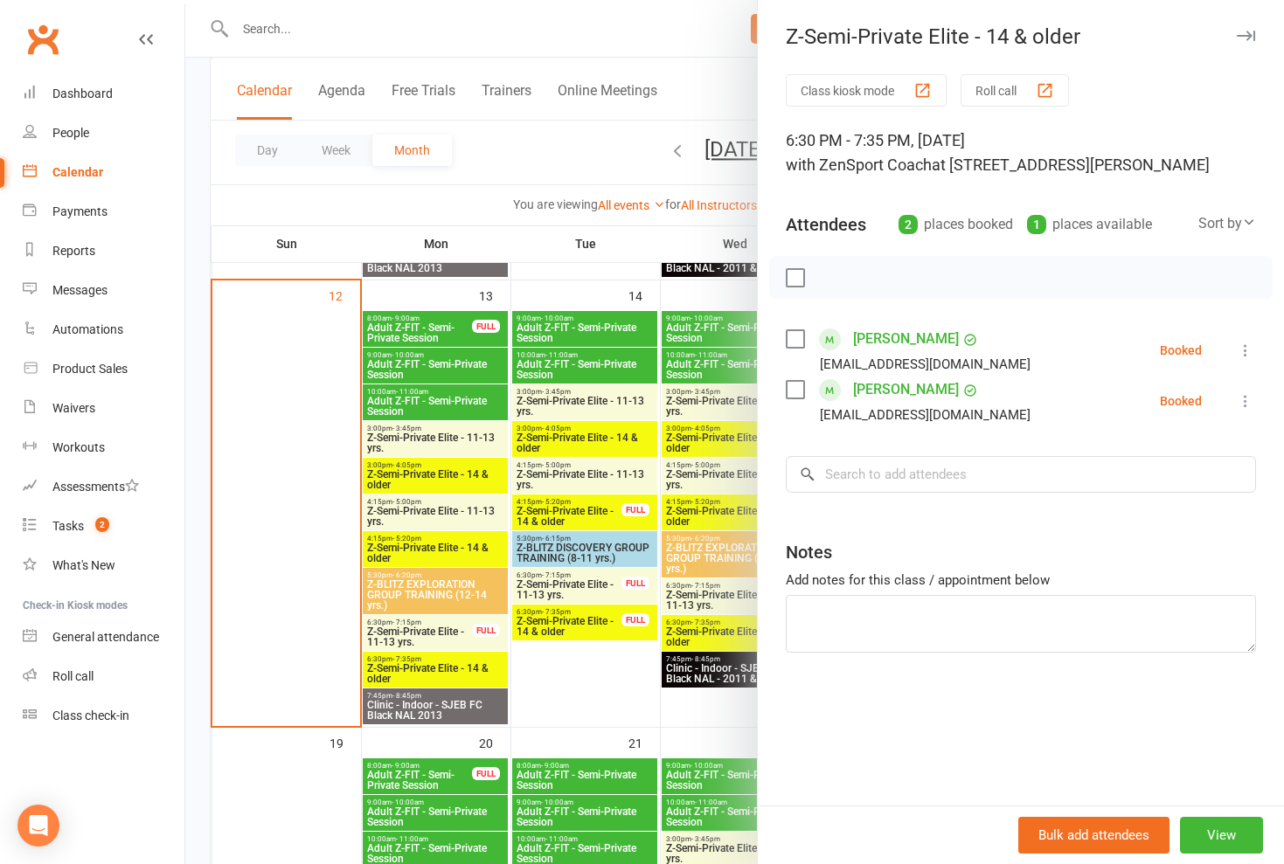
click at [447, 665] on div at bounding box center [734, 432] width 1098 height 864
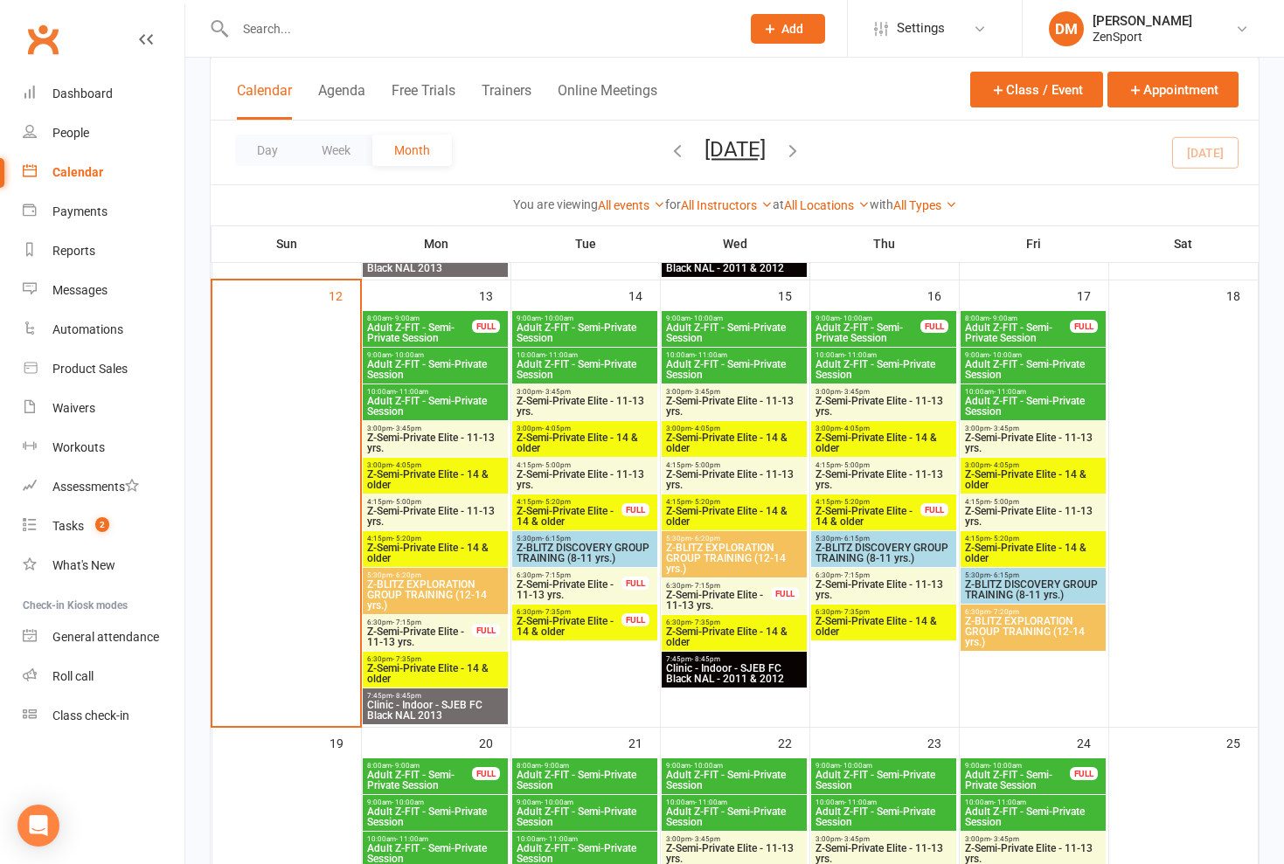
click at [444, 631] on span "Z-Semi-Private Elite - 11-13 yrs." at bounding box center [419, 637] width 107 height 21
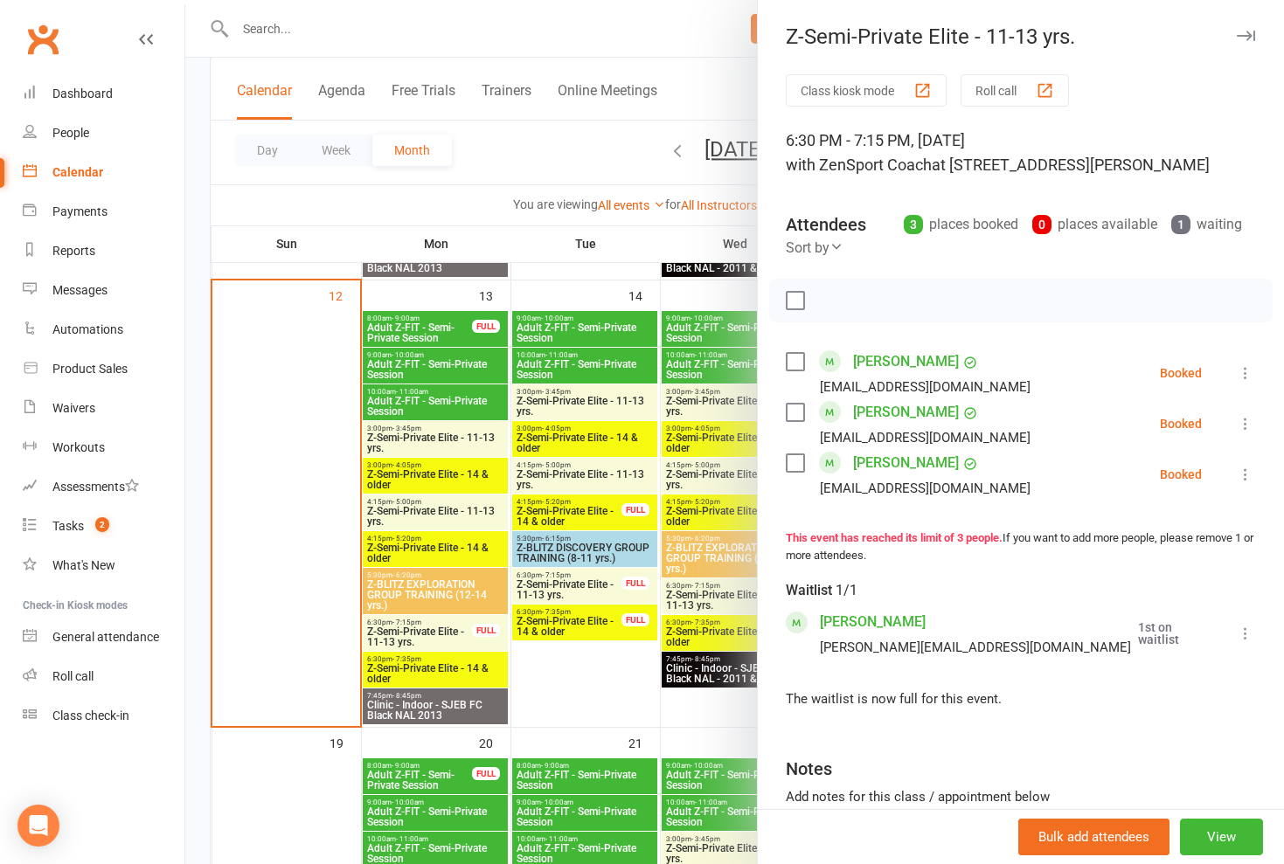
click at [444, 631] on div at bounding box center [734, 432] width 1098 height 864
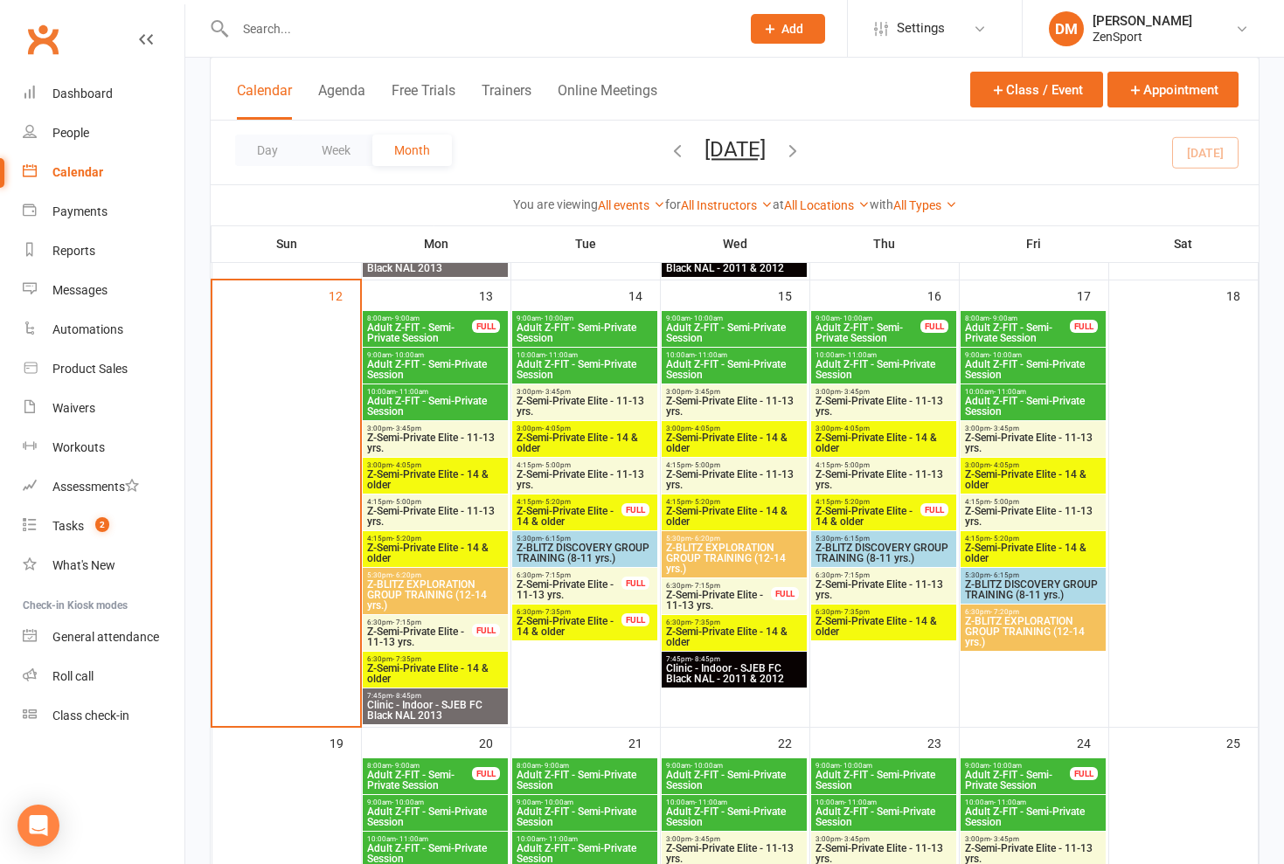
click at [439, 661] on span "6:30pm - 7:35pm" at bounding box center [435, 659] width 138 height 8
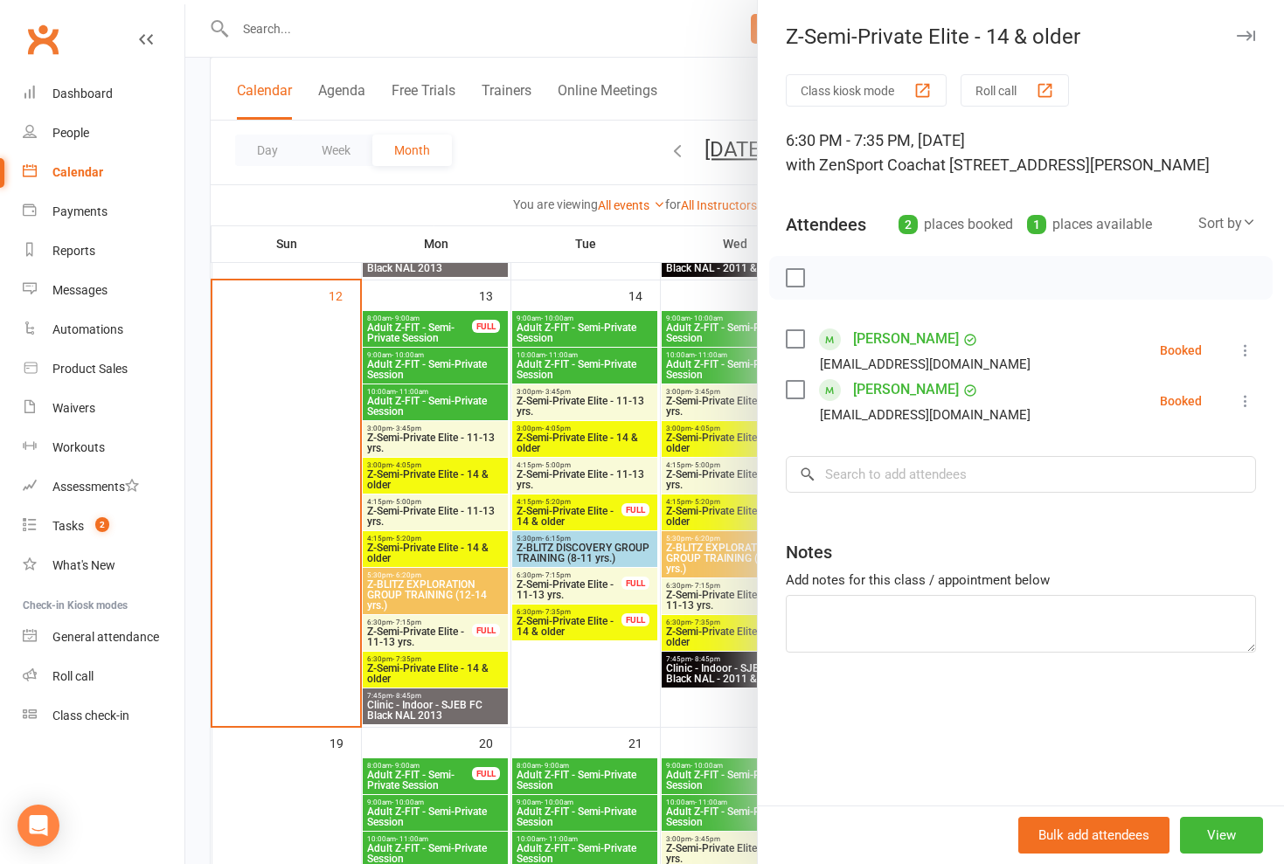
click at [442, 639] on div at bounding box center [734, 432] width 1098 height 864
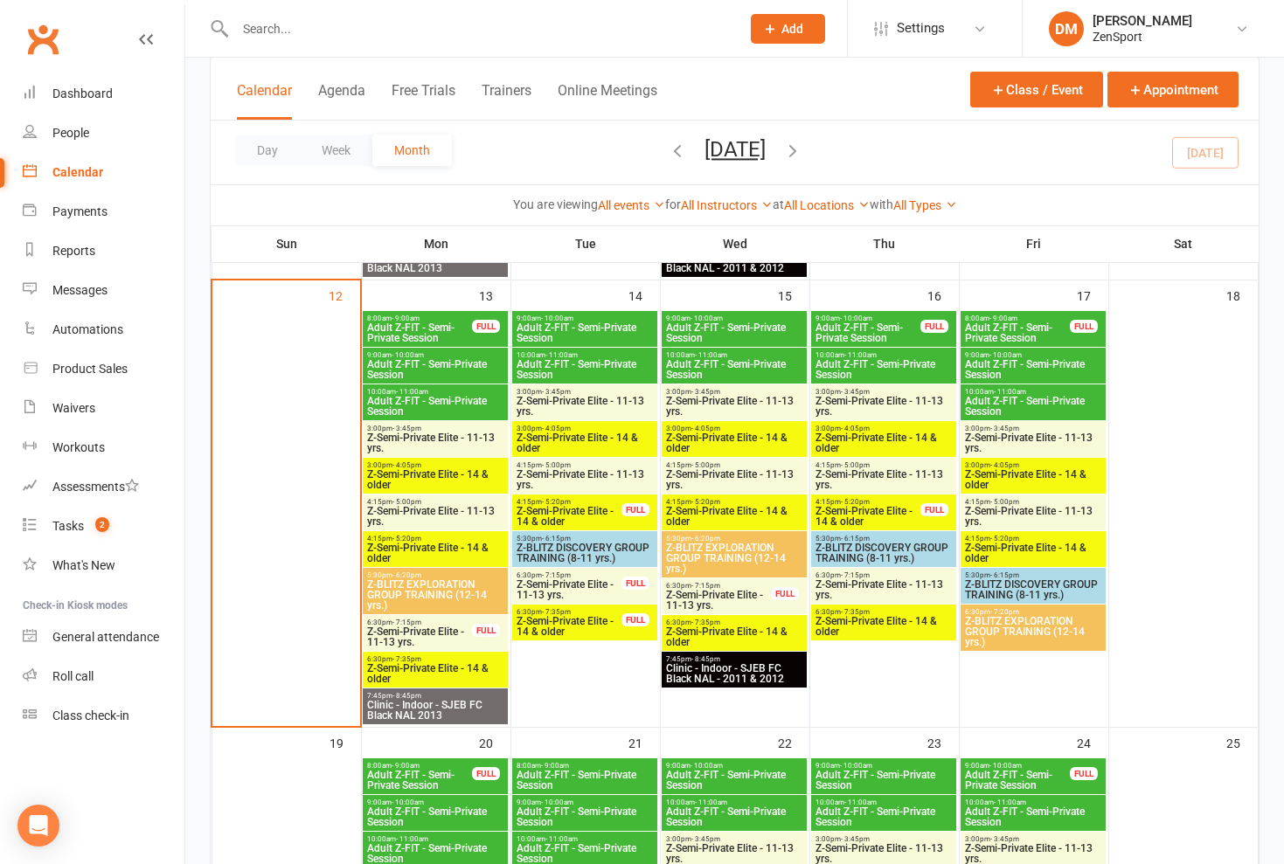
click at [439, 670] on span "Z-Semi-Private Elite - 14 & older" at bounding box center [435, 673] width 138 height 21
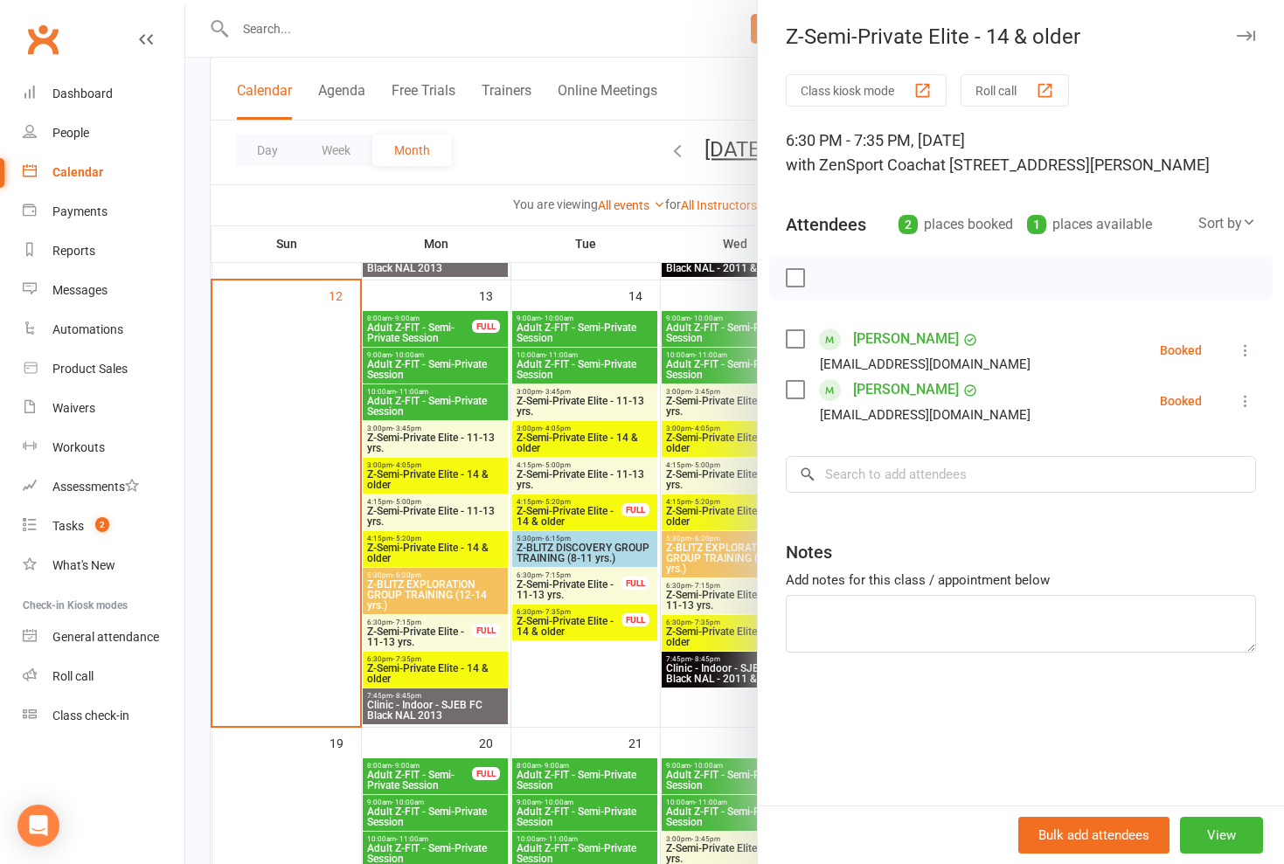
click at [456, 627] on div at bounding box center [734, 432] width 1098 height 864
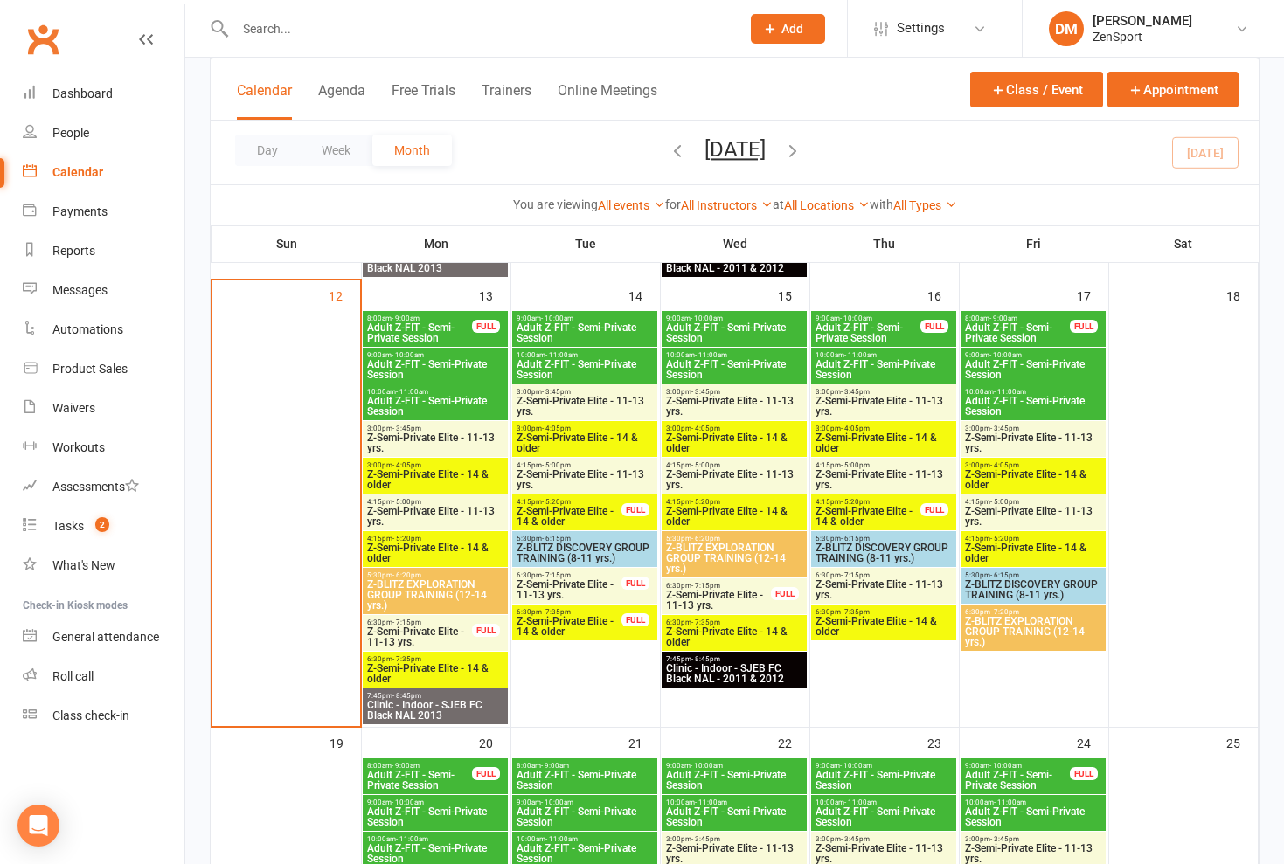
click at [411, 633] on span "Z-Semi-Private Elite - 11-13 yrs." at bounding box center [419, 637] width 107 height 21
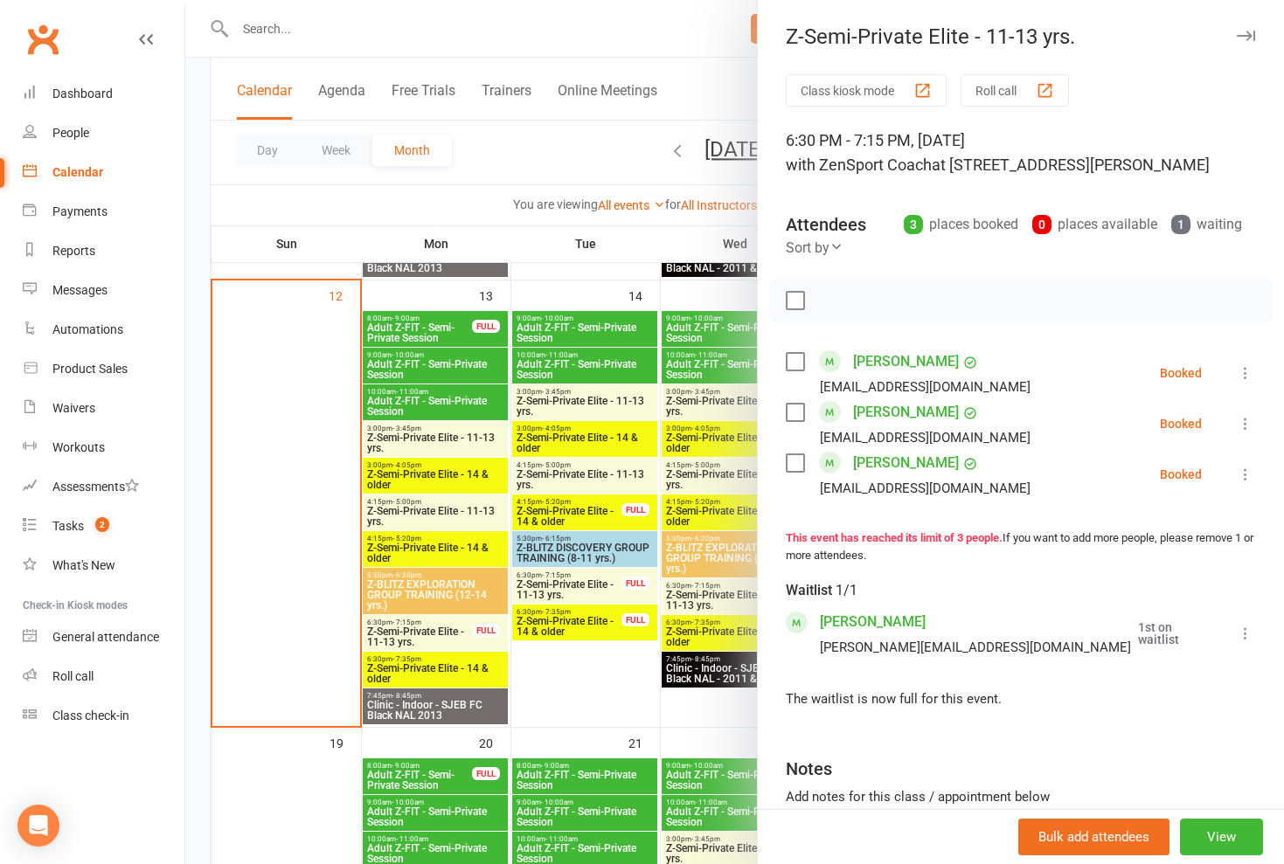
click at [876, 622] on link "[PERSON_NAME]" at bounding box center [873, 622] width 106 height 28
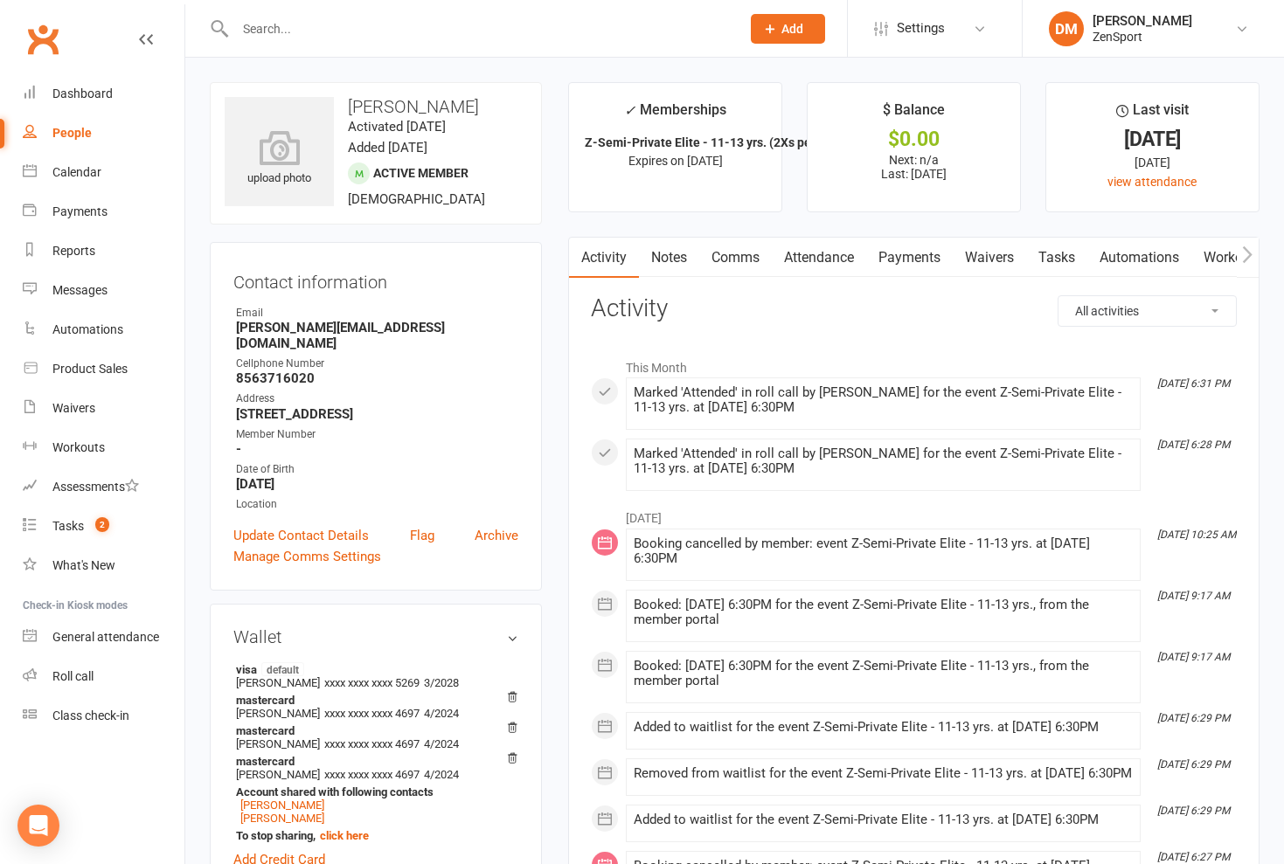
click at [733, 254] on link "Comms" at bounding box center [735, 258] width 73 height 40
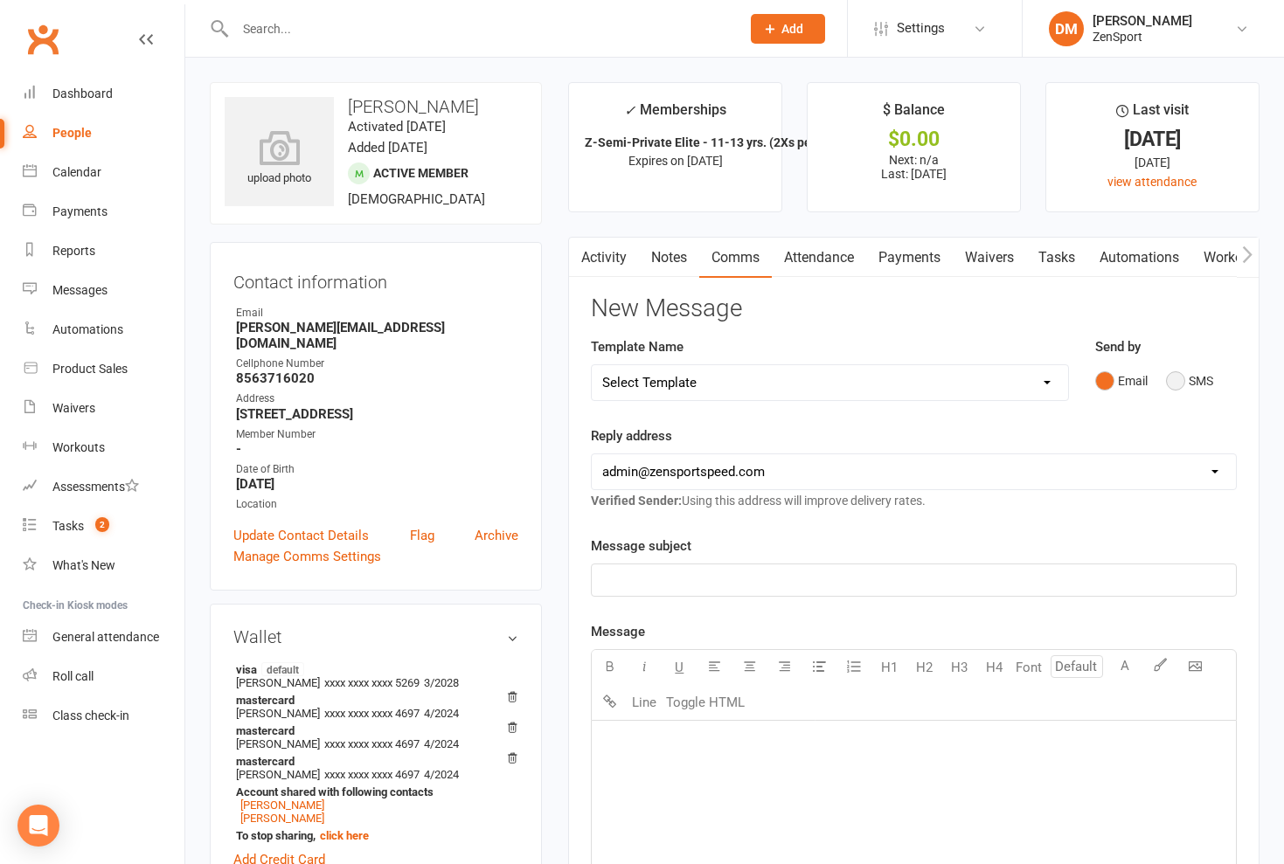
click at [1173, 377] on button "SMS" at bounding box center [1189, 380] width 47 height 33
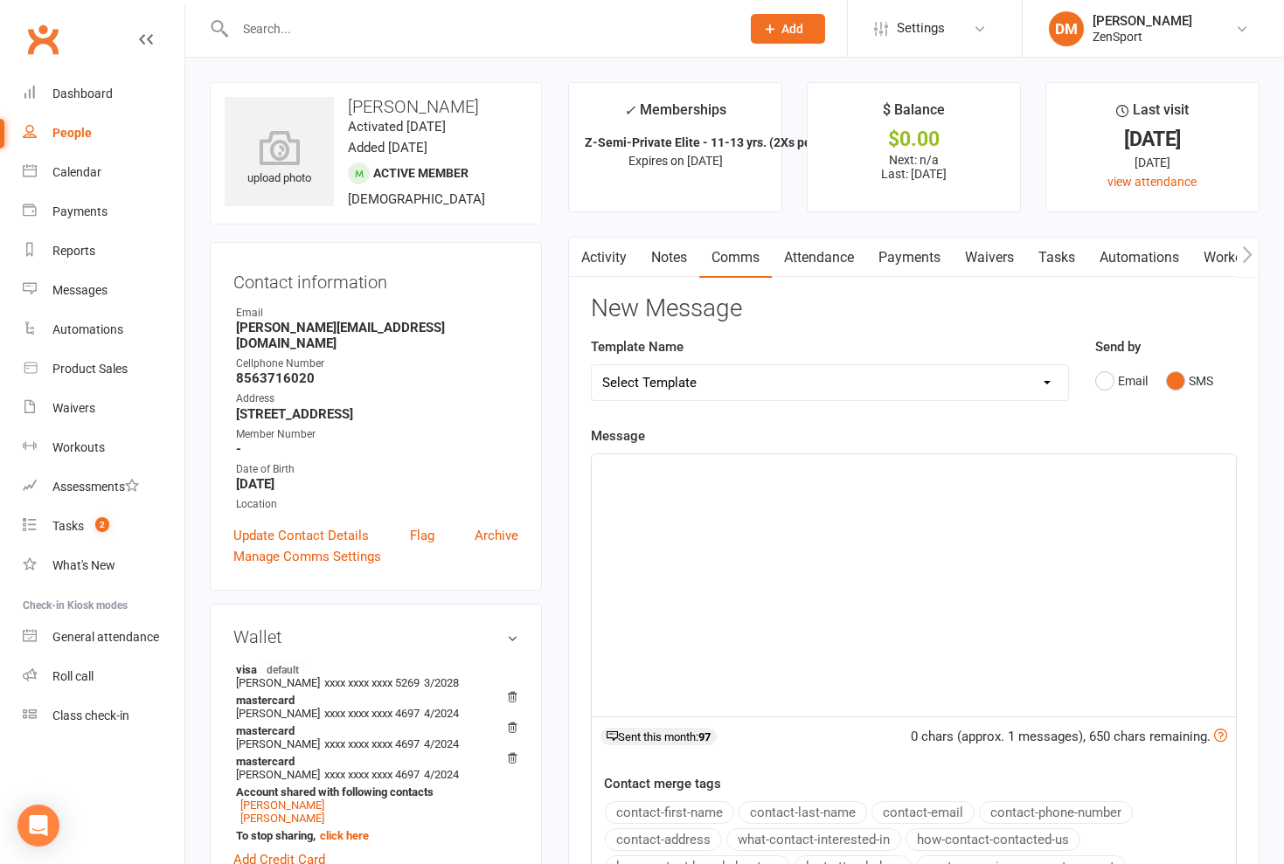
click at [609, 463] on p "﻿" at bounding box center [913, 470] width 623 height 21
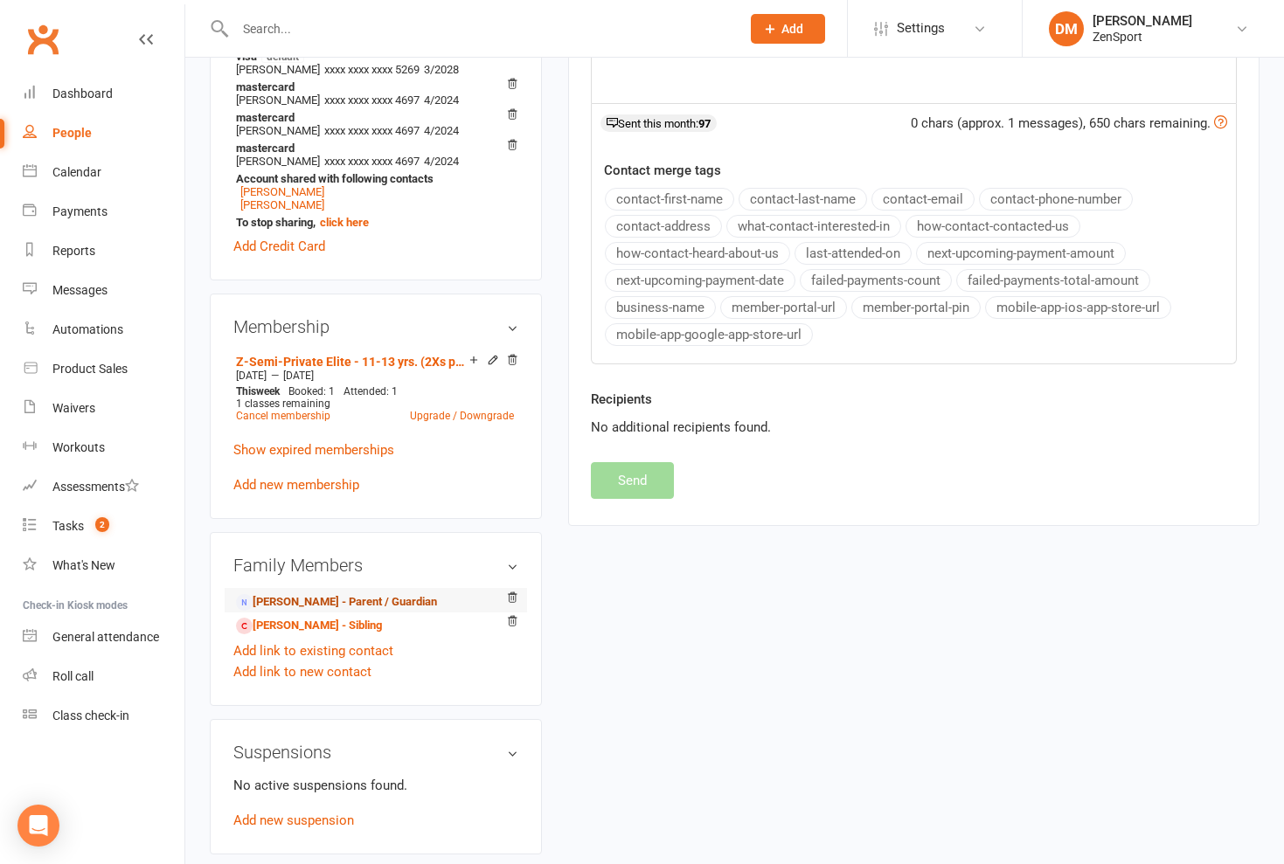
click at [355, 593] on link "[PERSON_NAME] - Parent / Guardian" at bounding box center [336, 602] width 201 height 18
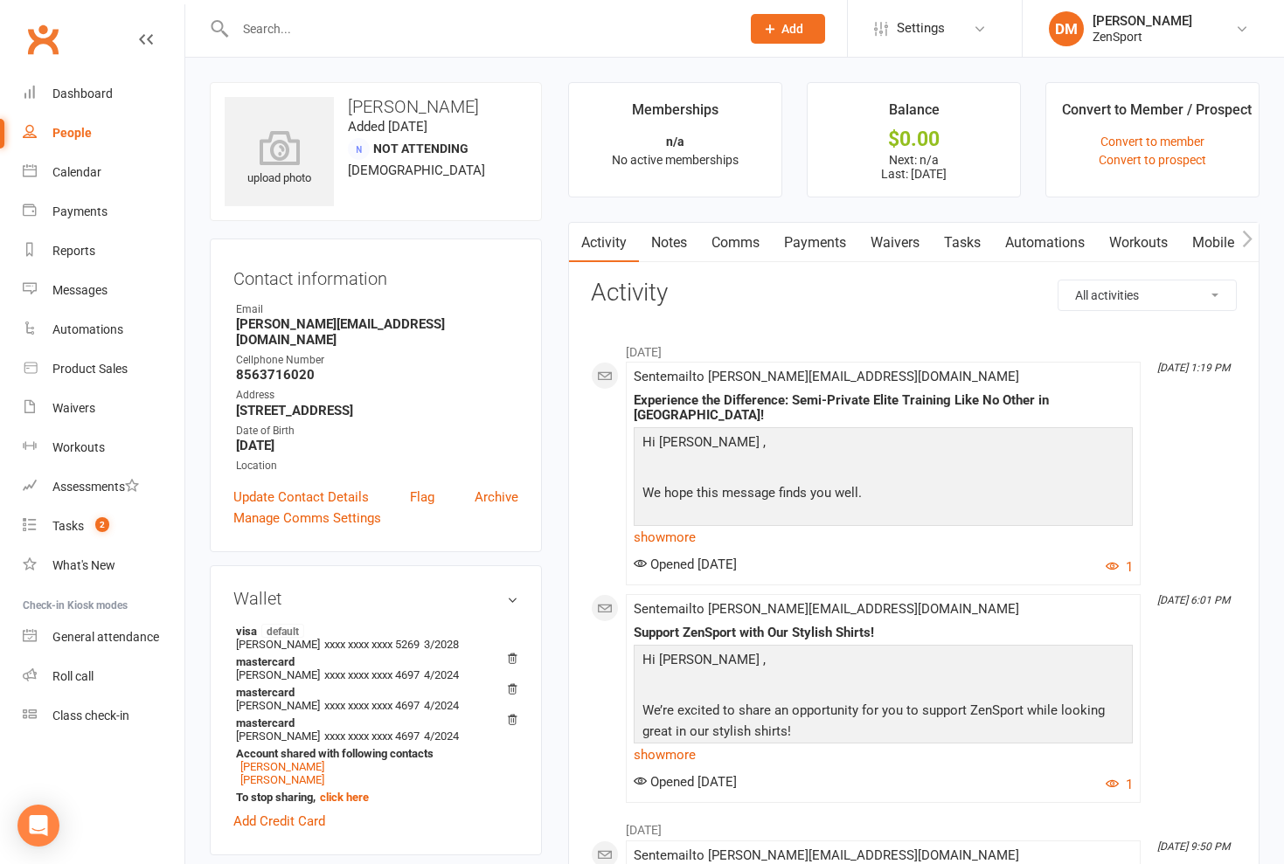
click at [736, 237] on link "Comms" at bounding box center [735, 243] width 73 height 40
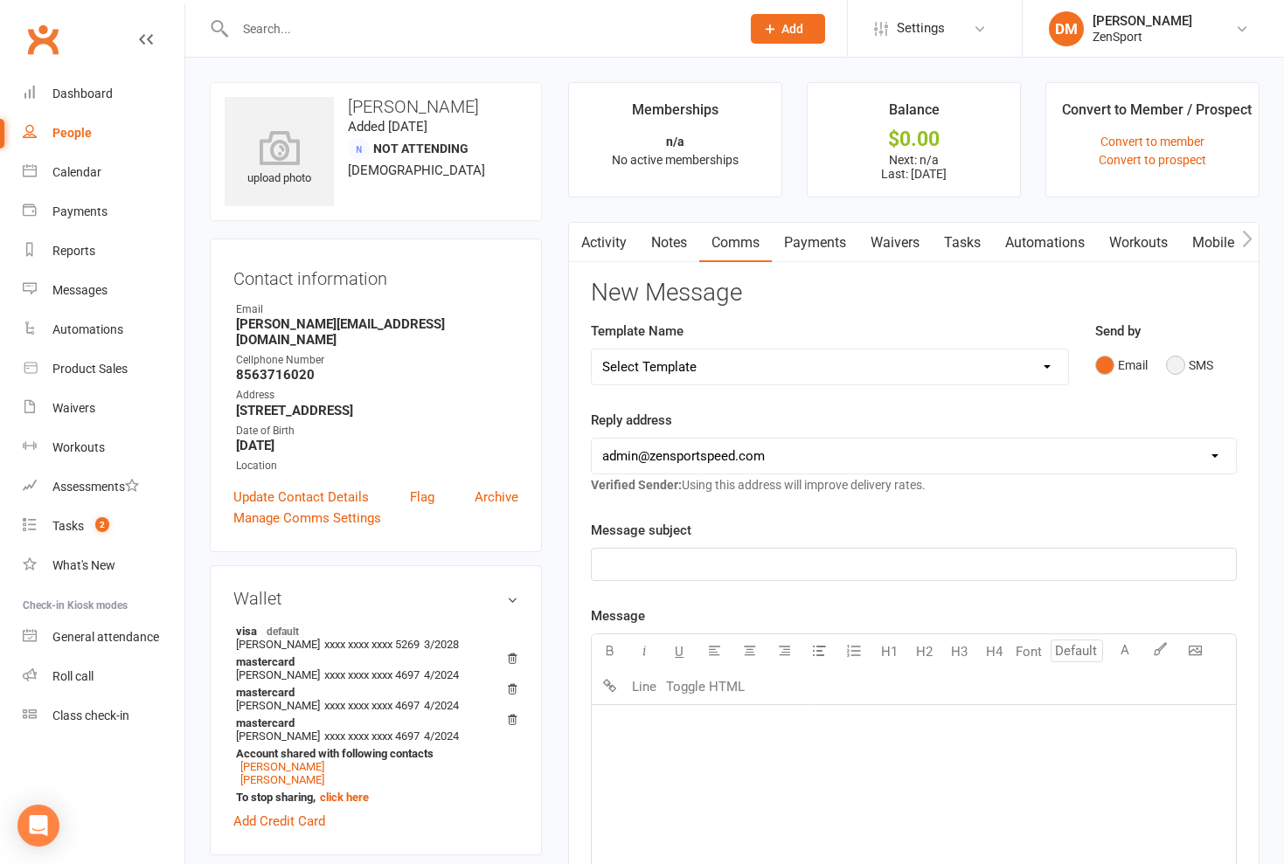
click at [1177, 360] on button "SMS" at bounding box center [1189, 365] width 47 height 33
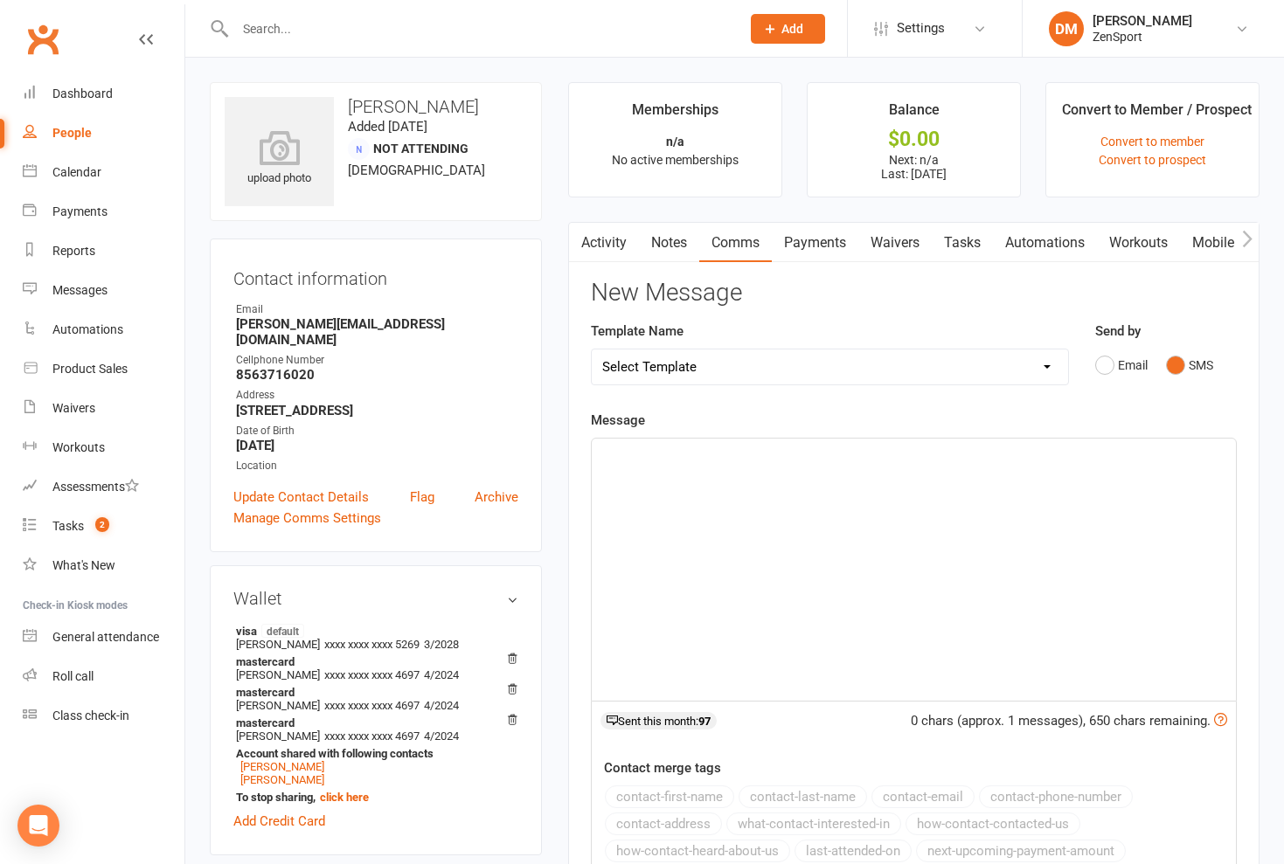
click at [599, 451] on div "﻿" at bounding box center [914, 570] width 644 height 262
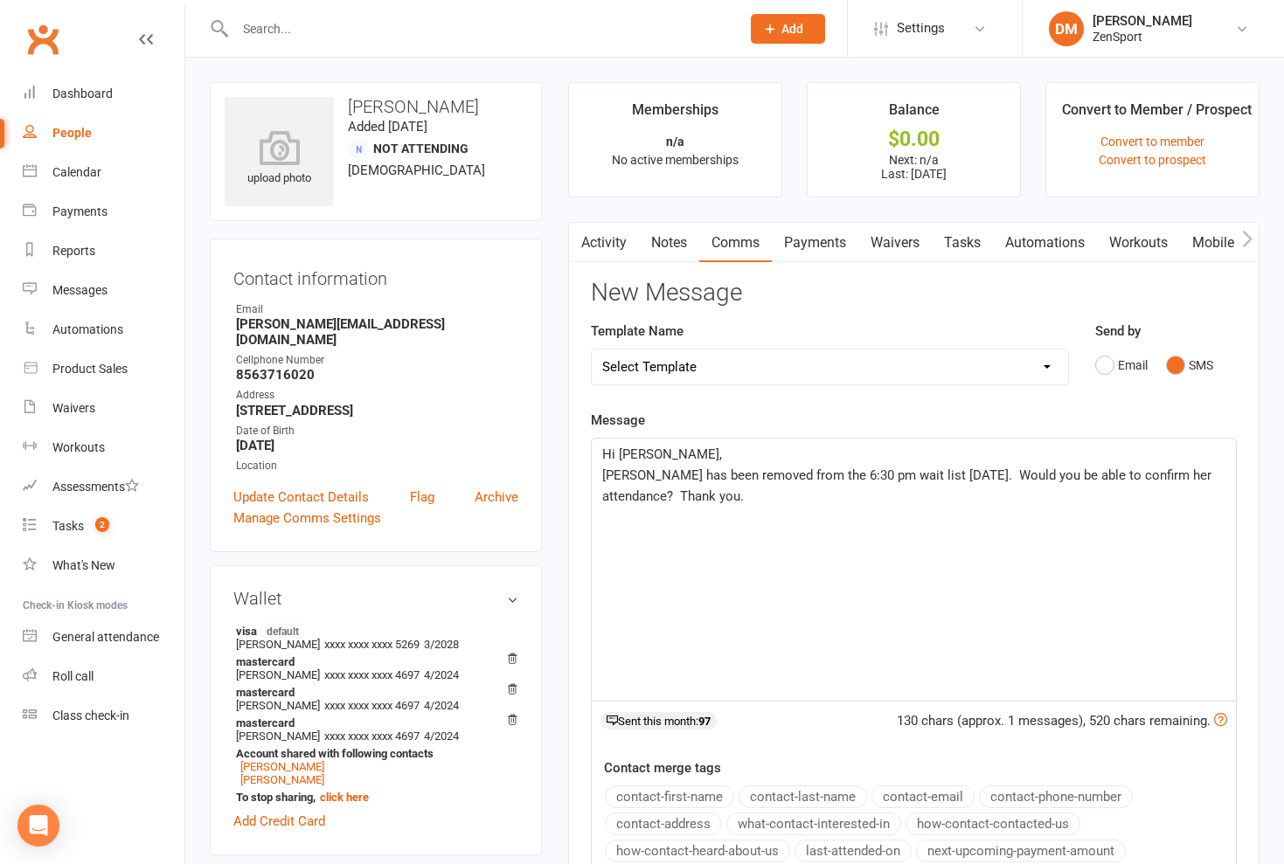
click at [682, 494] on span "[PERSON_NAME] has been removed from the 6:30 pm wait list [DATE]. Would you be …" at bounding box center [908, 485] width 613 height 37
click at [676, 545] on p "Thank you." at bounding box center [913, 538] width 623 height 21
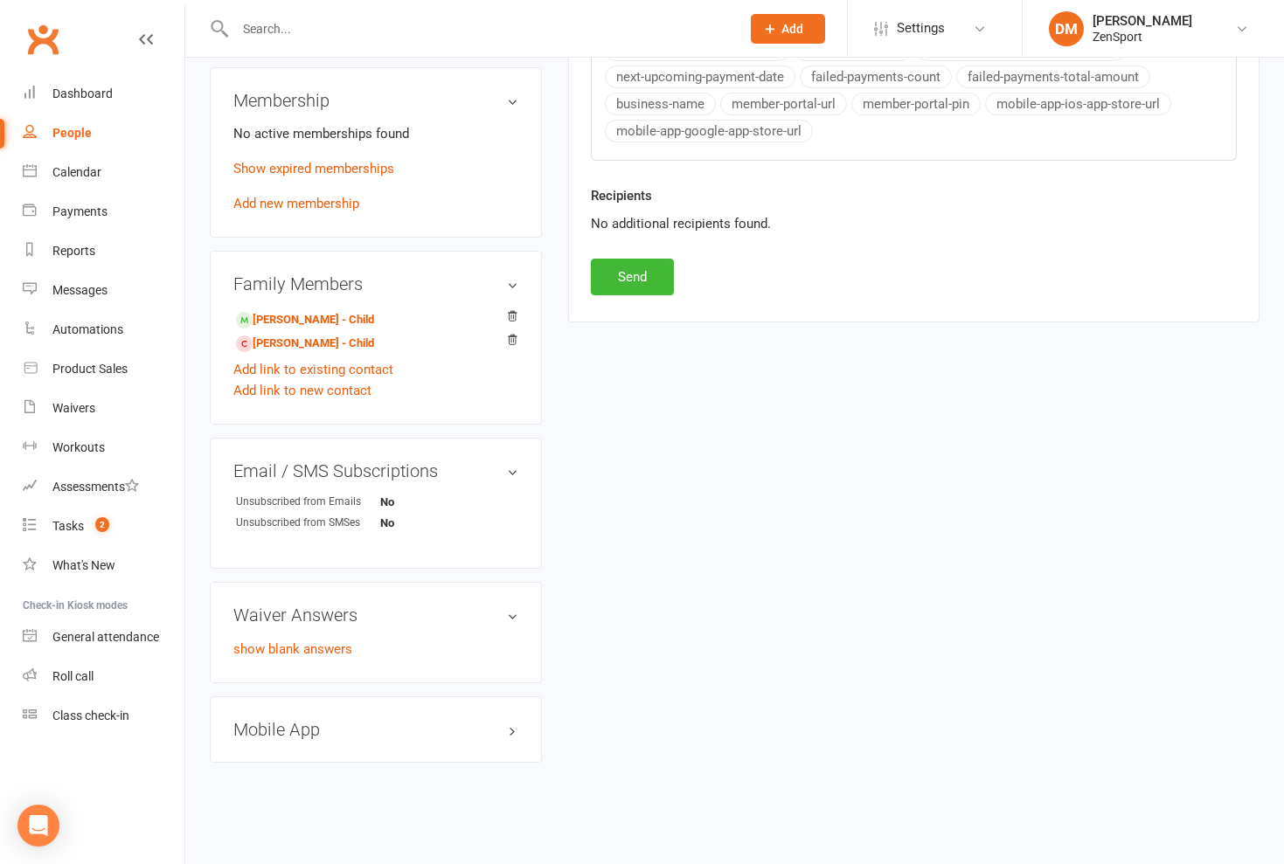
scroll to position [800, 0]
click at [627, 275] on button "Send" at bounding box center [632, 278] width 83 height 37
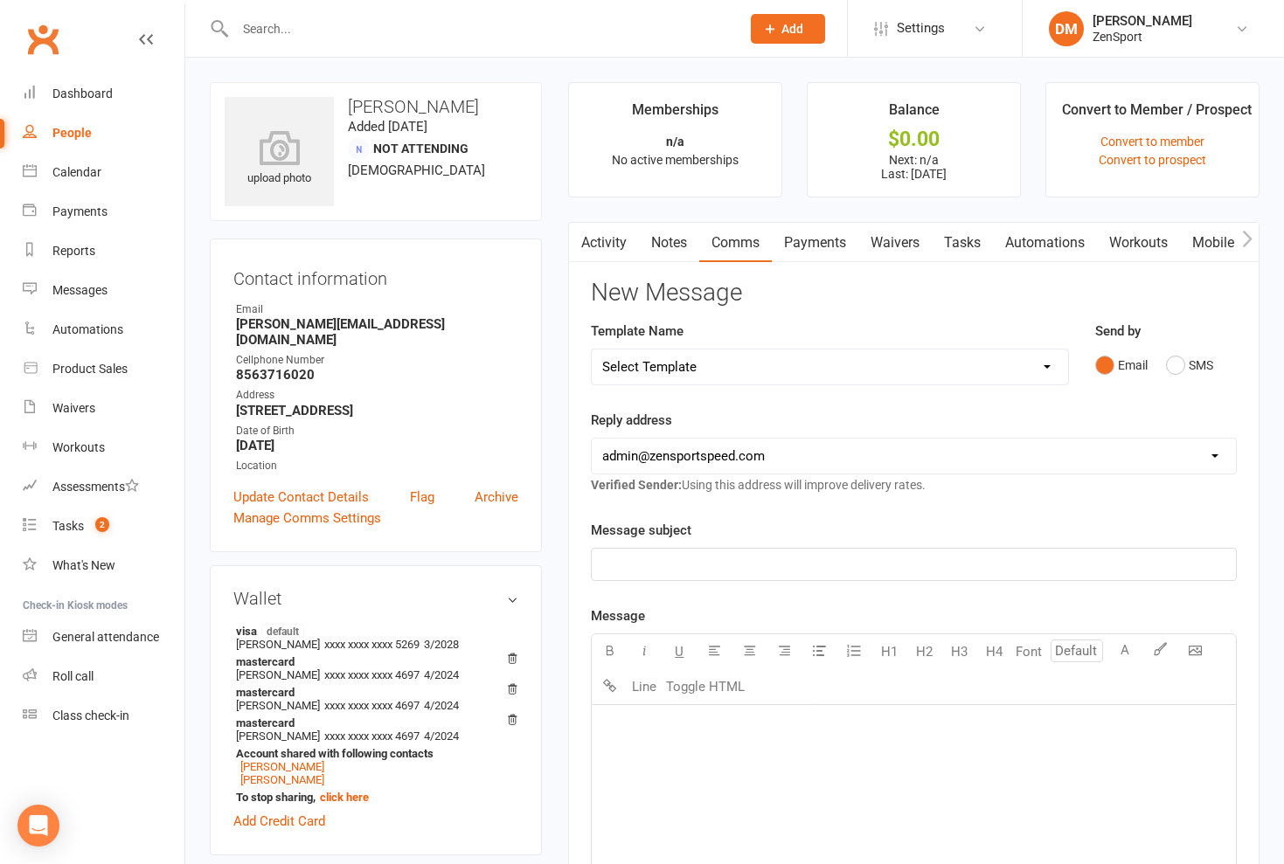
scroll to position [0, 0]
